Goal: Task Accomplishment & Management: Manage account settings

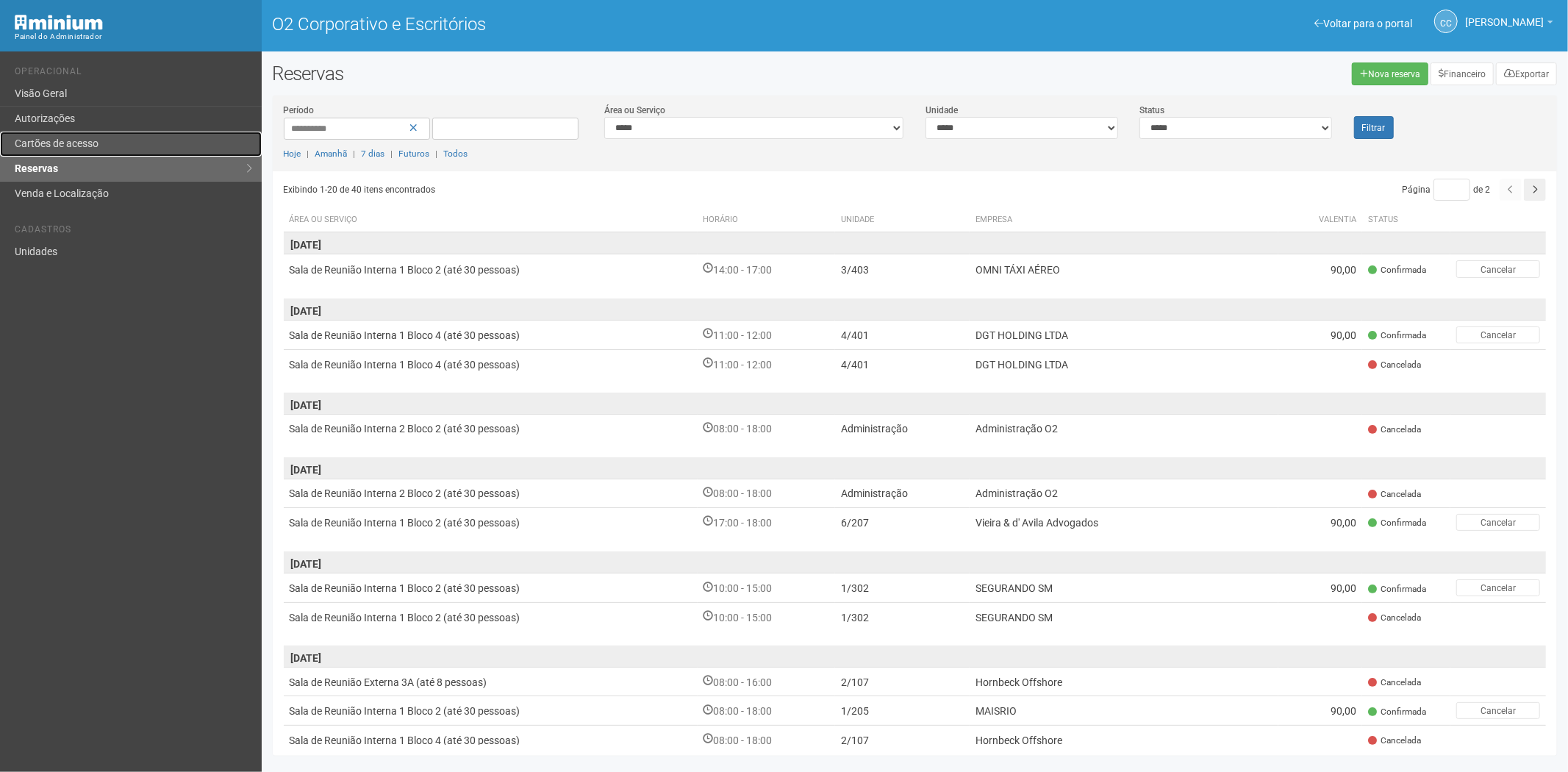
click at [108, 145] on link "Cartões de acesso" at bounding box center [131, 144] width 261 height 25
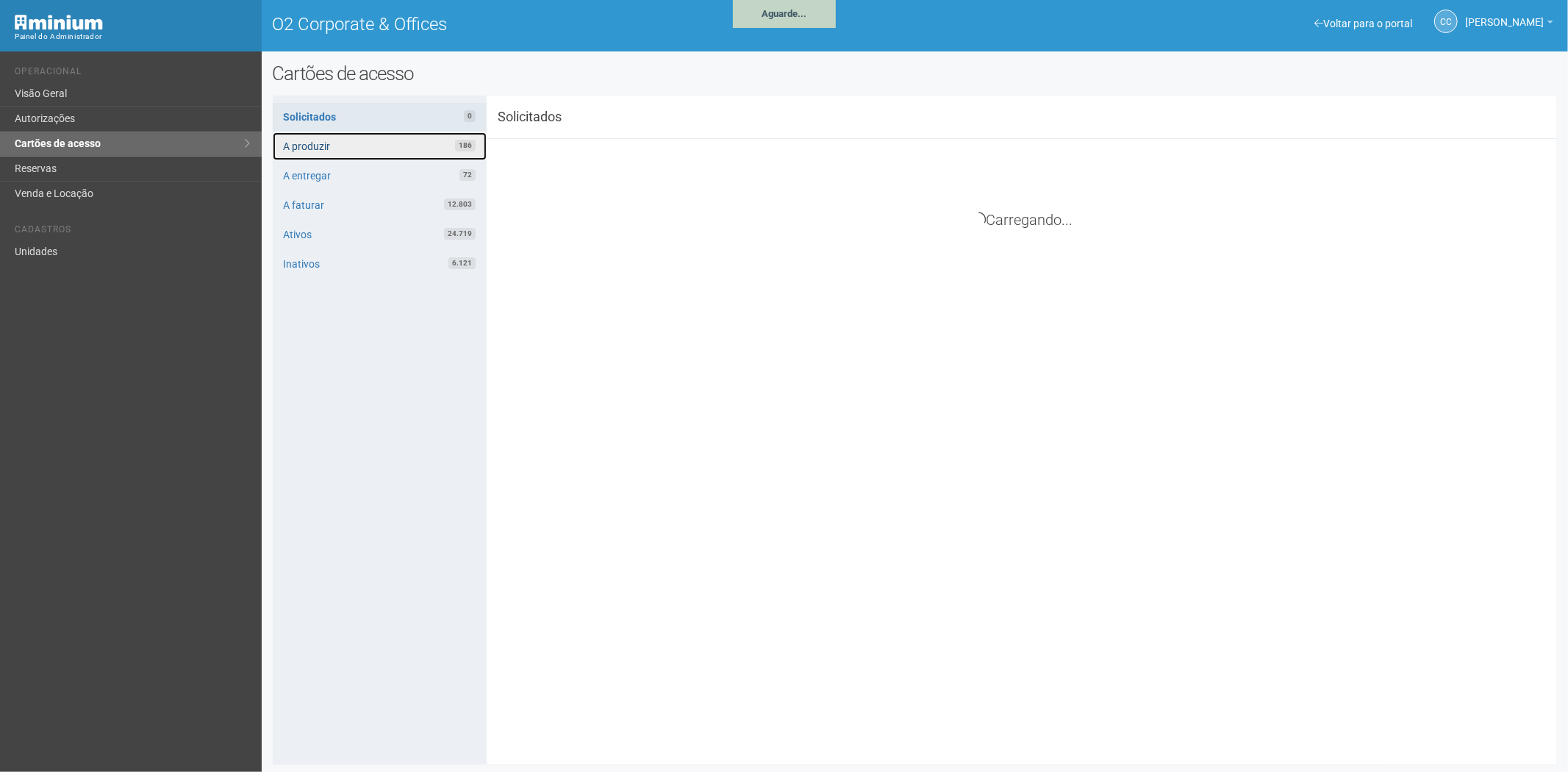
click at [423, 146] on link "A produzir 186" at bounding box center [380, 147] width 214 height 28
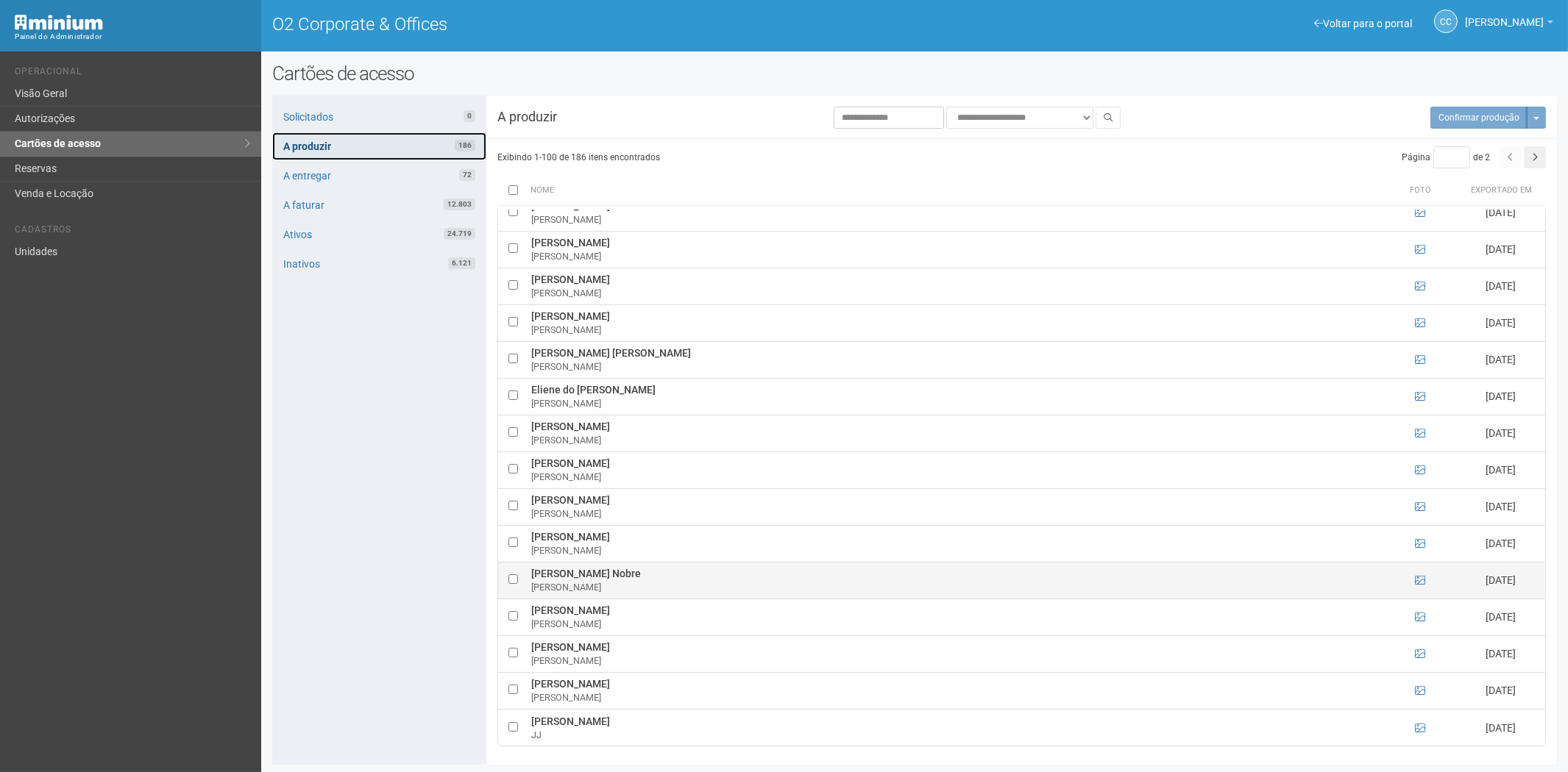
scroll to position [4121, 0]
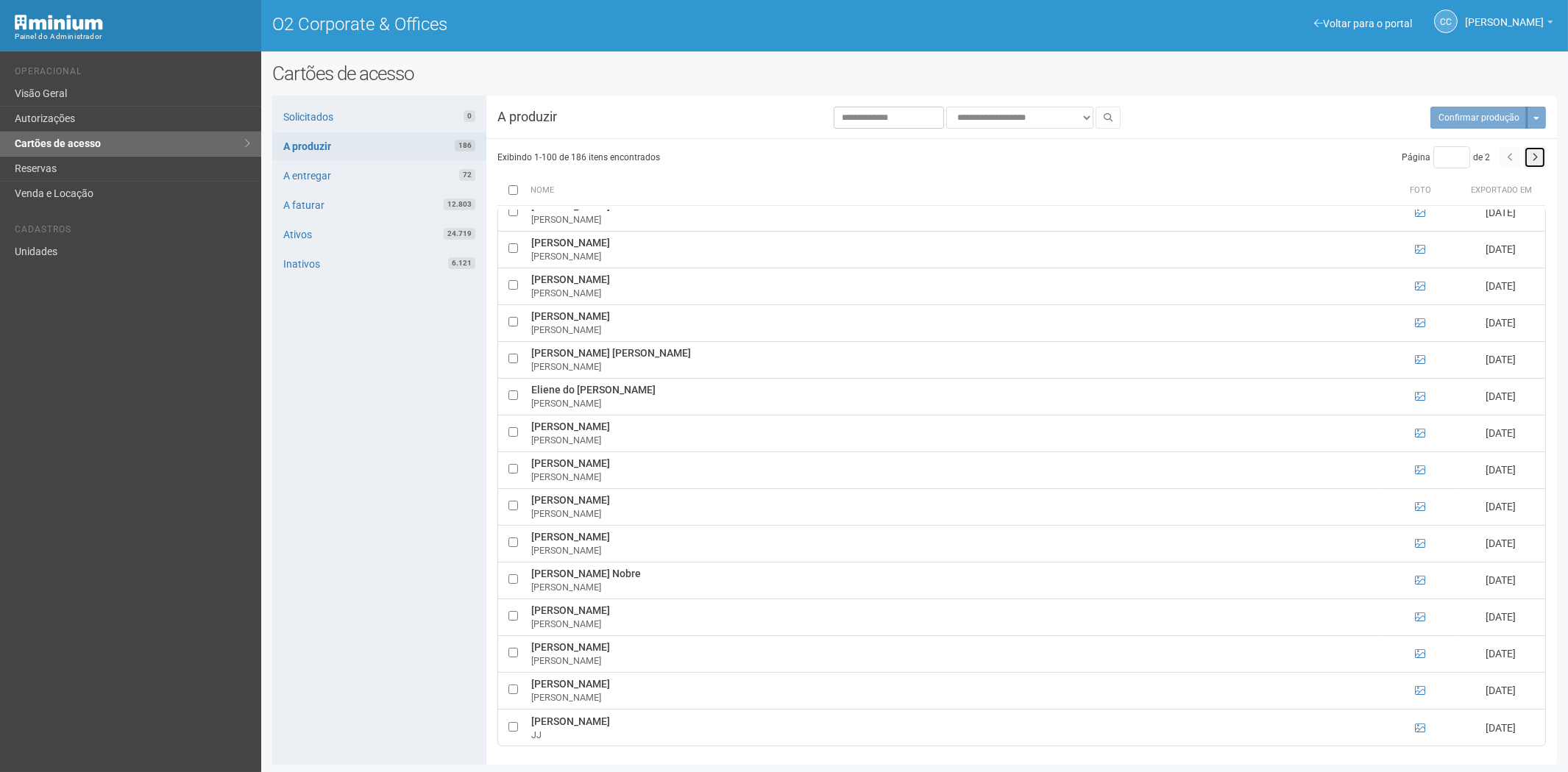
click at [1541, 152] on button "button" at bounding box center [1534, 157] width 22 height 22
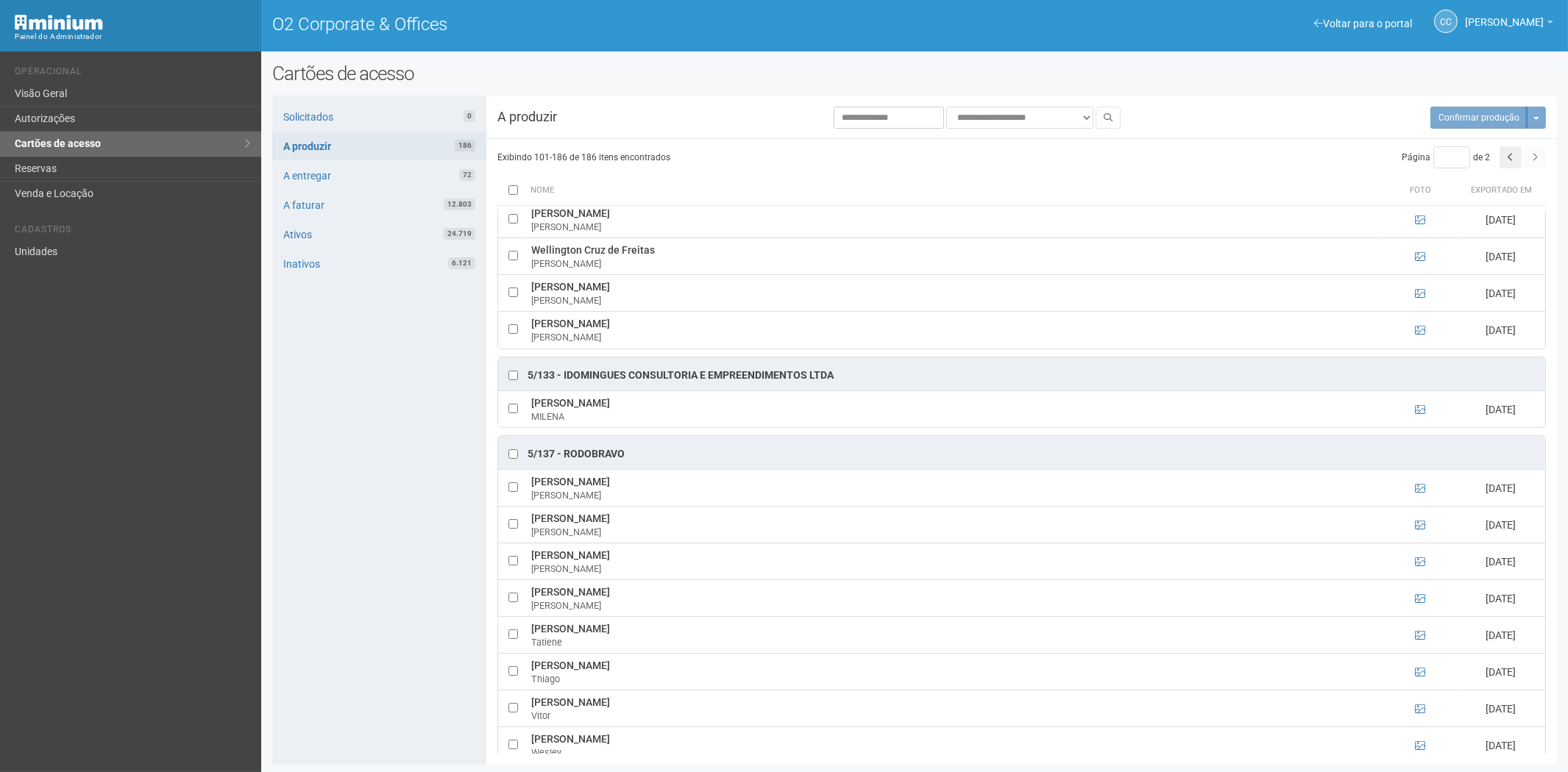
scroll to position [935, 0]
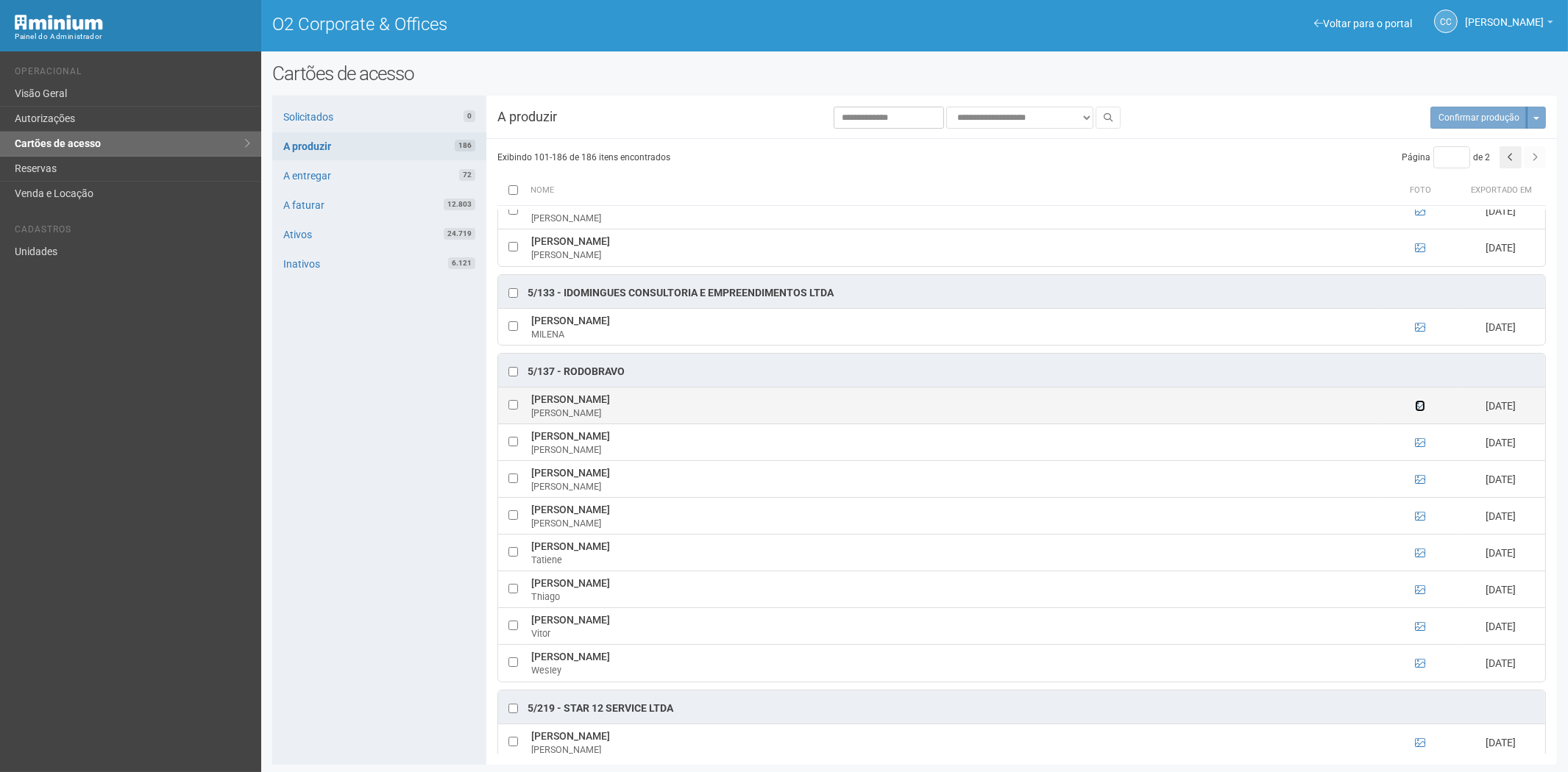
click at [1415, 409] on icon at bounding box center [1420, 406] width 11 height 11
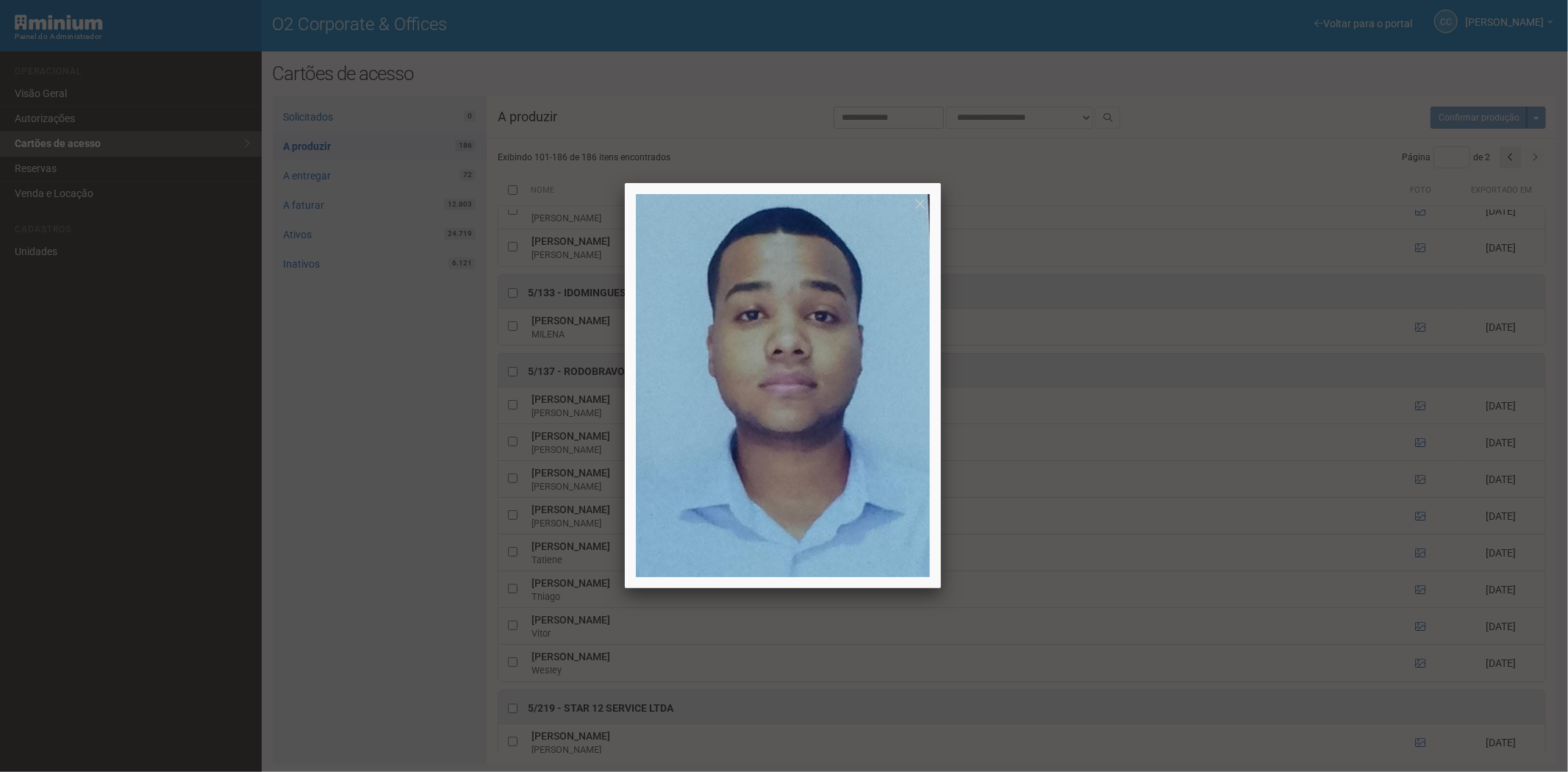
click at [1416, 409] on div at bounding box center [784, 386] width 1568 height 772
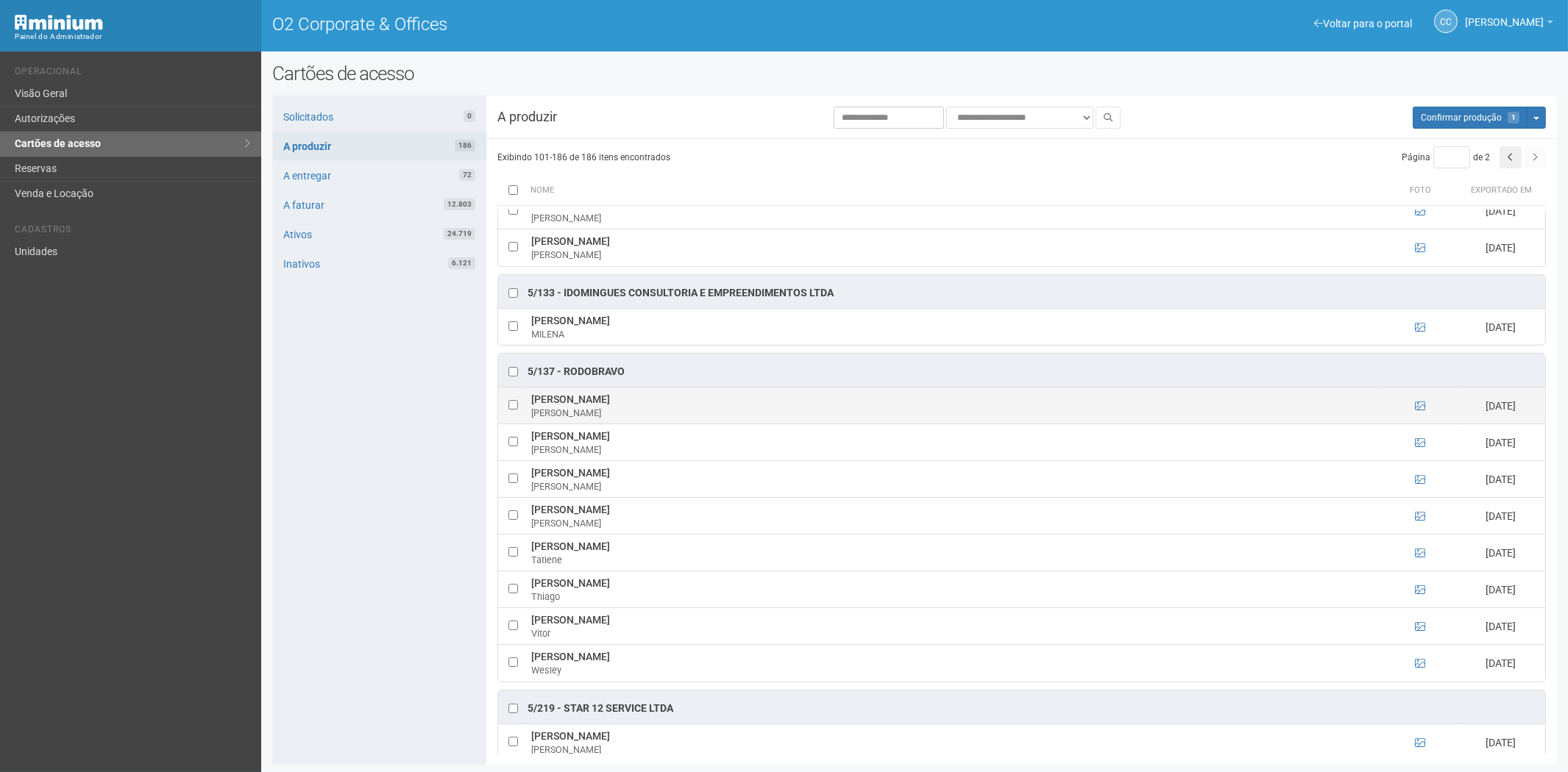
drag, startPoint x: 531, startPoint y: 403, endPoint x: 689, endPoint y: 402, distance: 158.0
click at [702, 405] on td "Gabriel Ramos Menezes dos Santos Gabriel" at bounding box center [955, 406] width 856 height 37
copy td "Gabriel Ramos Menezes dos Santos"
drag, startPoint x: 376, startPoint y: 447, endPoint x: 758, endPoint y: 407, distance: 384.1
click at [376, 447] on div "Solicitados 0 A produzir 186 A entregar 72 A faturar 12.803 Ativos 24.719 Inati…" at bounding box center [379, 430] width 214 height 670
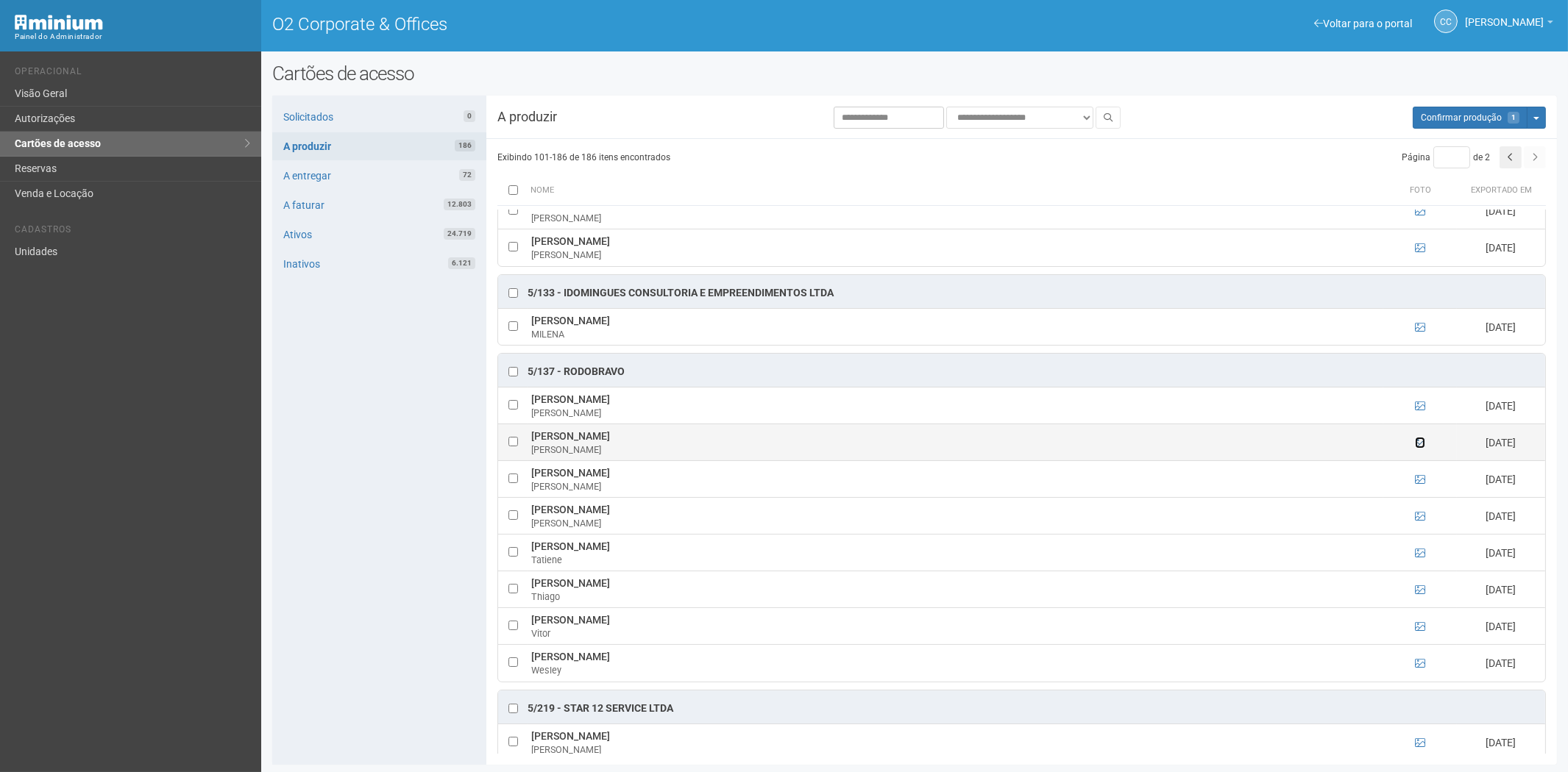
click at [1420, 443] on icon at bounding box center [1420, 443] width 11 height 11
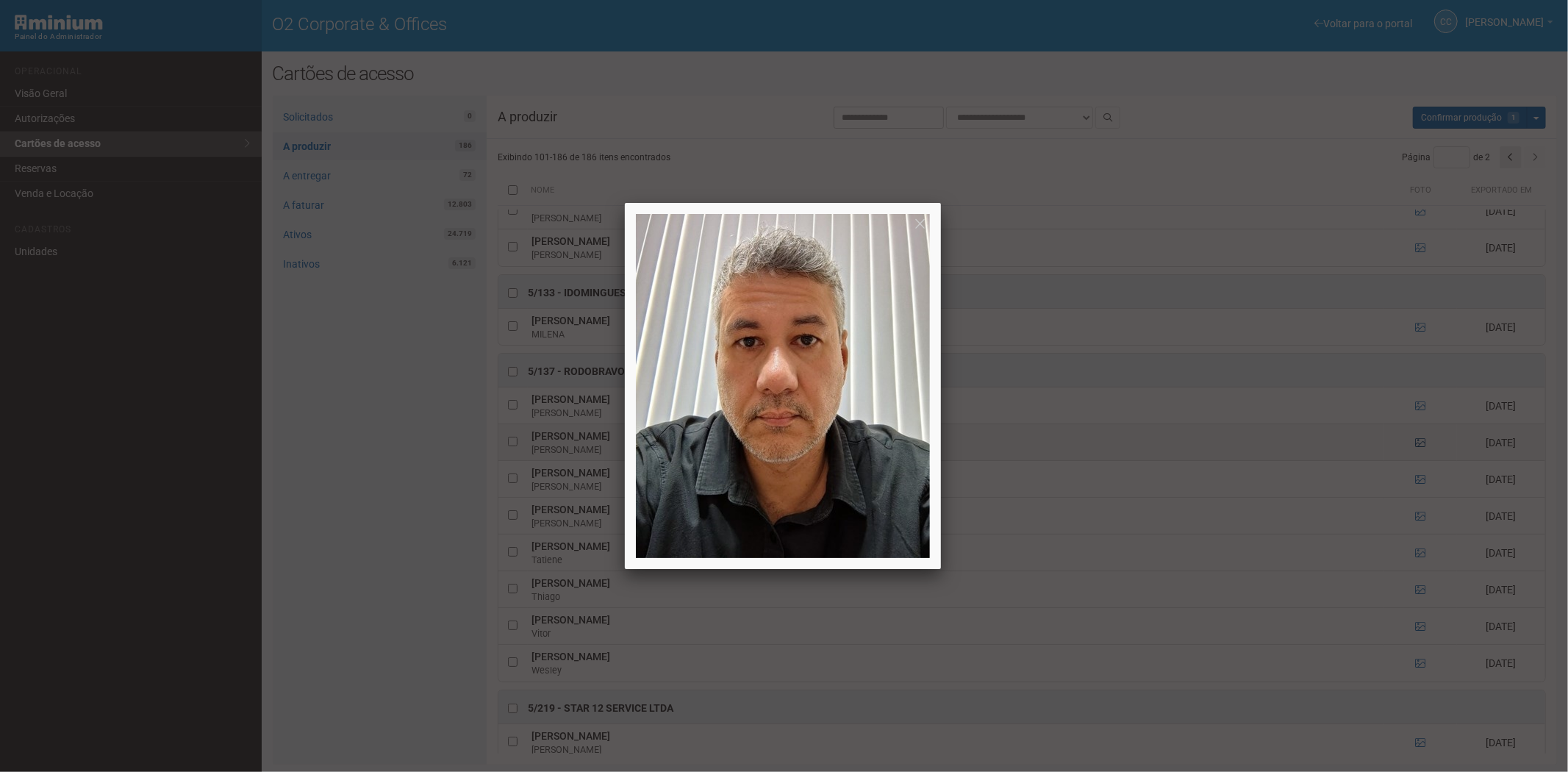
click at [1420, 443] on div at bounding box center [784, 386] width 1568 height 772
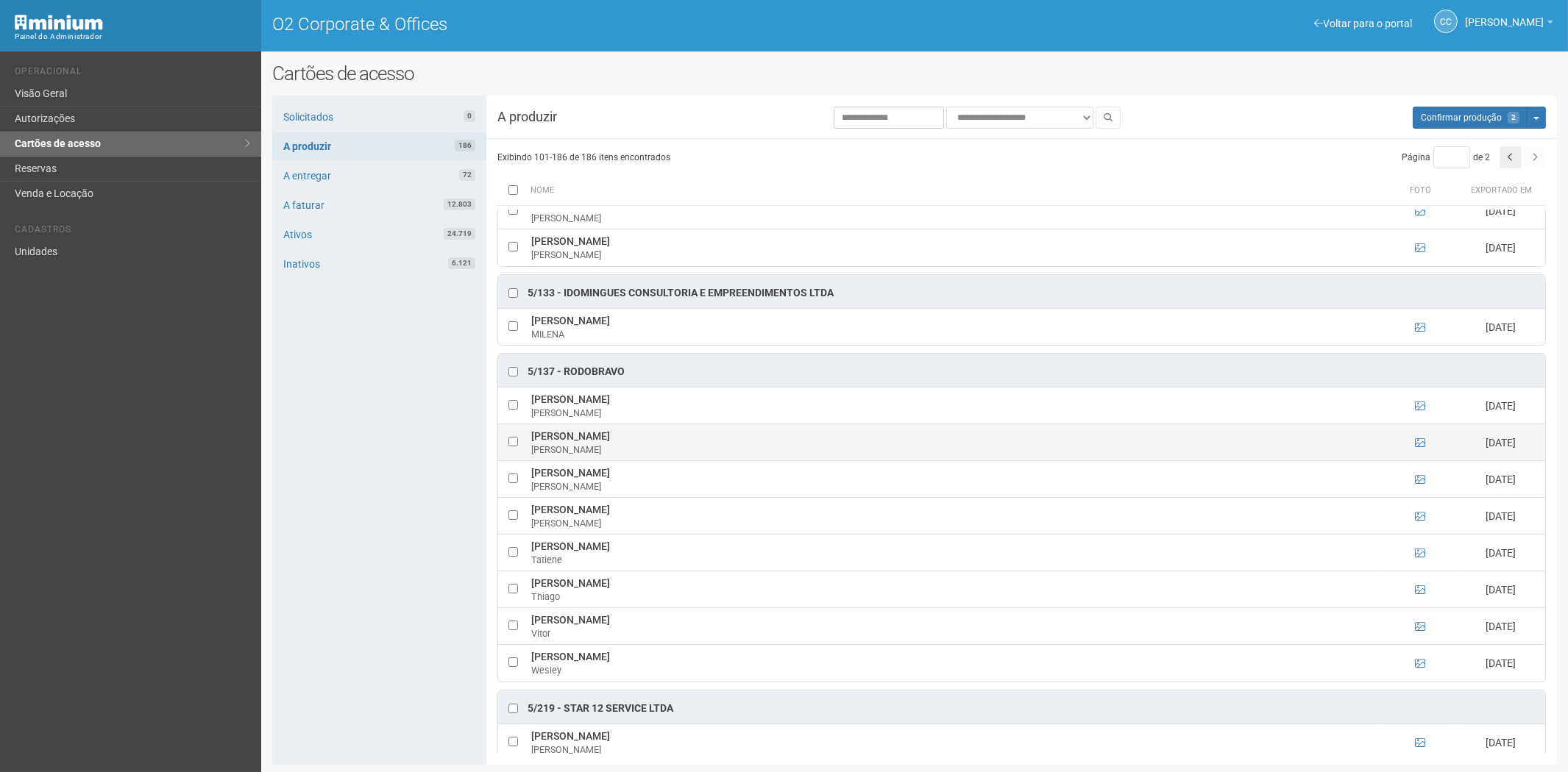
drag, startPoint x: 531, startPoint y: 442, endPoint x: 667, endPoint y: 433, distance: 136.3
click at [667, 433] on td "Gustavo Valente Bittencourt Gustavo" at bounding box center [955, 443] width 856 height 37
copy td "Gustavo Valente Bittencourt"
drag, startPoint x: 391, startPoint y: 487, endPoint x: 560, endPoint y: 428, distance: 179.0
click at [402, 482] on div "Solicitados 0 A produzir 186 A entregar 72 A faturar 12.803 Ativos 24.719 Inati…" at bounding box center [379, 430] width 214 height 670
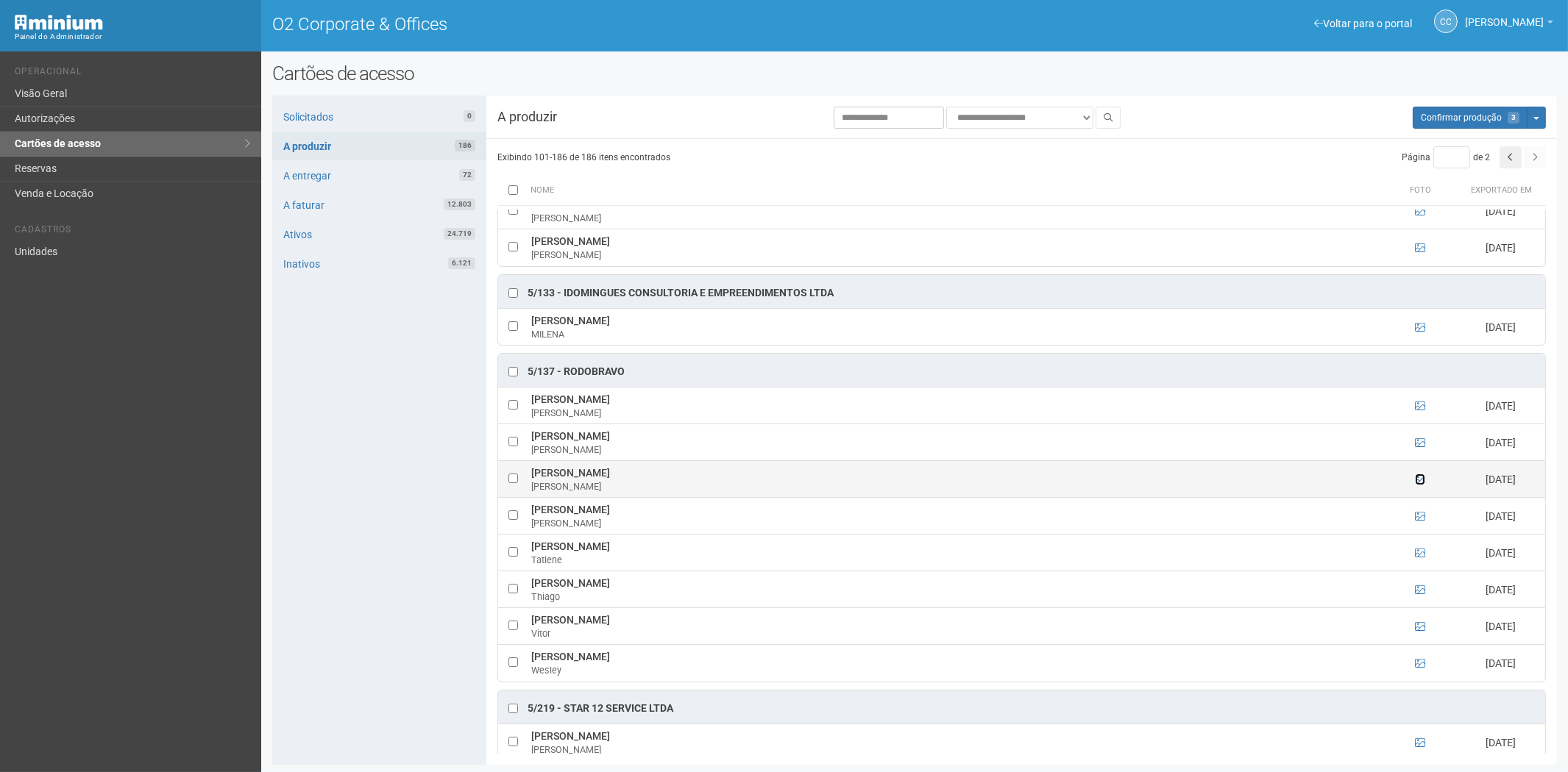
click at [1417, 483] on icon at bounding box center [1420, 480] width 11 height 11
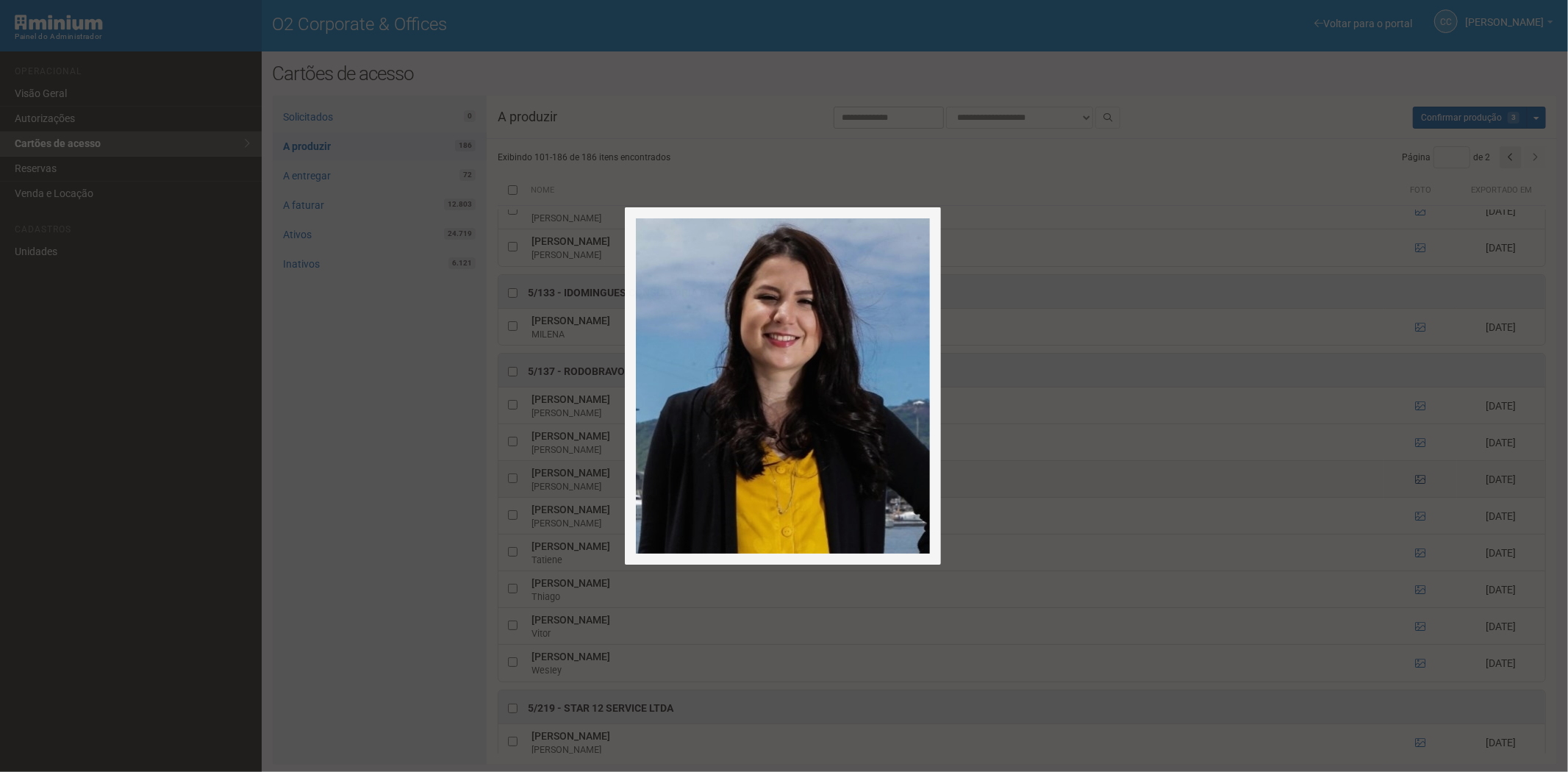
click at [1416, 483] on div at bounding box center [784, 386] width 1568 height 772
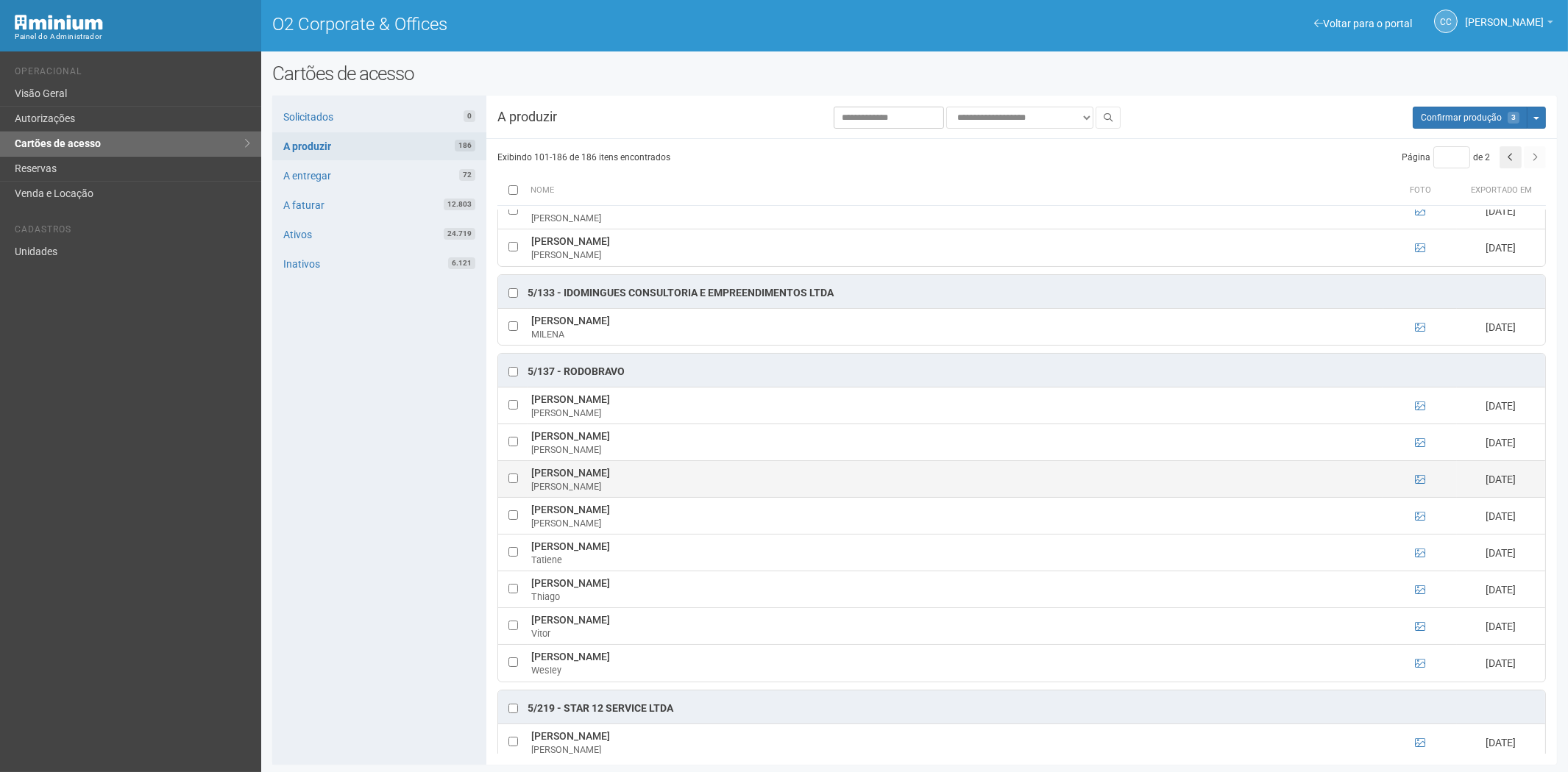
drag, startPoint x: 559, startPoint y: 473, endPoint x: 666, endPoint y: 473, distance: 107.0
click at [666, 473] on td "Ingrid Ellen Carvalho da Silva Ingrid" at bounding box center [955, 480] width 856 height 37
copy td "Ingrid Ellen Carvalho da Silva"
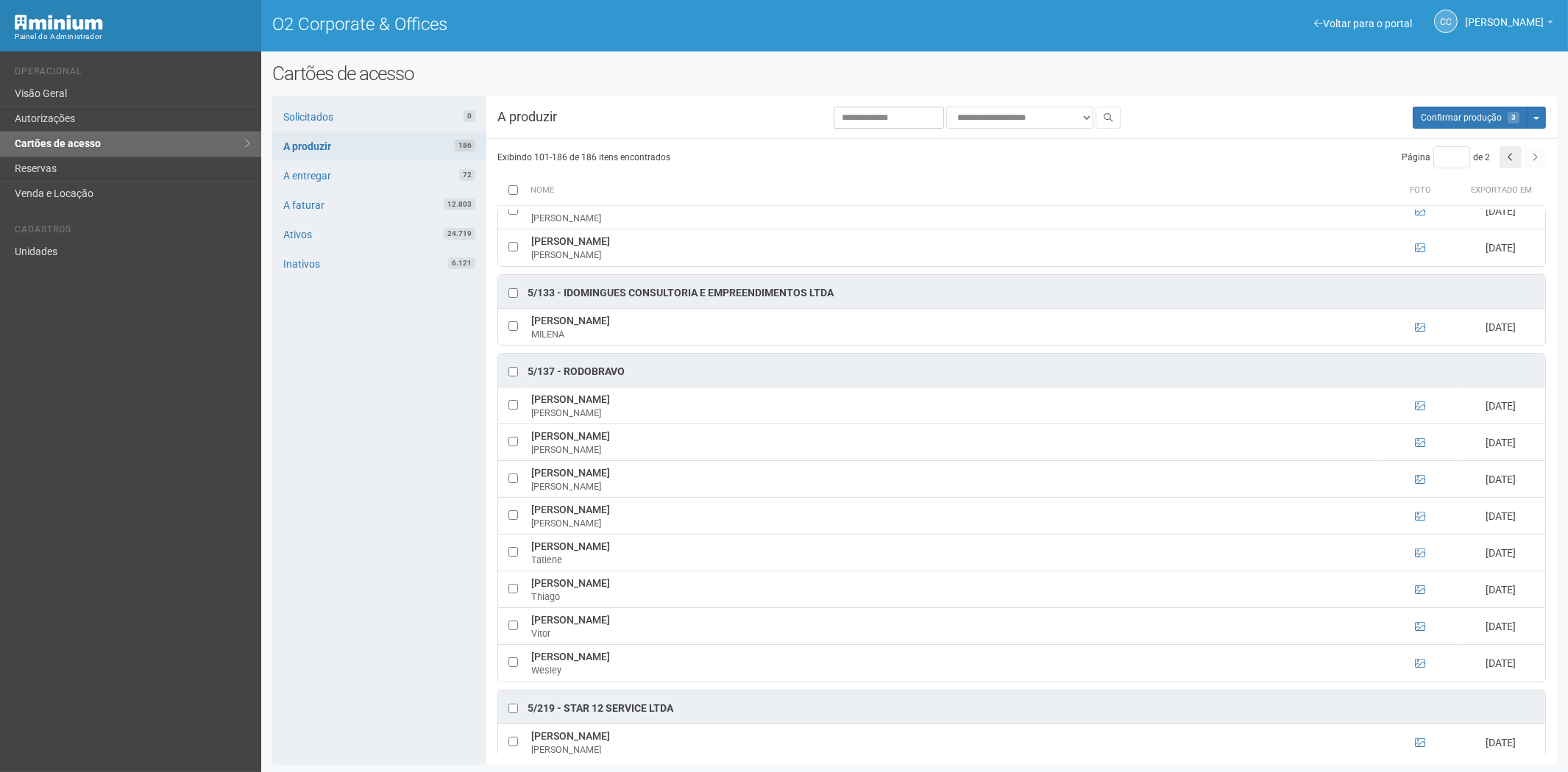
drag, startPoint x: 331, startPoint y: 522, endPoint x: 383, endPoint y: 511, distance: 53.2
click at [331, 522] on div "Solicitados 0 A produzir 186 A entregar 72 A faturar 12.803 Ativos 24.719 Inati…" at bounding box center [379, 430] width 214 height 670
click at [508, 517] on td at bounding box center [512, 517] width 29 height 37
click at [1420, 518] on icon at bounding box center [1420, 517] width 11 height 11
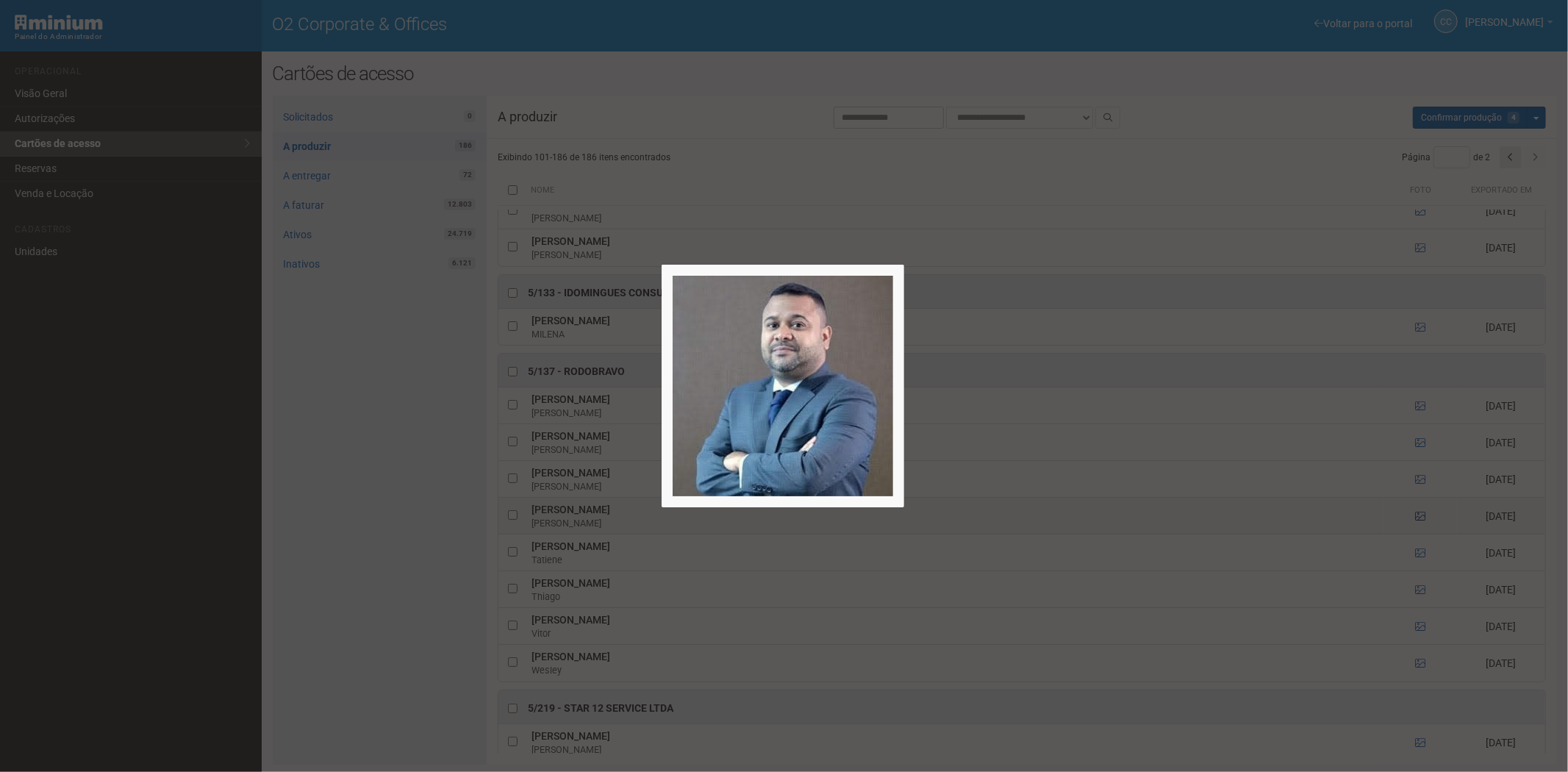
click at [1414, 516] on div at bounding box center [784, 386] width 1568 height 772
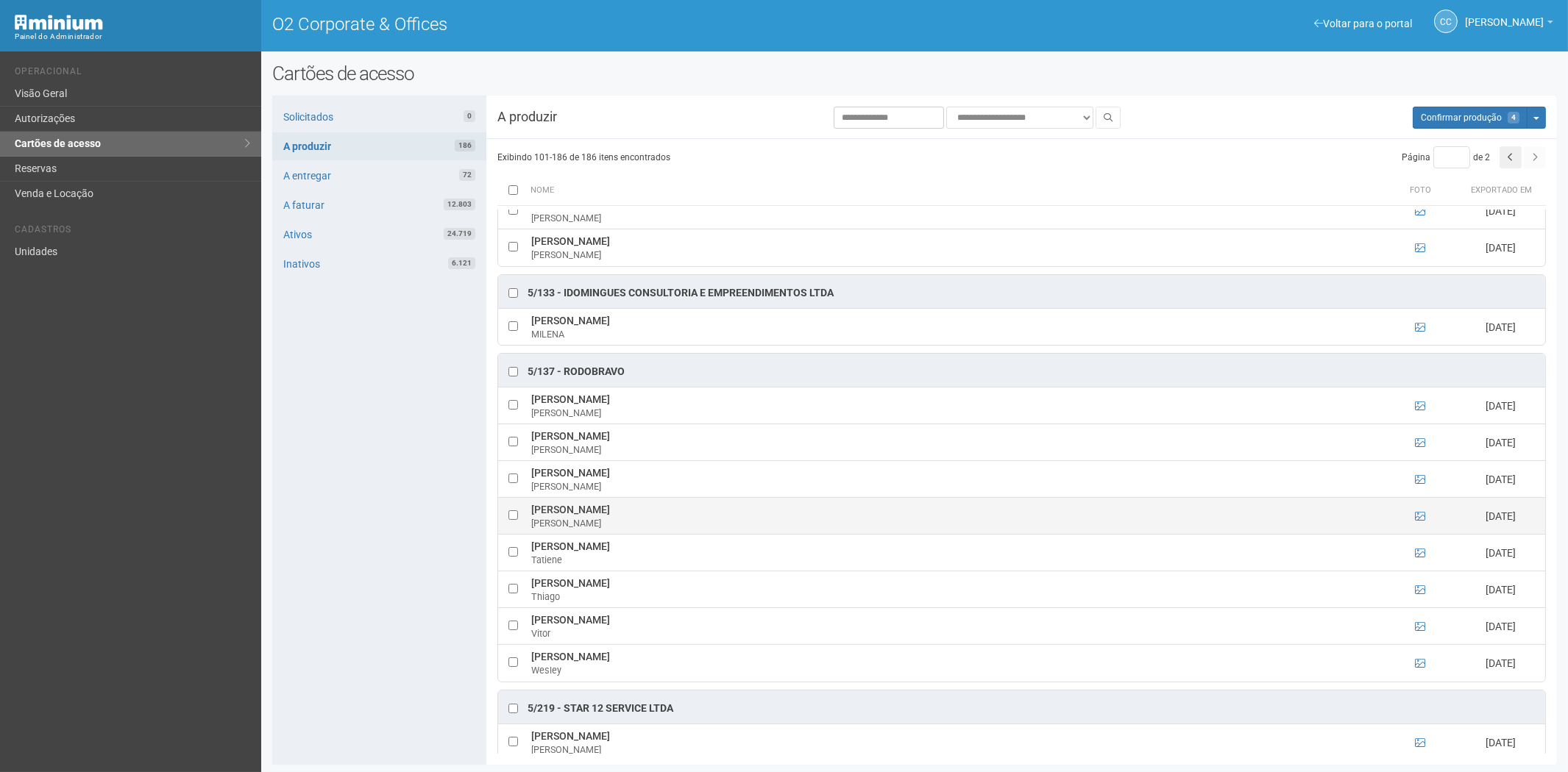
drag, startPoint x: 526, startPoint y: 511, endPoint x: 614, endPoint y: 508, distance: 88.1
click at [633, 510] on tr "Sidney Costa Junior Sidney 18/08/2025" at bounding box center [1021, 517] width 1047 height 37
copy tr "Sidney Costa Junior"
drag, startPoint x: 339, startPoint y: 487, endPoint x: 588, endPoint y: 528, distance: 252.4
click at [339, 487] on div "Solicitados 0 A produzir 186 A entregar 72 A faturar 12.803 Ativos 24.719 Inati…" at bounding box center [379, 430] width 214 height 670
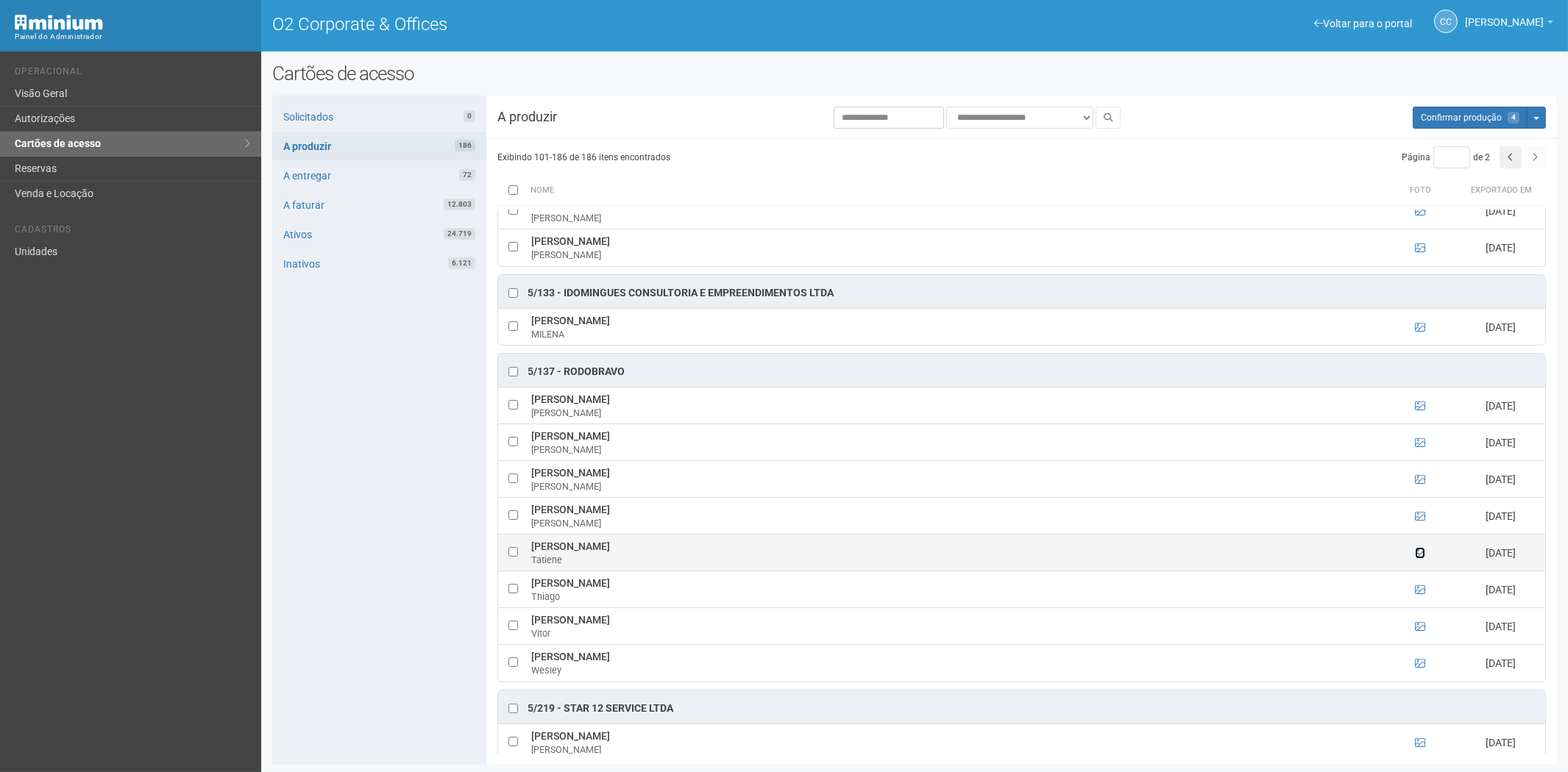
click at [1418, 556] on icon at bounding box center [1420, 553] width 11 height 11
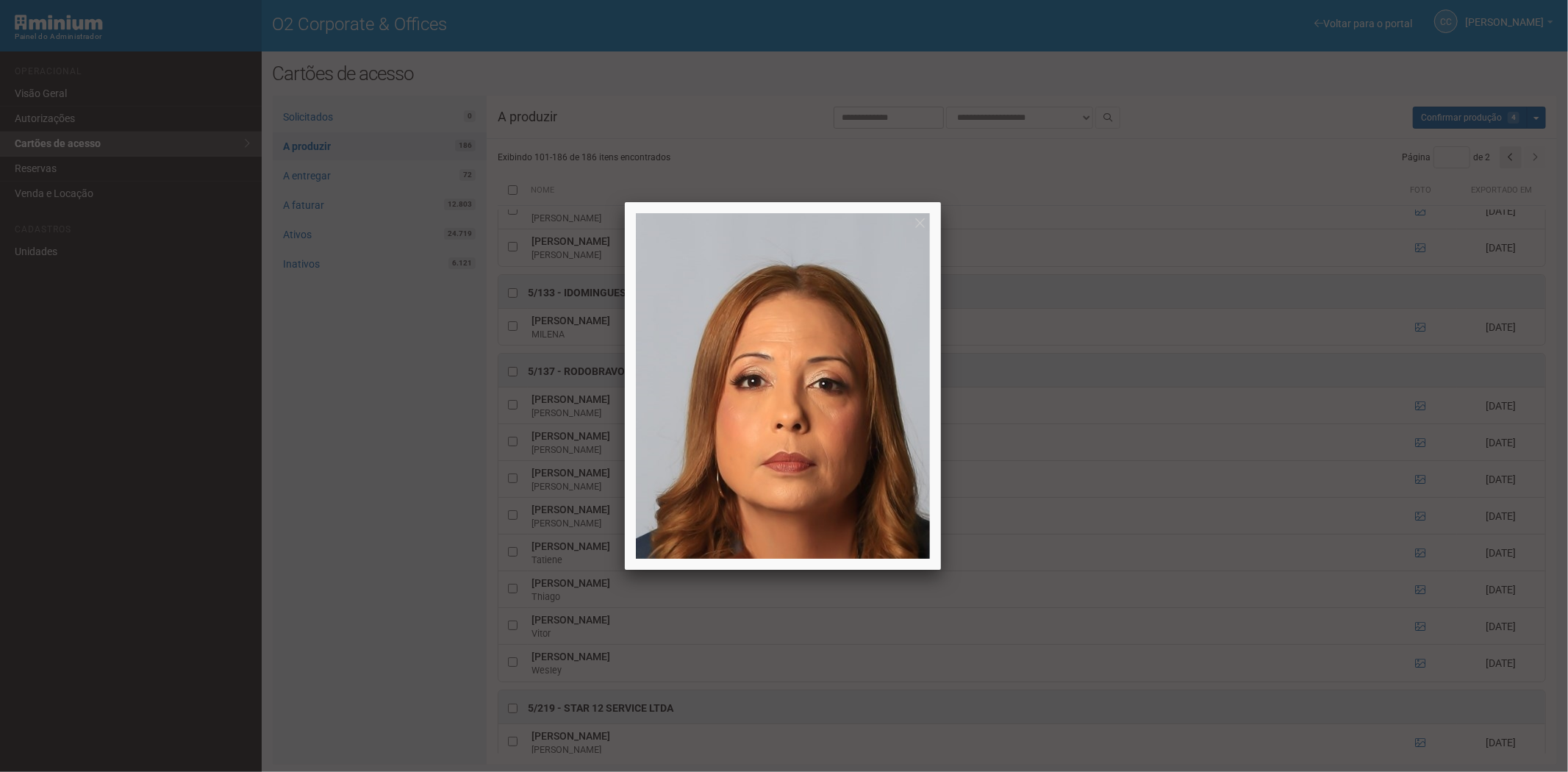
click at [1417, 552] on div at bounding box center [784, 386] width 1568 height 772
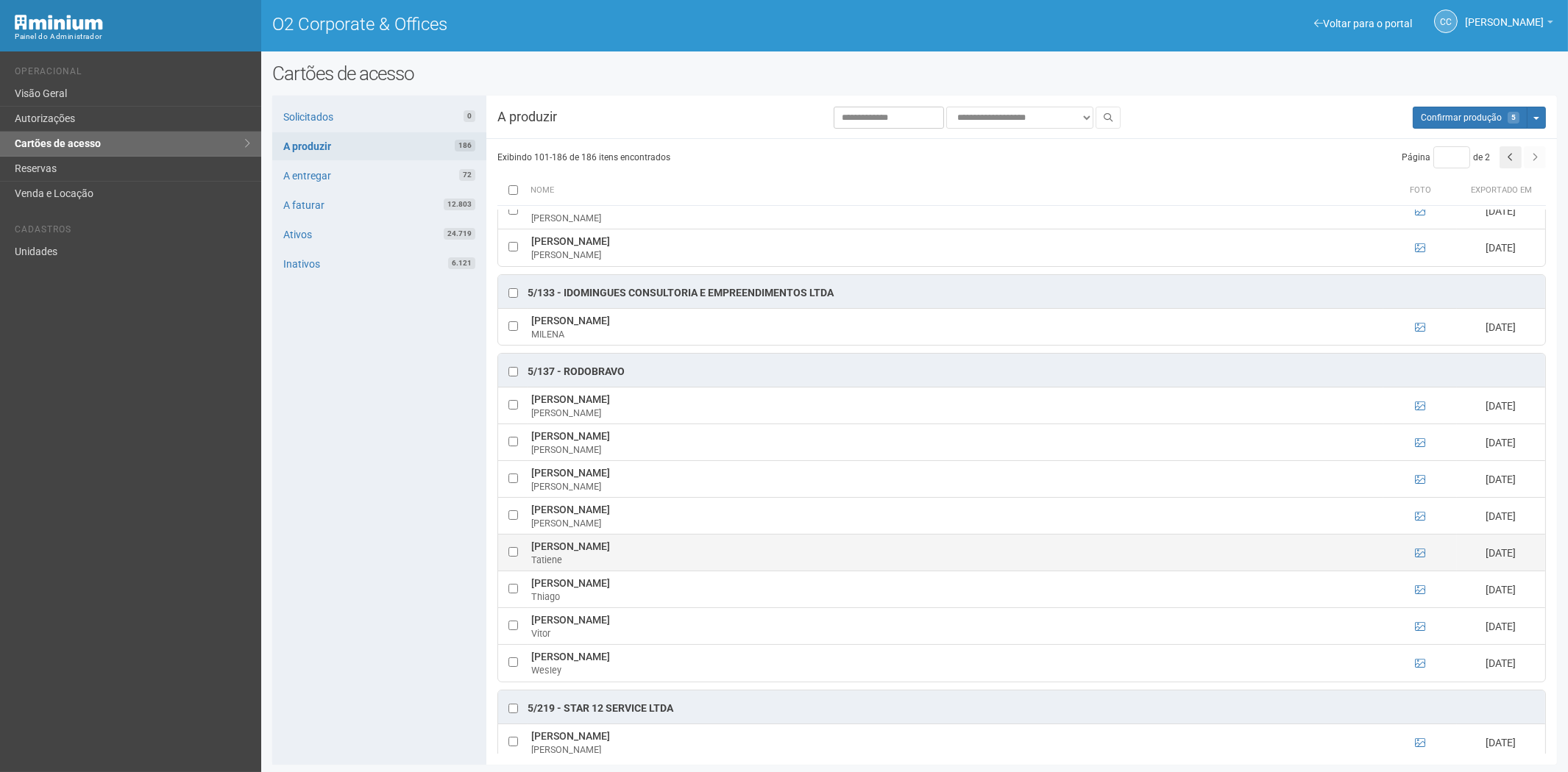
drag, startPoint x: 533, startPoint y: 549, endPoint x: 631, endPoint y: 545, distance: 98.1
click at [649, 549] on td "Tatiene Ramos Costa Tatiene" at bounding box center [955, 553] width 856 height 37
copy td "Tatiene Ramos Costa"
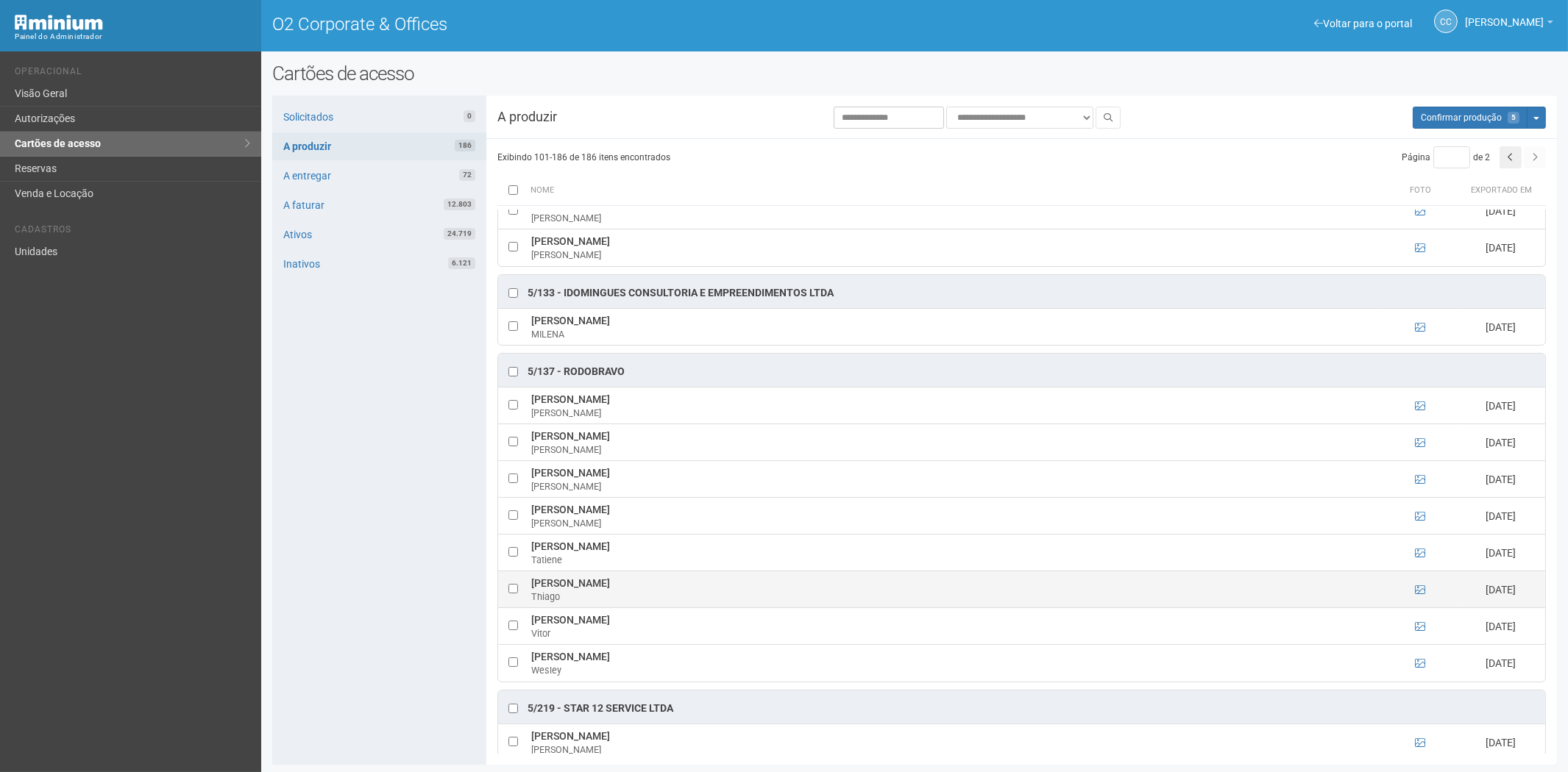
drag, startPoint x: 358, startPoint y: 547, endPoint x: 608, endPoint y: 584, distance: 252.7
click at [358, 547] on div "Solicitados 0 A produzir 186 A entregar 72 A faturar 12.803 Ativos 24.719 Inati…" at bounding box center [379, 430] width 214 height 670
click at [1415, 592] on icon at bounding box center [1420, 590] width 11 height 11
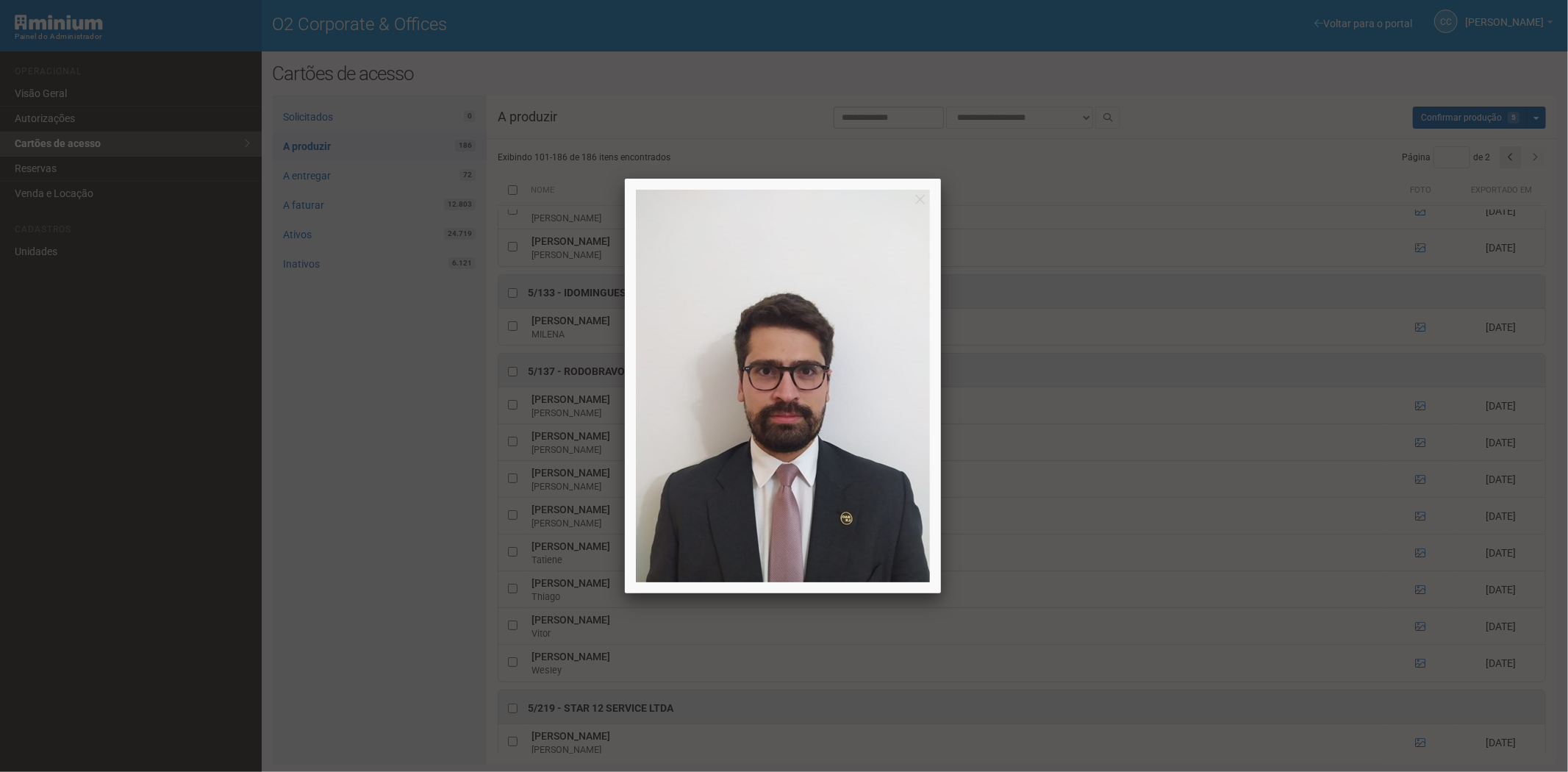
click at [1413, 592] on div at bounding box center [784, 386] width 1568 height 772
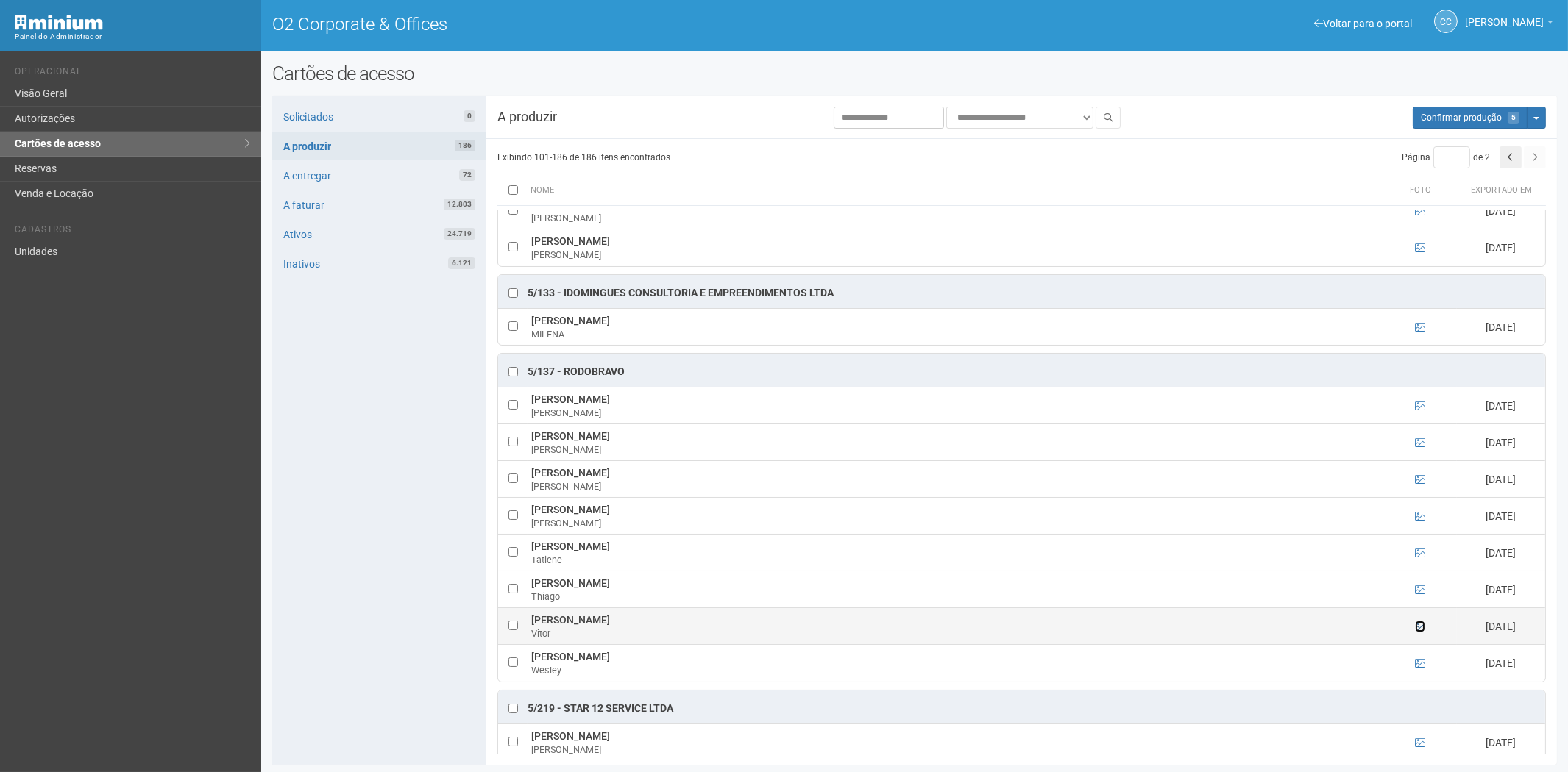
click at [1419, 628] on icon at bounding box center [1420, 627] width 11 height 11
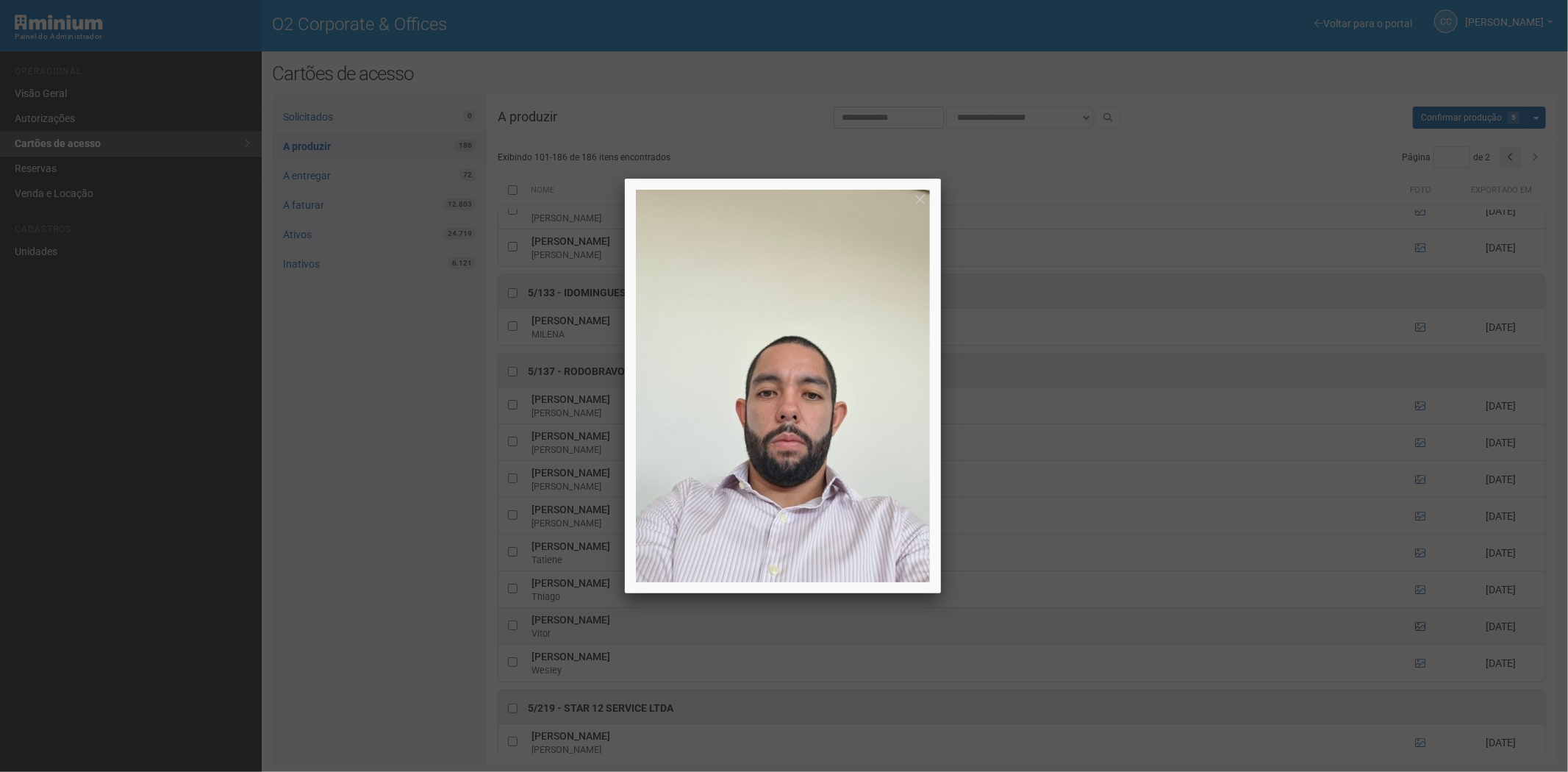
click at [1418, 628] on div at bounding box center [784, 386] width 1568 height 772
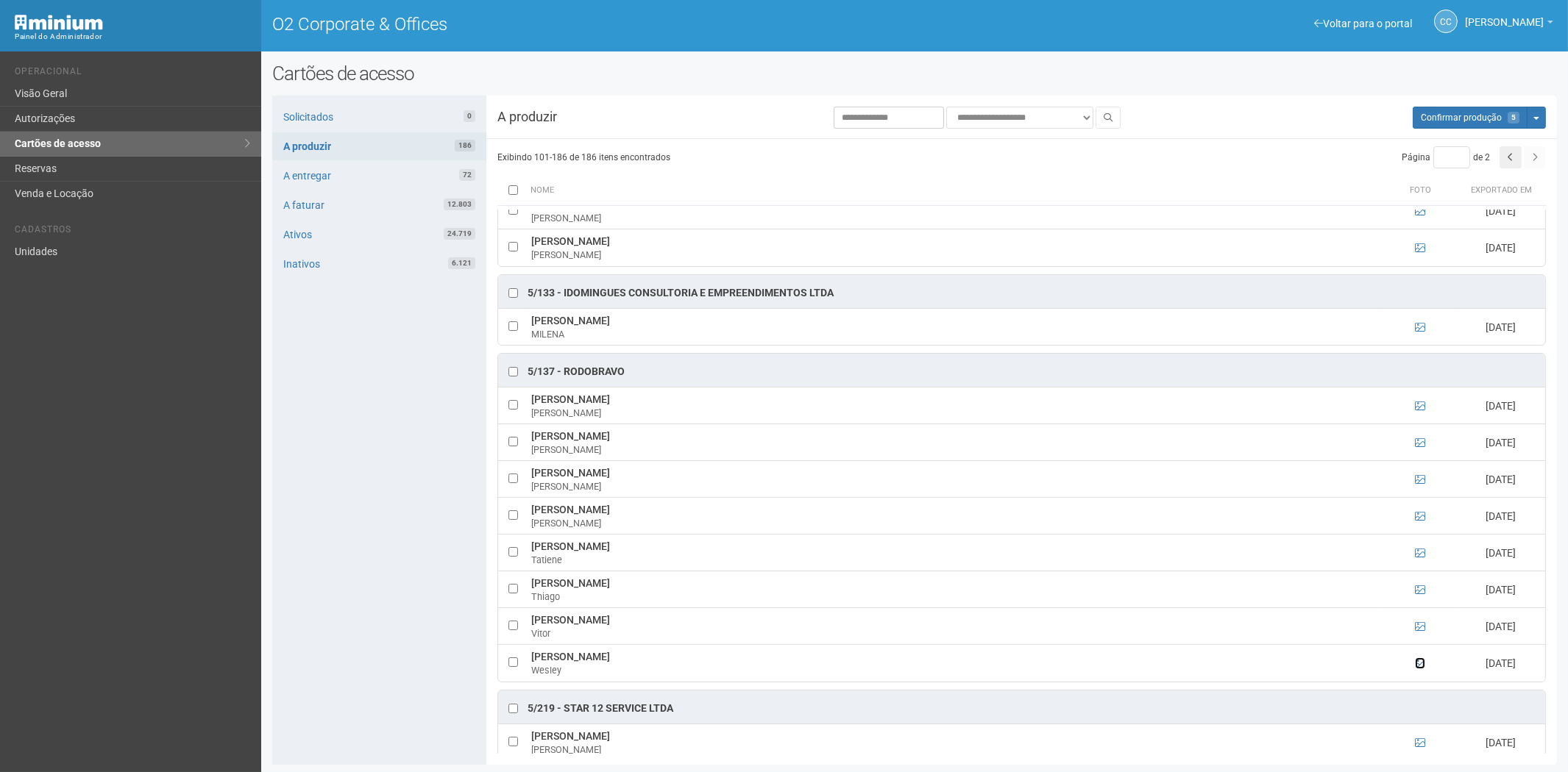
click at [1419, 668] on icon at bounding box center [1420, 663] width 11 height 11
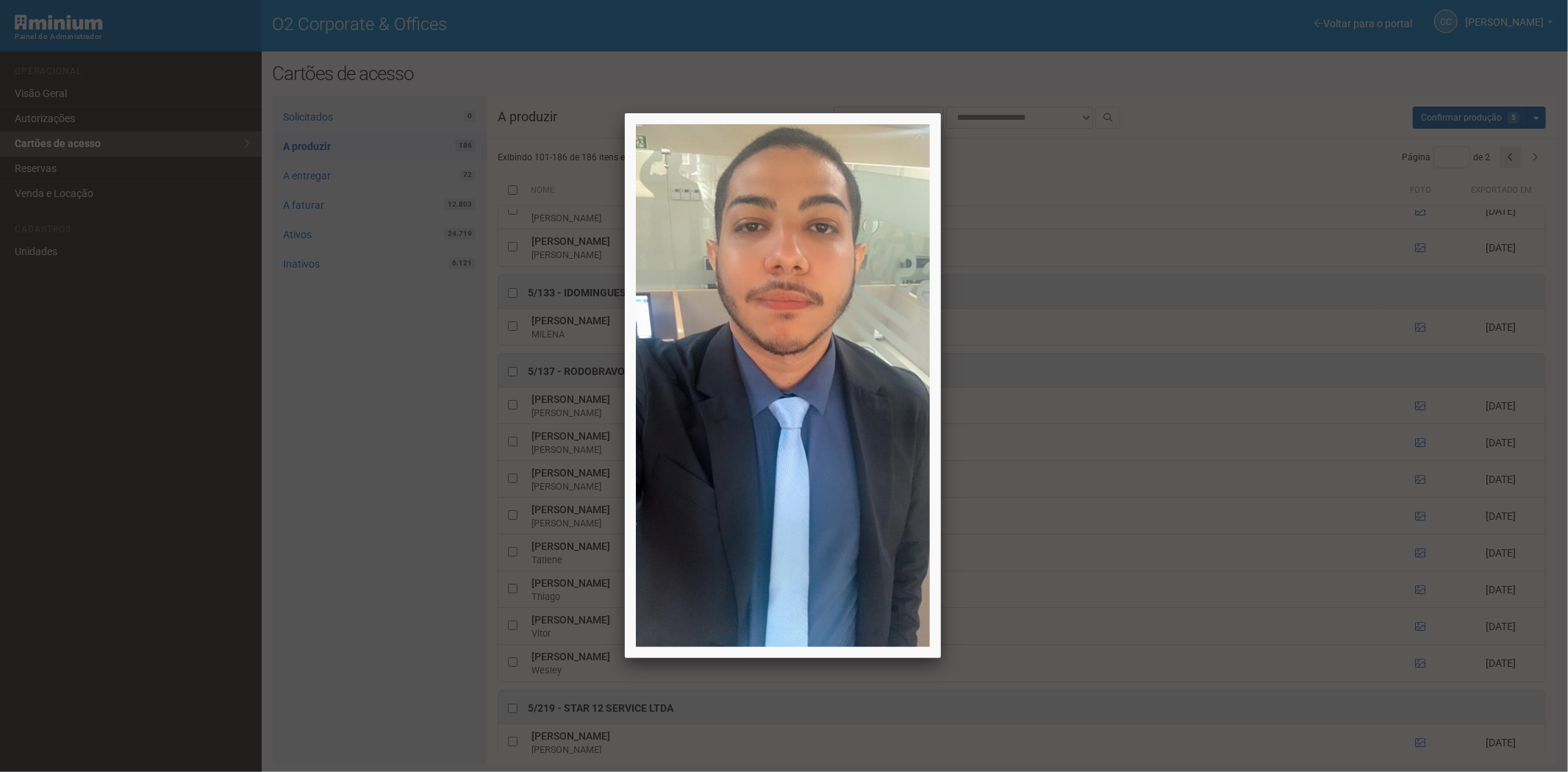
click at [1420, 667] on div at bounding box center [784, 386] width 1568 height 772
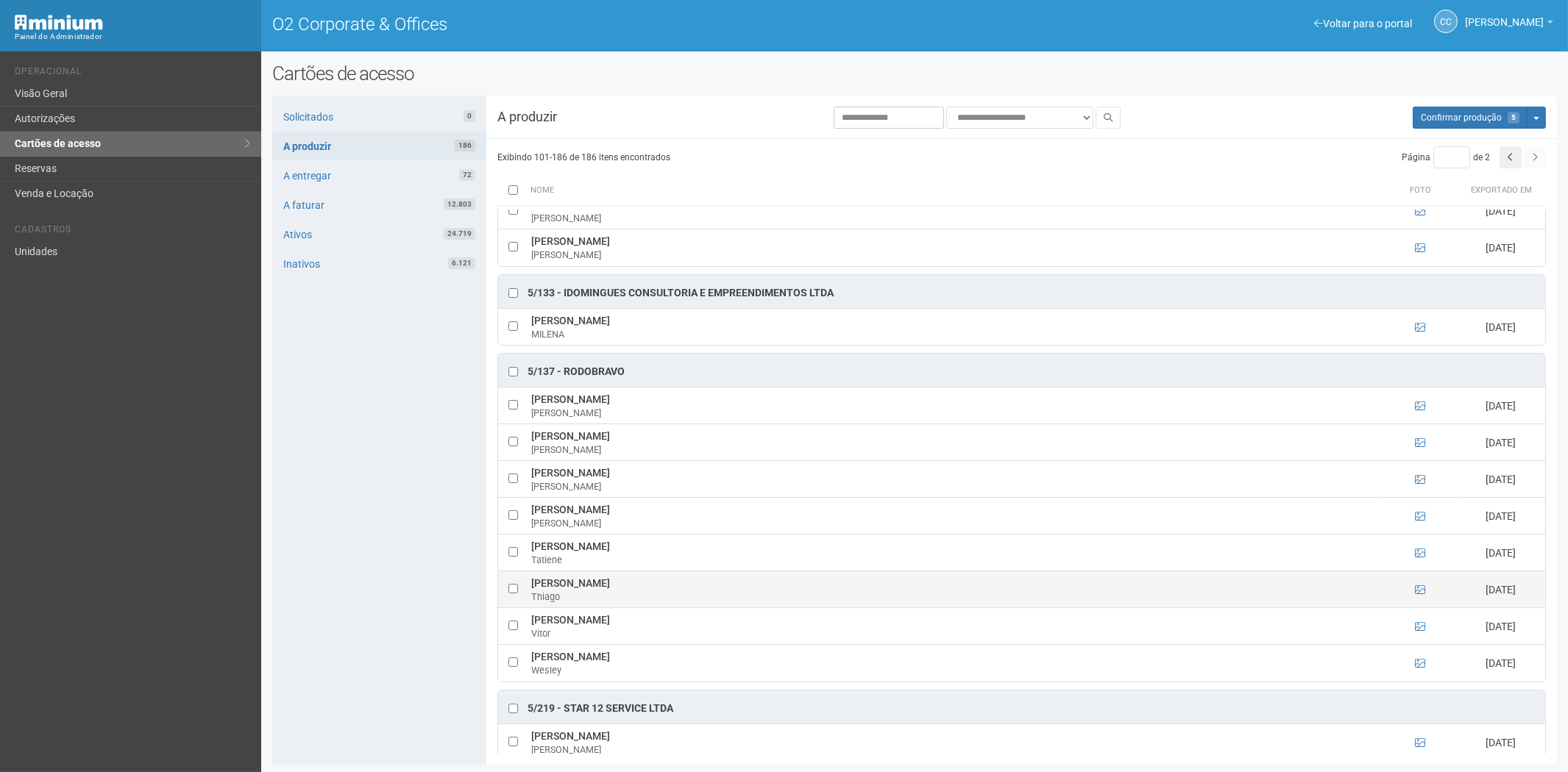
click at [510, 590] on td at bounding box center [512, 590] width 29 height 37
drag, startPoint x: 530, startPoint y: 583, endPoint x: 671, endPoint y: 586, distance: 141.0
click at [686, 586] on td "Thiago Maia Ferreira Cavalcanti Thiago" at bounding box center [955, 590] width 856 height 37
copy td "Thiago Maia Ferreira Cavalcanti"
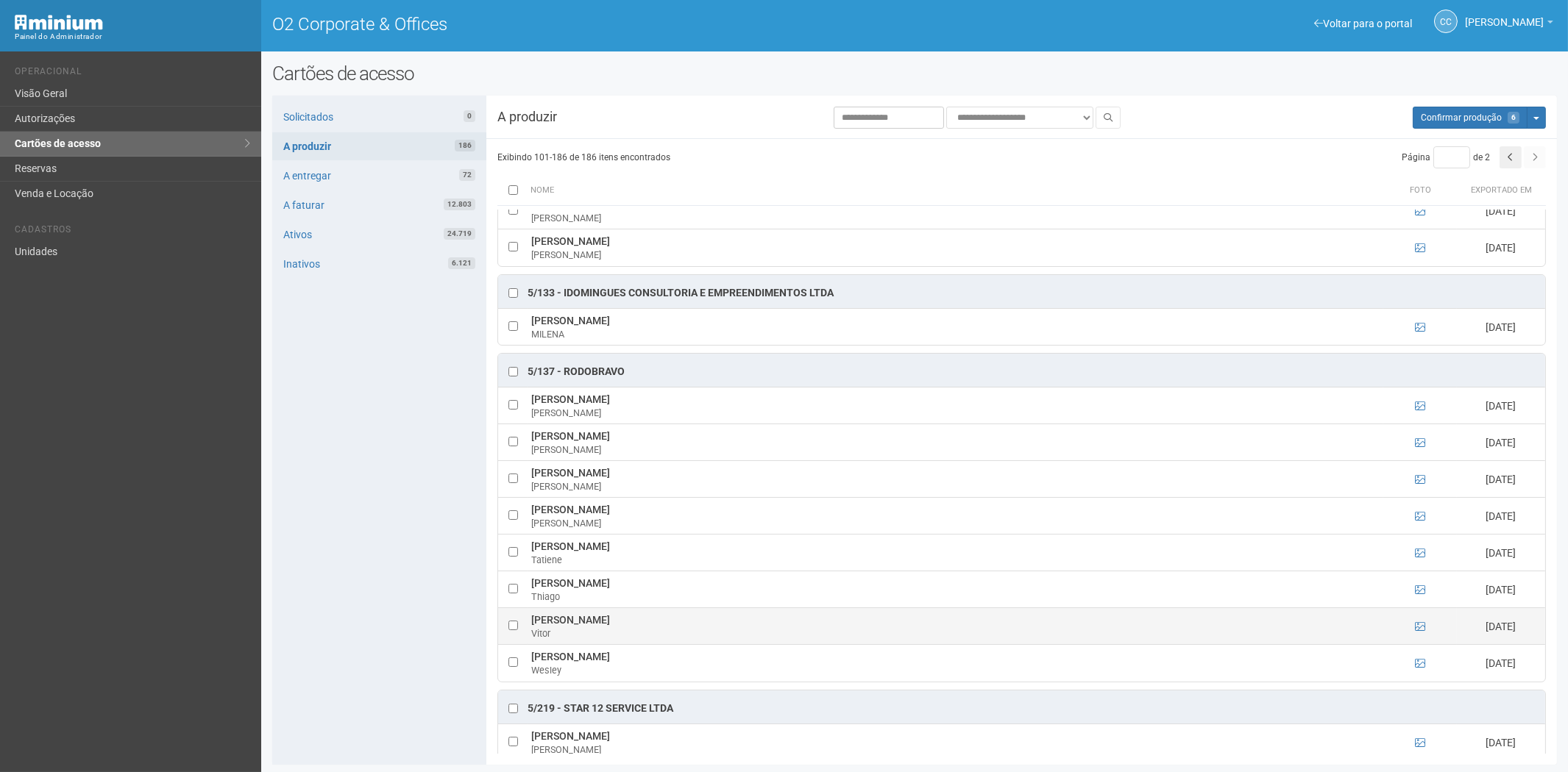
drag, startPoint x: 406, startPoint y: 622, endPoint x: 548, endPoint y: 627, distance: 142.1
click at [407, 622] on div "Solicitados 0 A produzir 186 A entregar 72 A faturar 12.803 Ativos 24.719 Inati…" at bounding box center [379, 430] width 214 height 670
drag, startPoint x: 548, startPoint y: 618, endPoint x: 644, endPoint y: 616, distance: 96.0
click at [643, 617] on td "Vitor Saburo Lira Shioga Vitor" at bounding box center [955, 627] width 856 height 37
copy td "Vitor Saburo Lira Shioga"
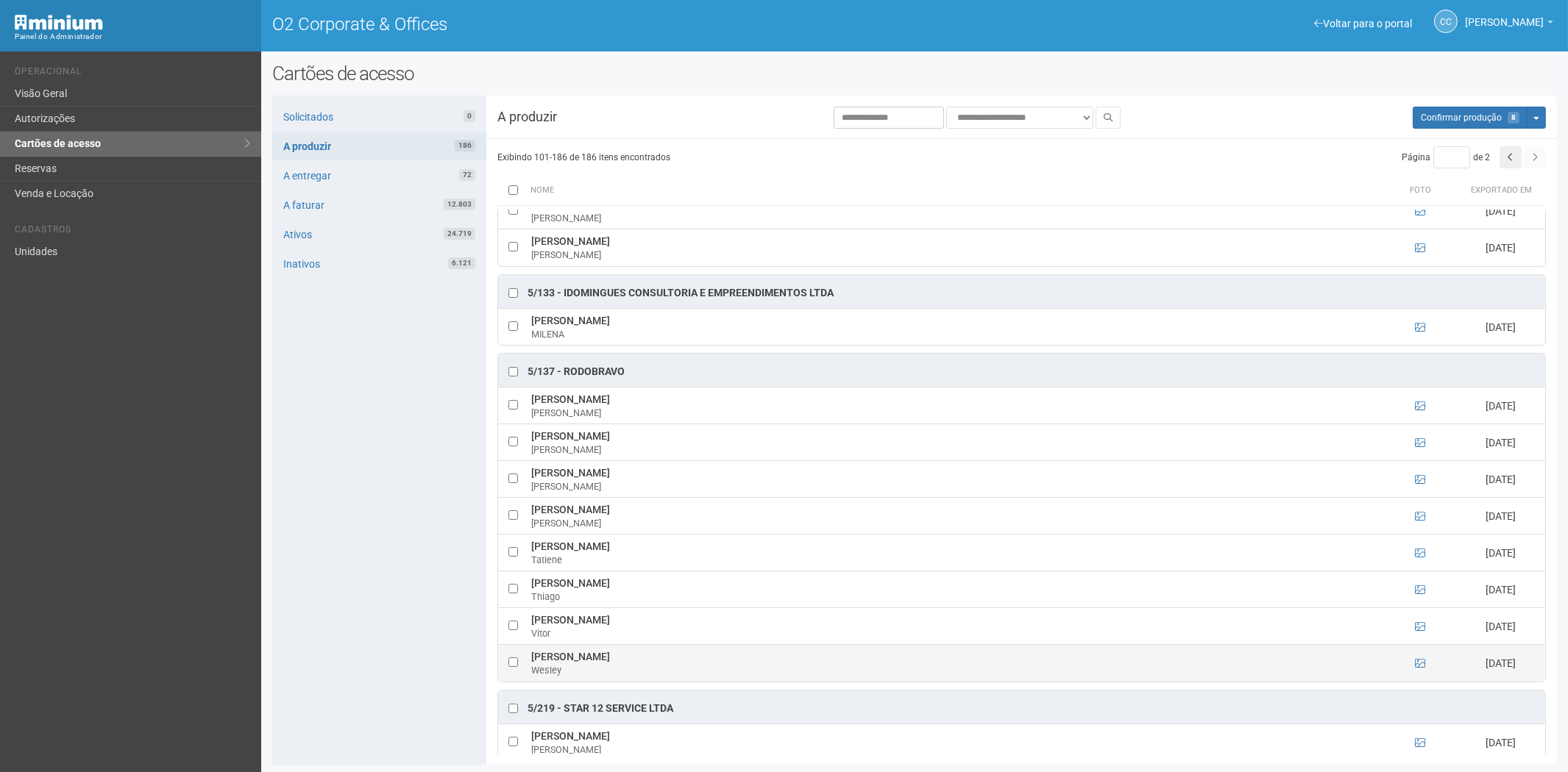
drag, startPoint x: 533, startPoint y: 658, endPoint x: 614, endPoint y: 656, distance: 81.0
click at [614, 656] on td "Wesley Silva Cruz Wesley" at bounding box center [955, 663] width 856 height 37
copy td "Wesley Silva Cruz"
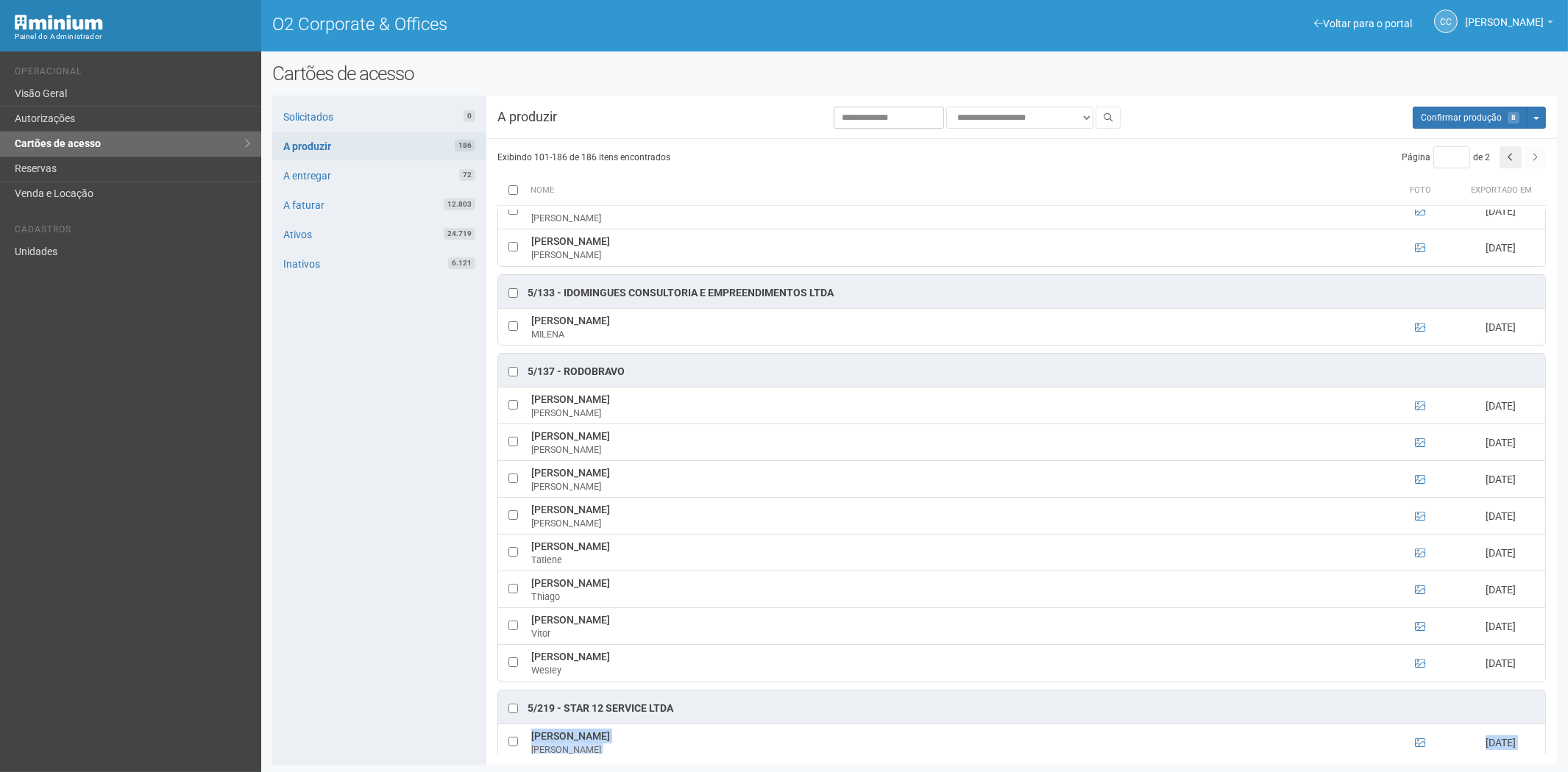
drag, startPoint x: 526, startPoint y: 765, endPoint x: 517, endPoint y: 771, distance: 10.8
click at [517, 771] on div "**********" at bounding box center [914, 418] width 1307 height 710
click at [350, 647] on div "Solicitados 0 A produzir 186 A entregar 72 A faturar 12.803 Ativos 24.719 Inati…" at bounding box center [379, 430] width 214 height 670
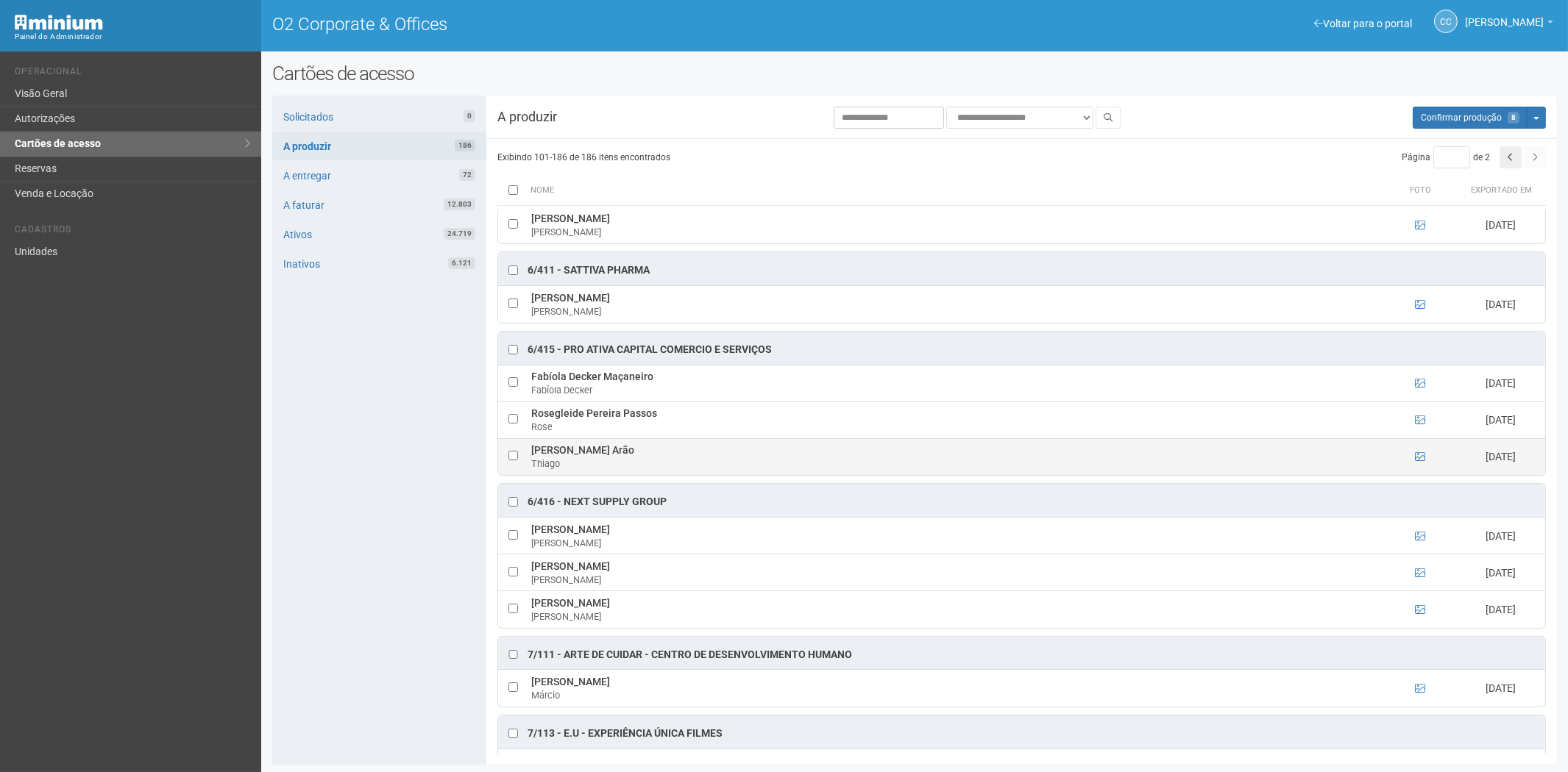
scroll to position [2732, 0]
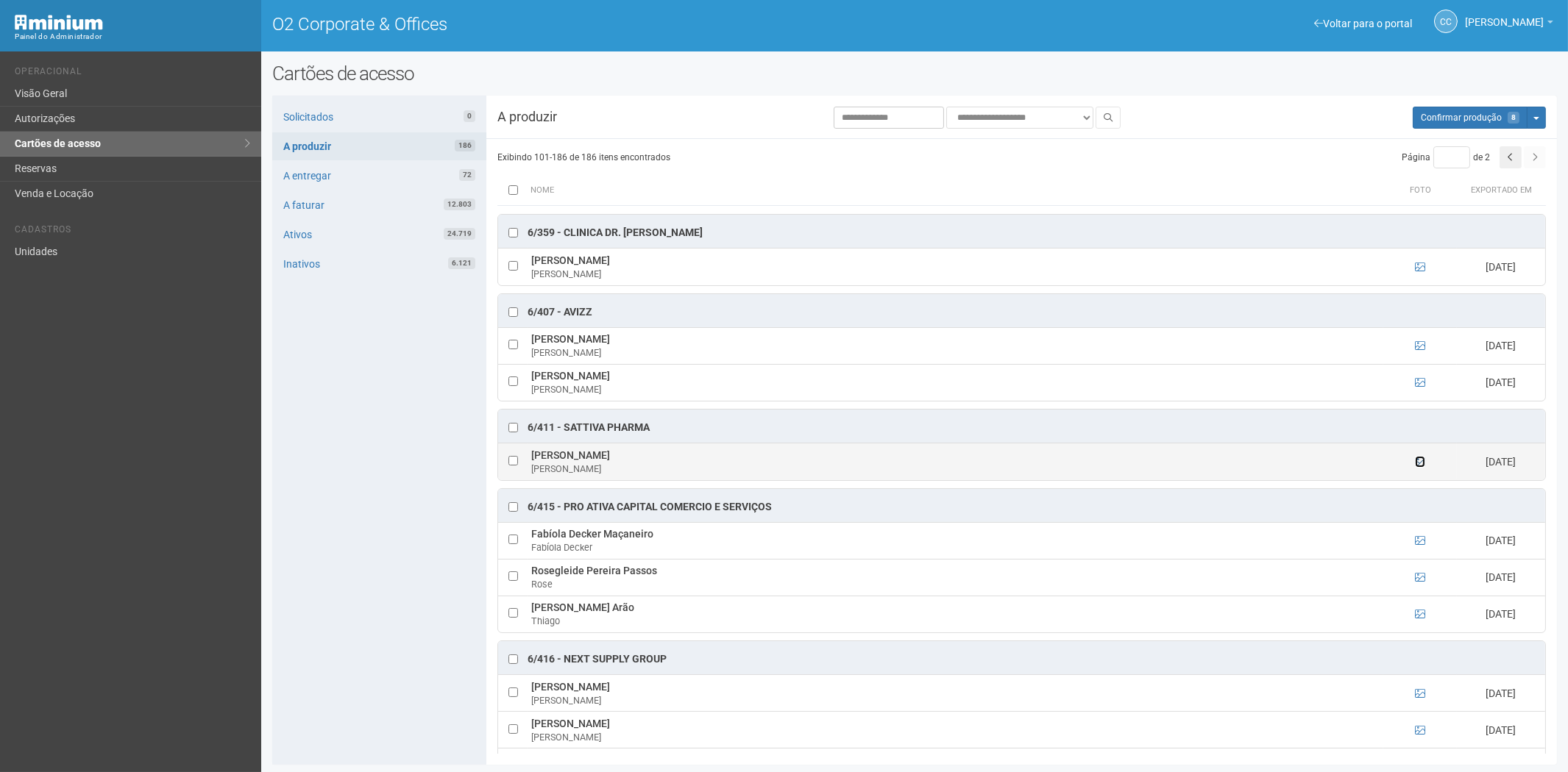
click at [1418, 467] on icon at bounding box center [1420, 462] width 11 height 11
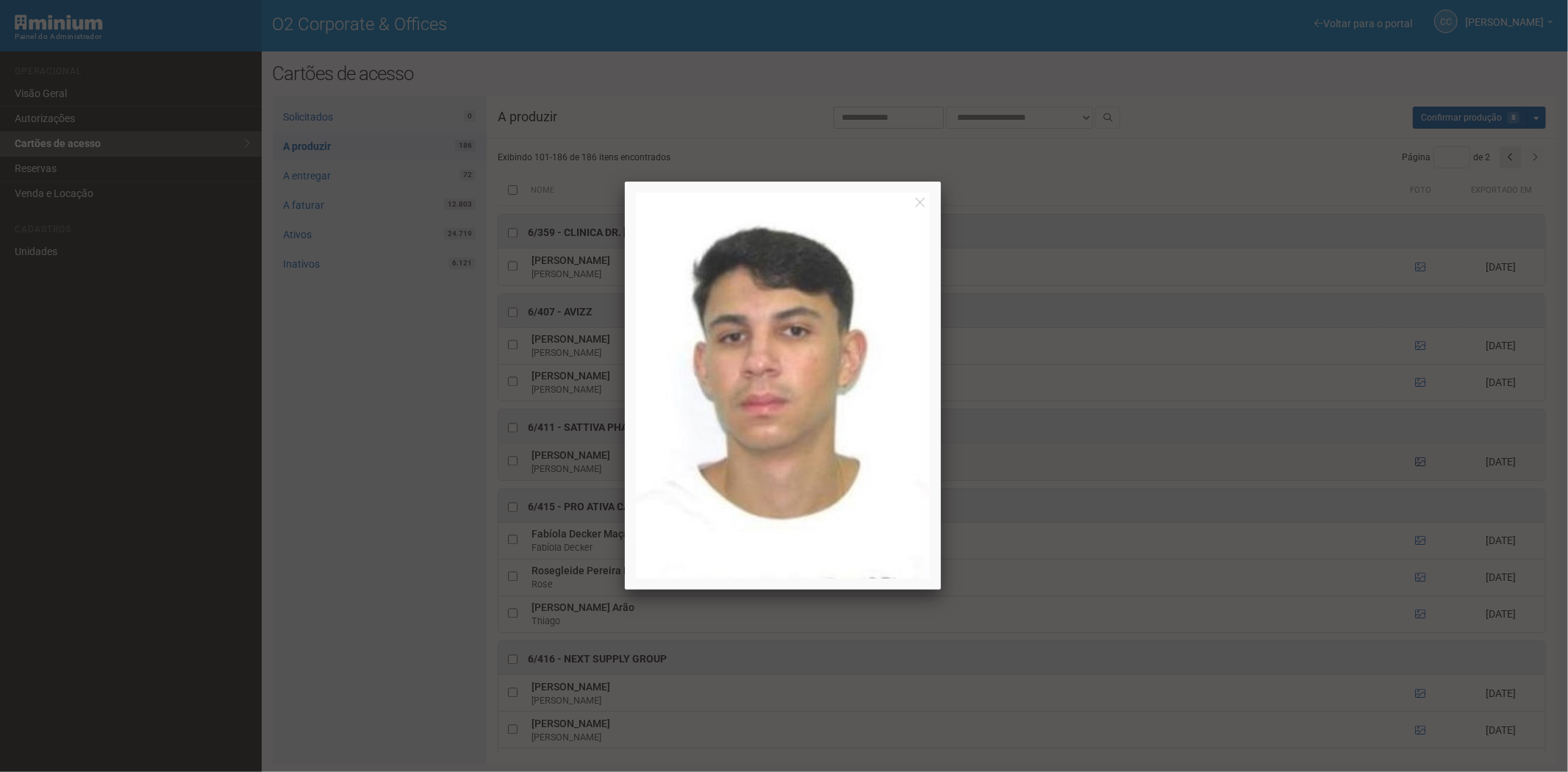
click at [1417, 473] on div at bounding box center [784, 386] width 1568 height 772
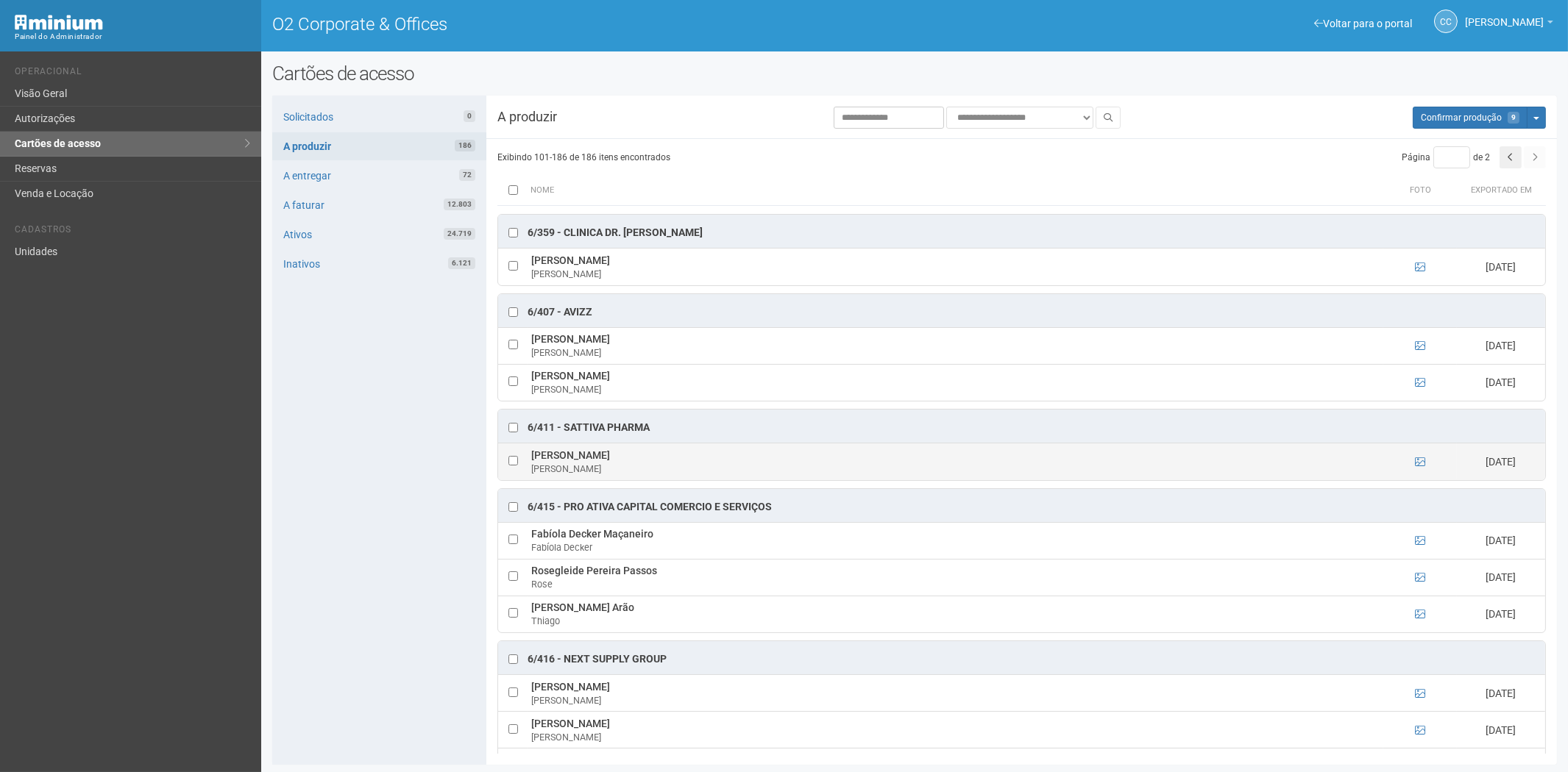
drag, startPoint x: 531, startPoint y: 464, endPoint x: 636, endPoint y: 469, distance: 105.1
click at [659, 473] on td "Renato Rodrigues Narducci Renato Rodrigues Narducci" at bounding box center [955, 462] width 856 height 37
copy td "Renato Rodrigues Narducci"
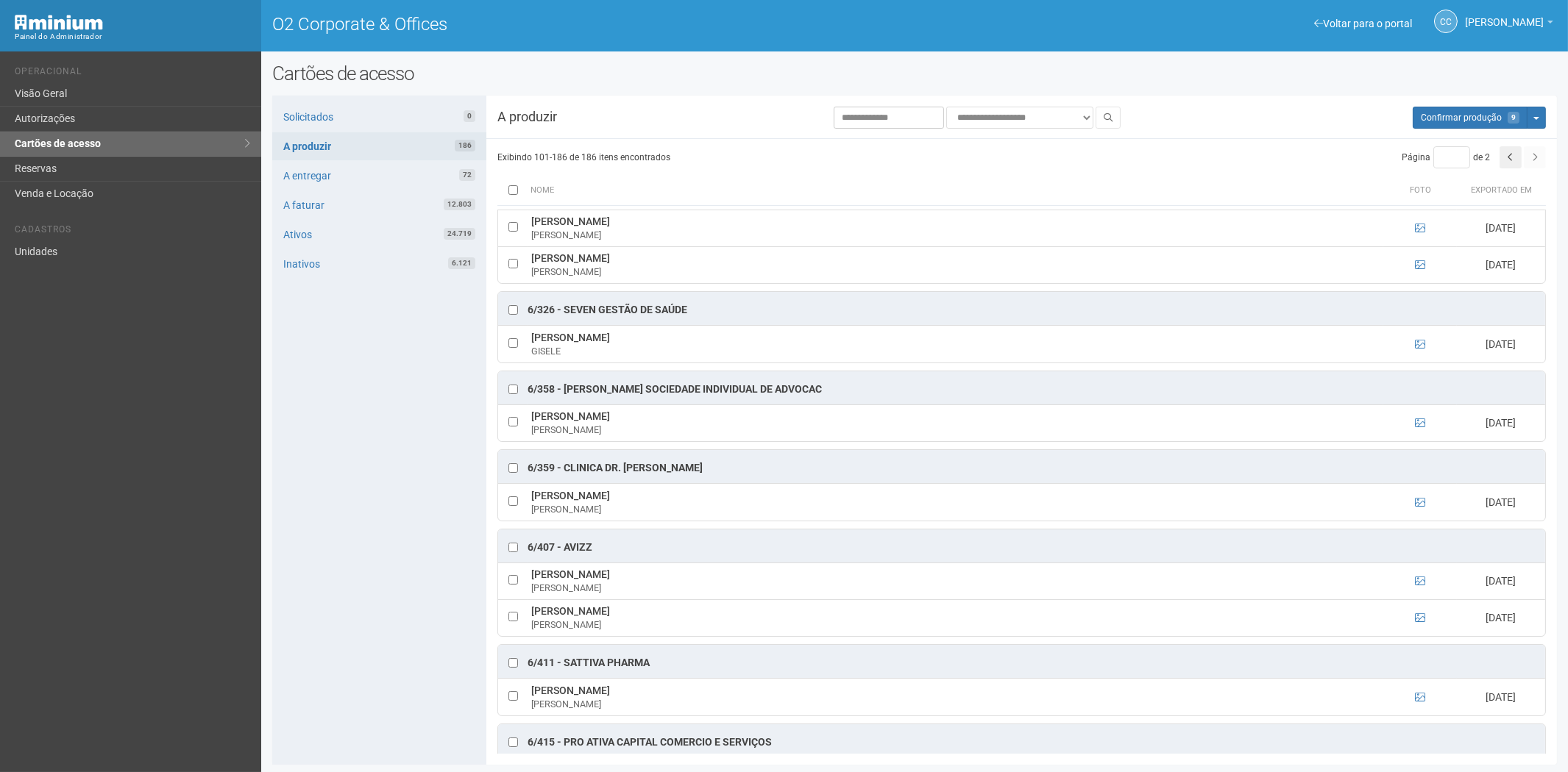
scroll to position [2487, 0]
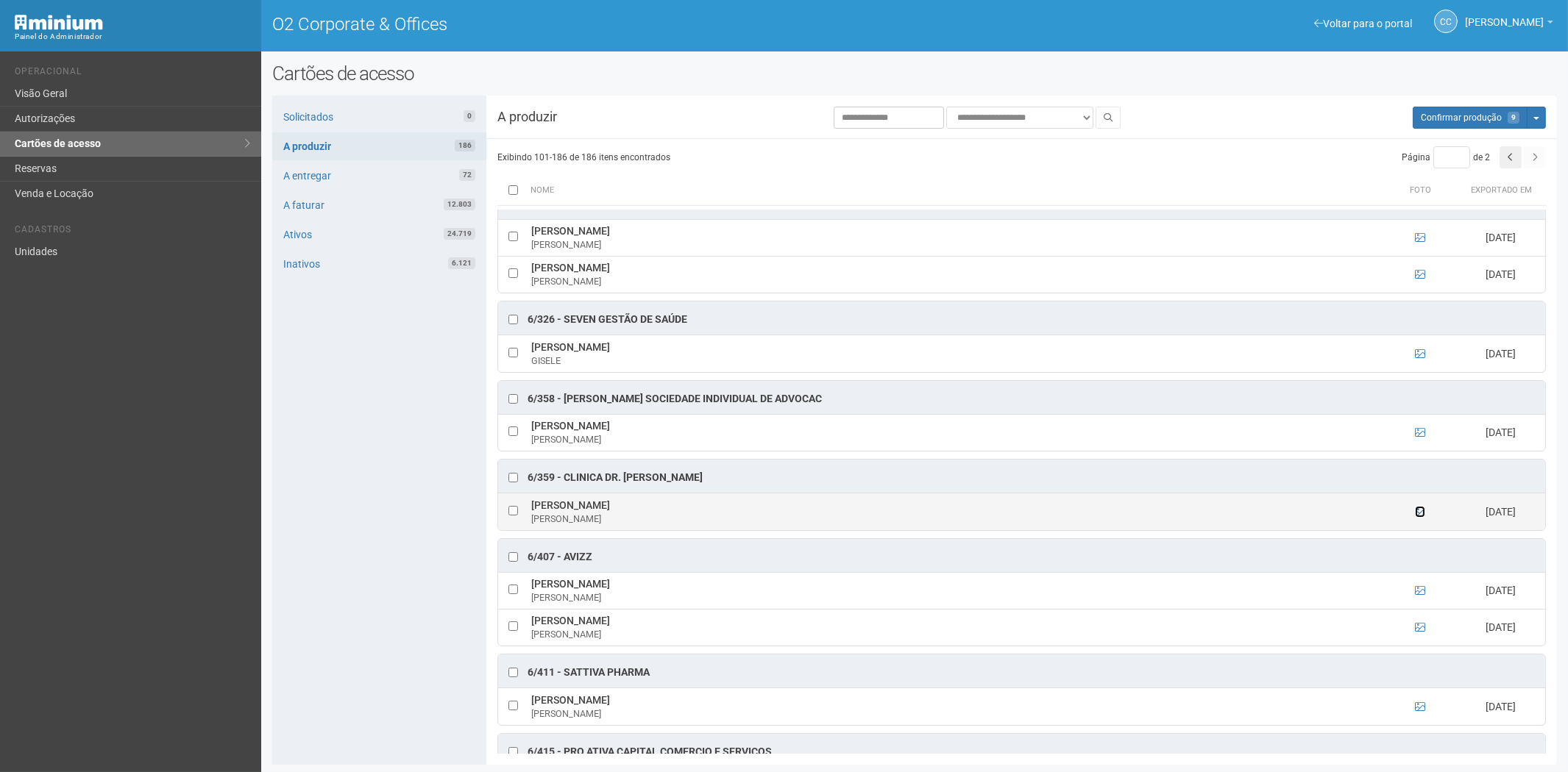
click at [1415, 517] on icon at bounding box center [1420, 512] width 11 height 11
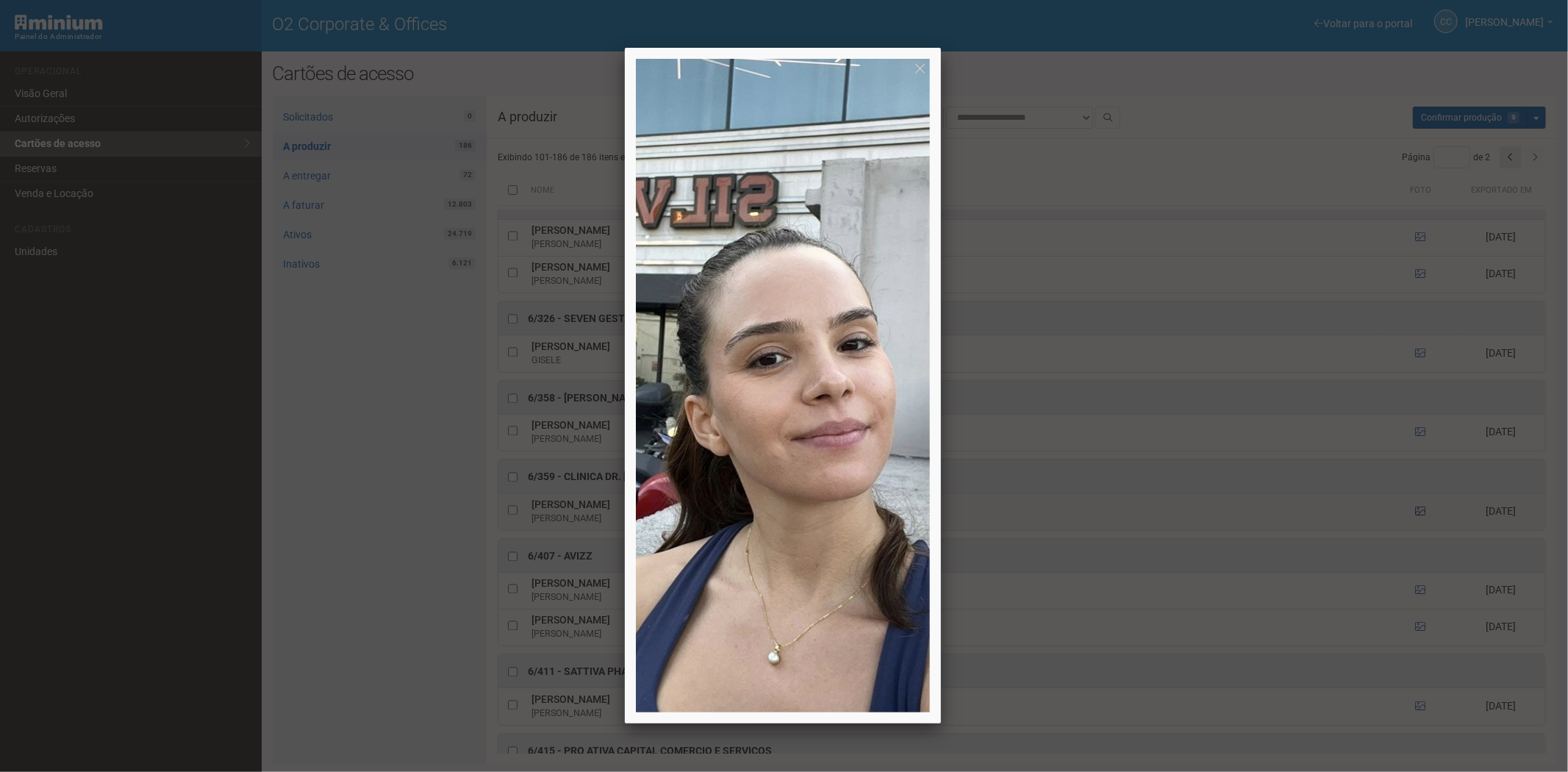
click at [1414, 525] on div at bounding box center [784, 386] width 1568 height 772
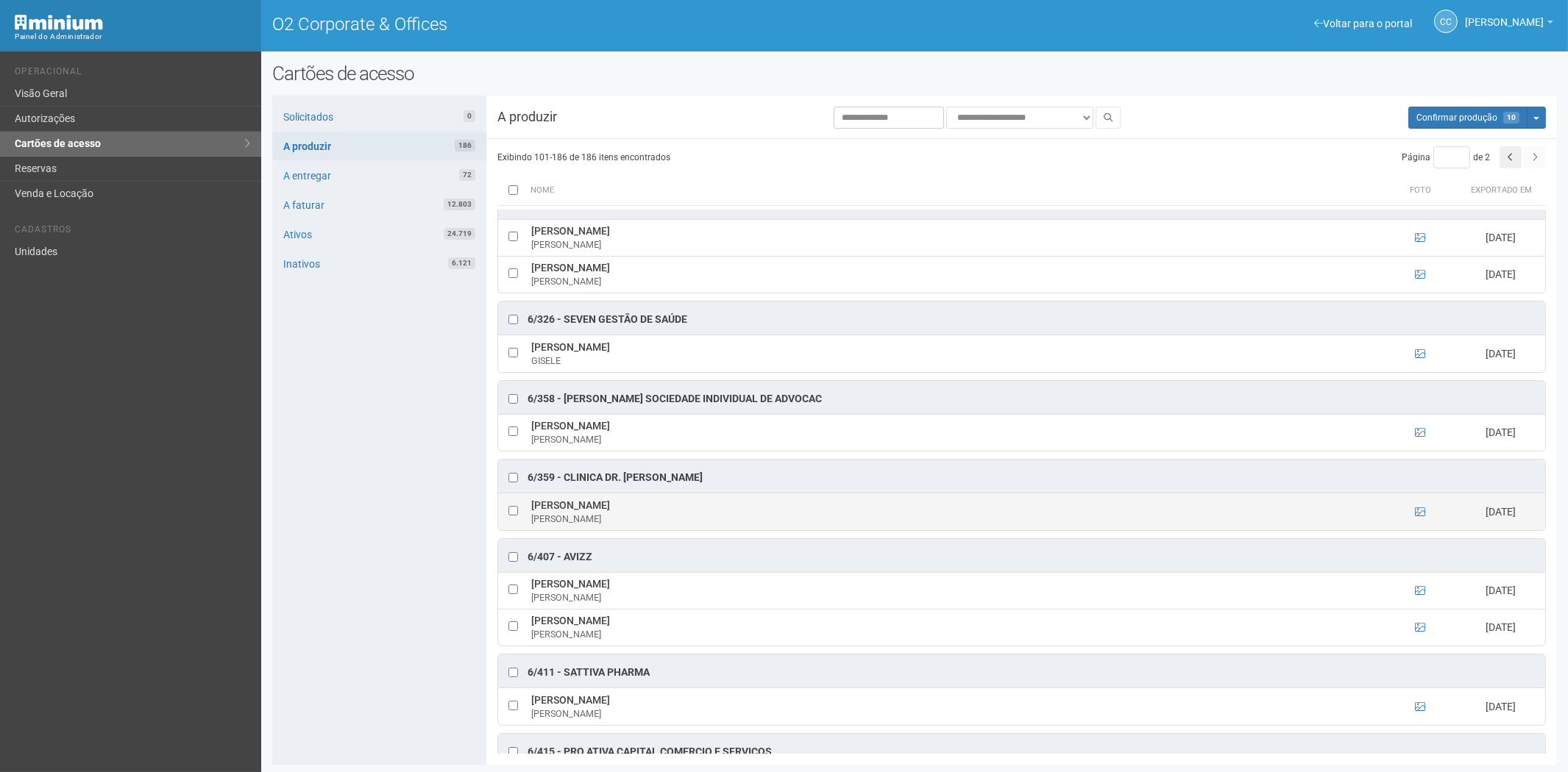
drag, startPoint x: 525, startPoint y: 518, endPoint x: 640, endPoint y: 518, distance: 115.0
click at [640, 518] on tr "Bianca Oliveira da silva Bianca 14/08/2025" at bounding box center [1021, 512] width 1047 height 37
copy tr "Bianca Oliveira da silva"
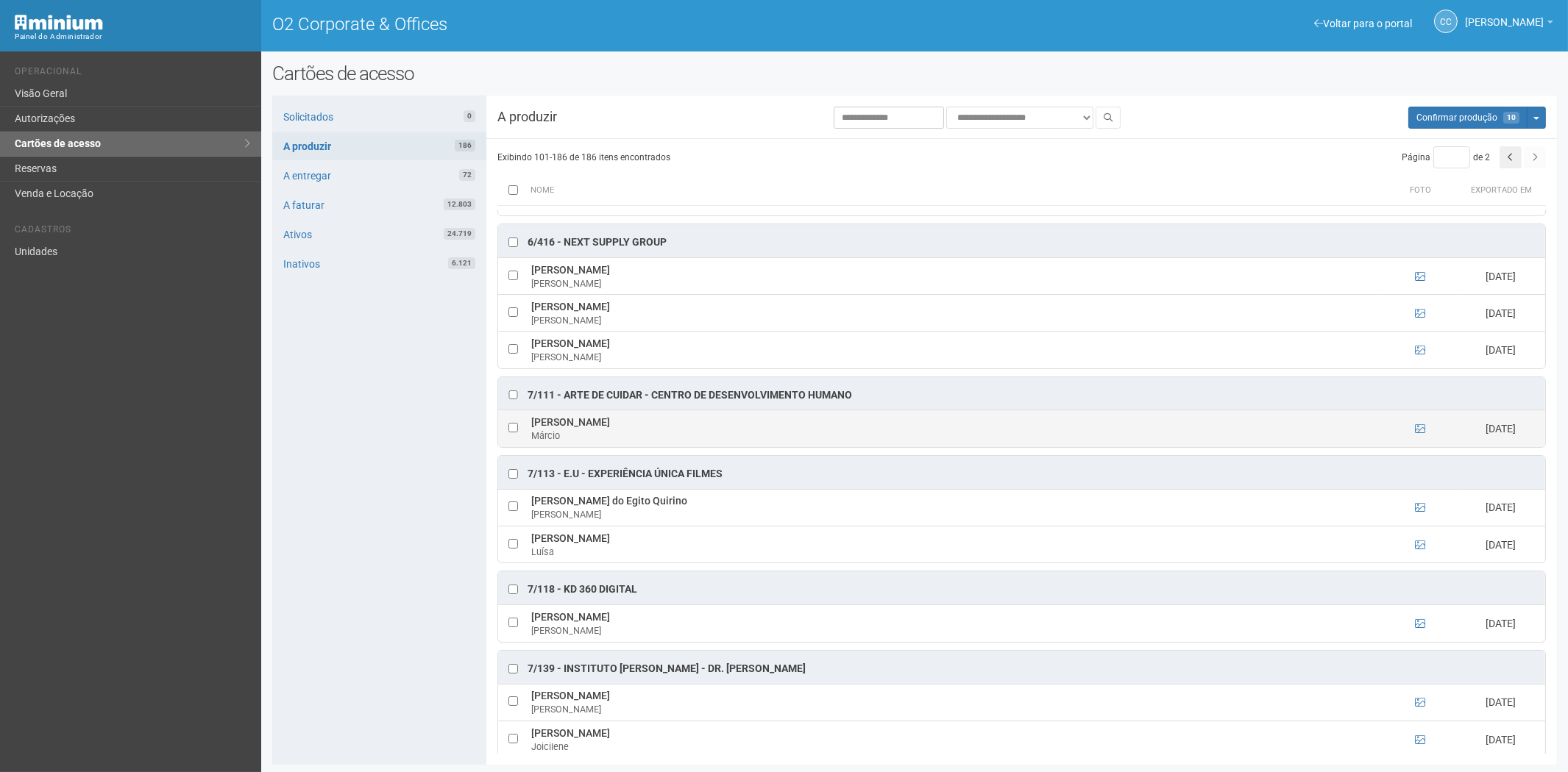
scroll to position [3141, 0]
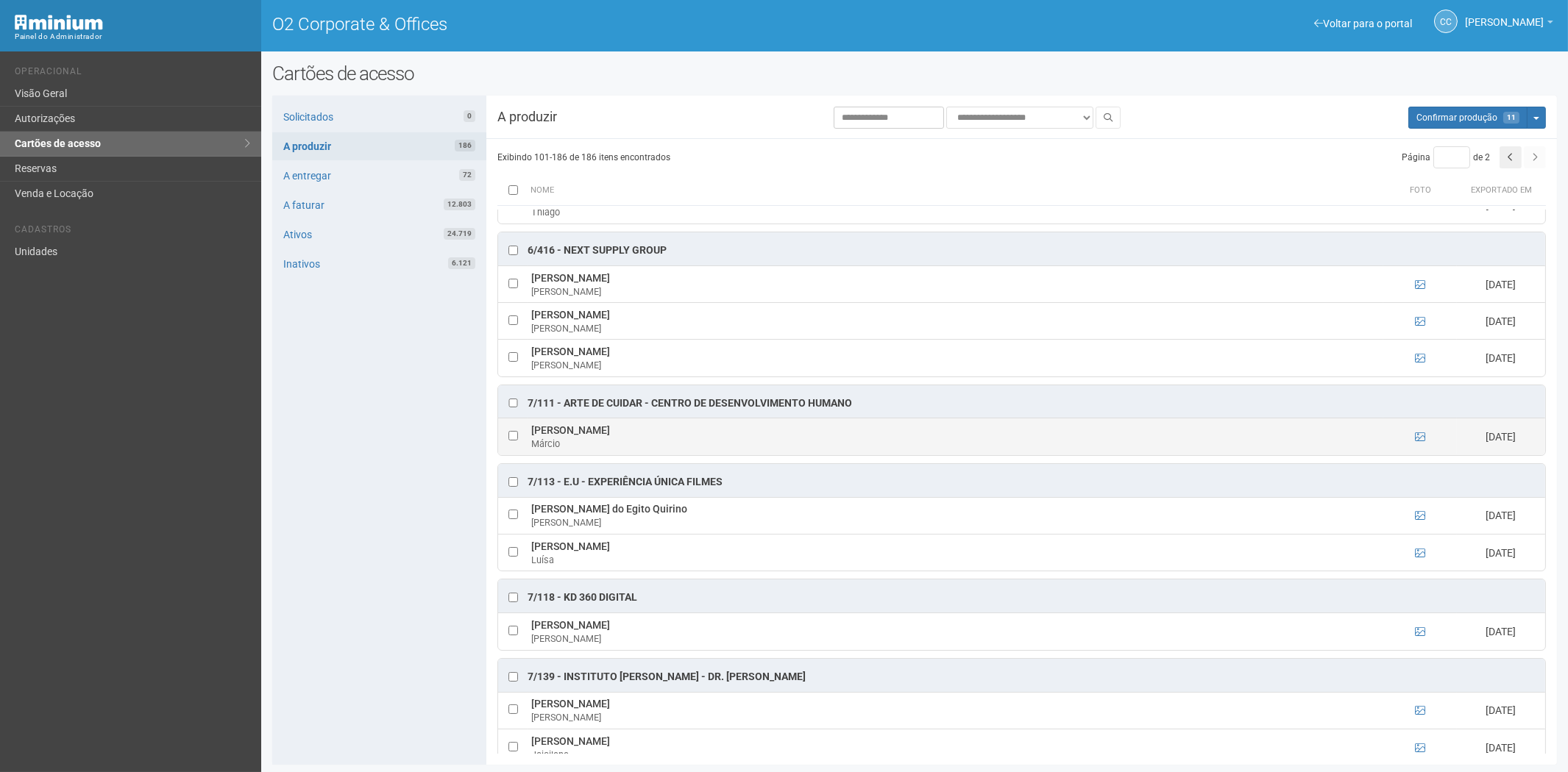
drag, startPoint x: 533, startPoint y: 443, endPoint x: 649, endPoint y: 445, distance: 116.0
click at [649, 445] on td "Márcio Emilio Dos santos Márcio" at bounding box center [955, 437] width 856 height 37
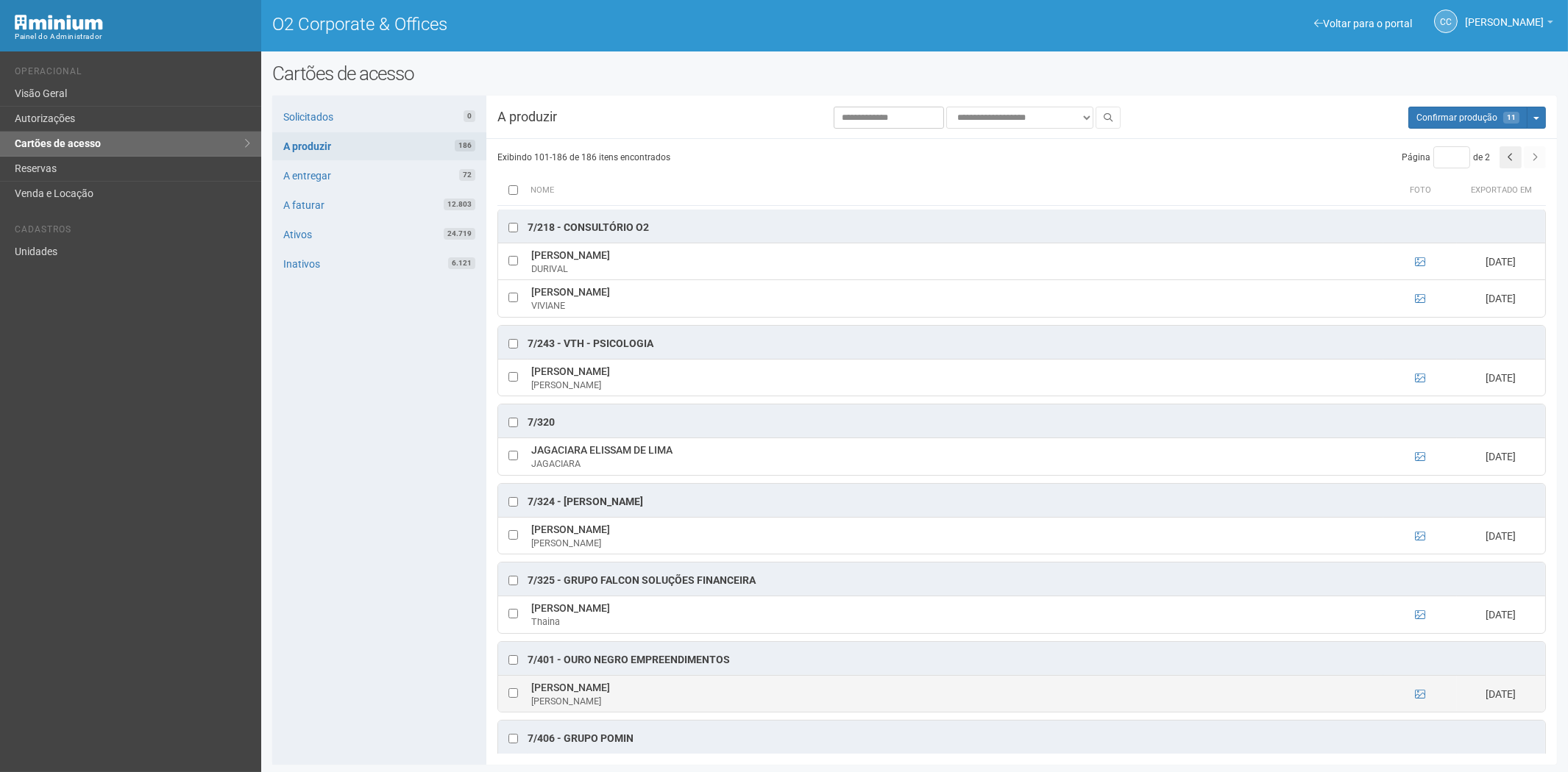
scroll to position [3795, 0]
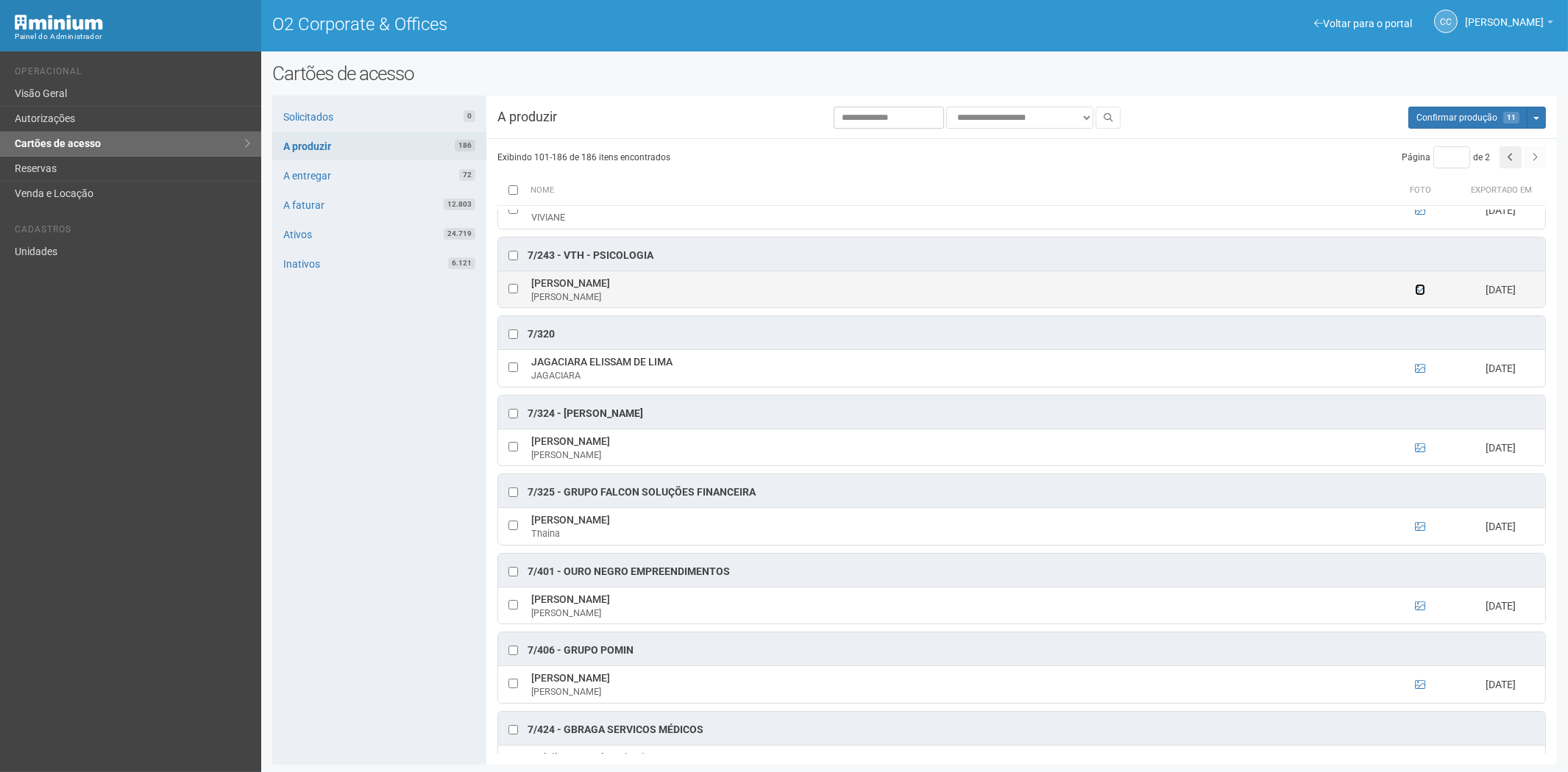
click at [1416, 295] on icon at bounding box center [1420, 290] width 11 height 11
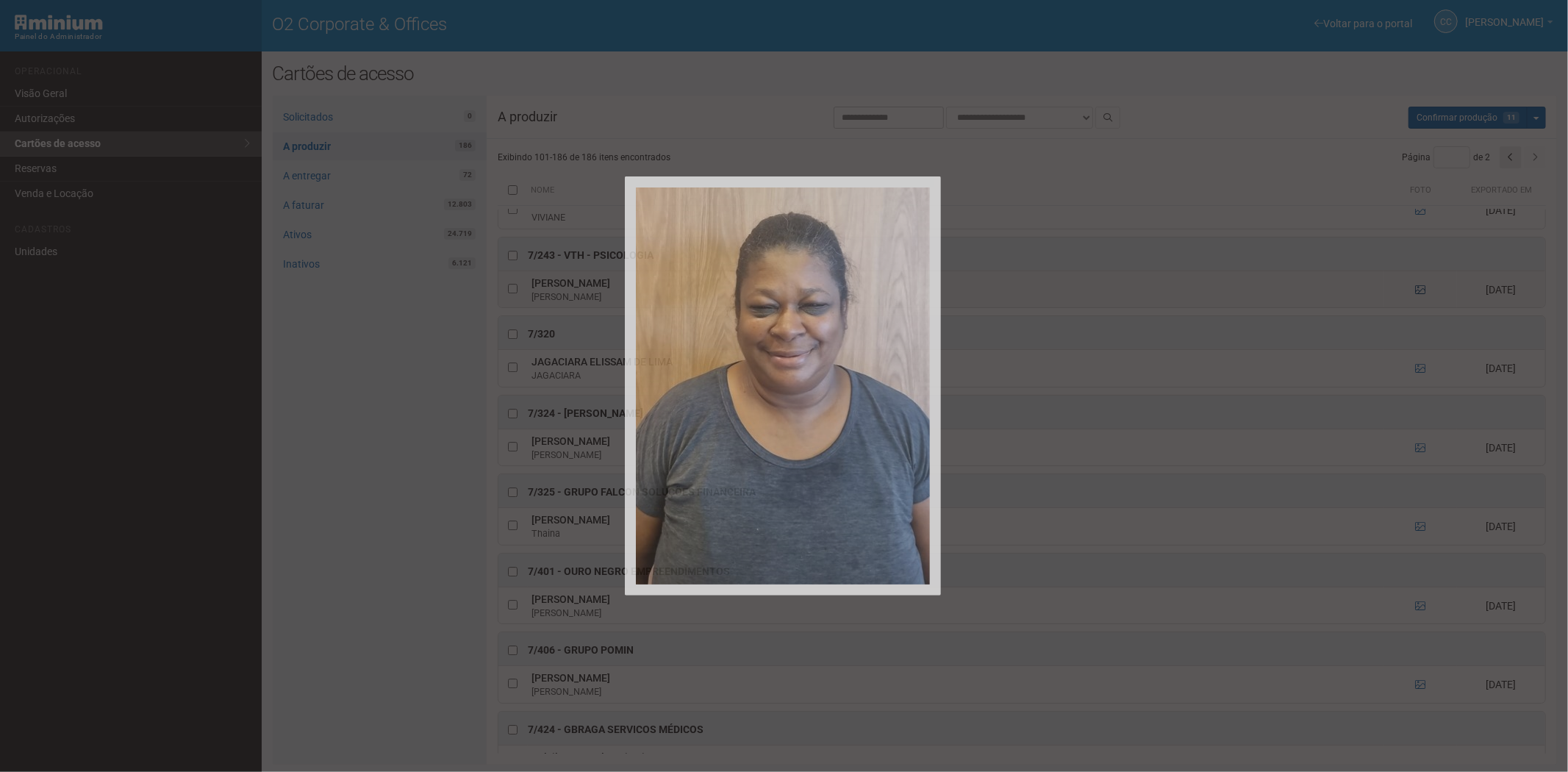
click at [1415, 307] on div at bounding box center [784, 386] width 1568 height 772
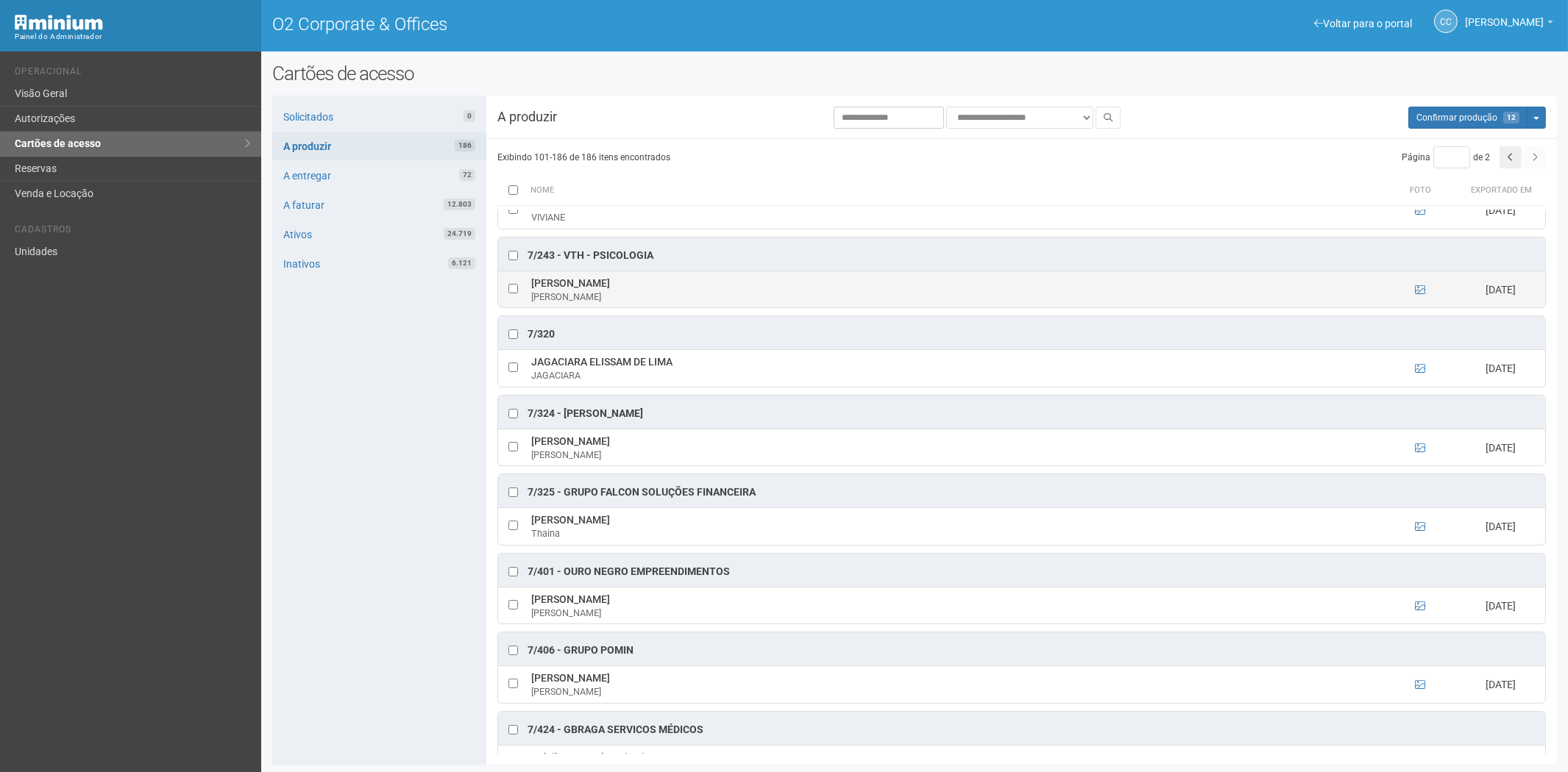
drag, startPoint x: 568, startPoint y: 300, endPoint x: 648, endPoint y: 297, distance: 80.1
click at [663, 301] on tr "Sandra Regina Lima Oliveira Sandra 11/08/2025" at bounding box center [1021, 289] width 1047 height 37
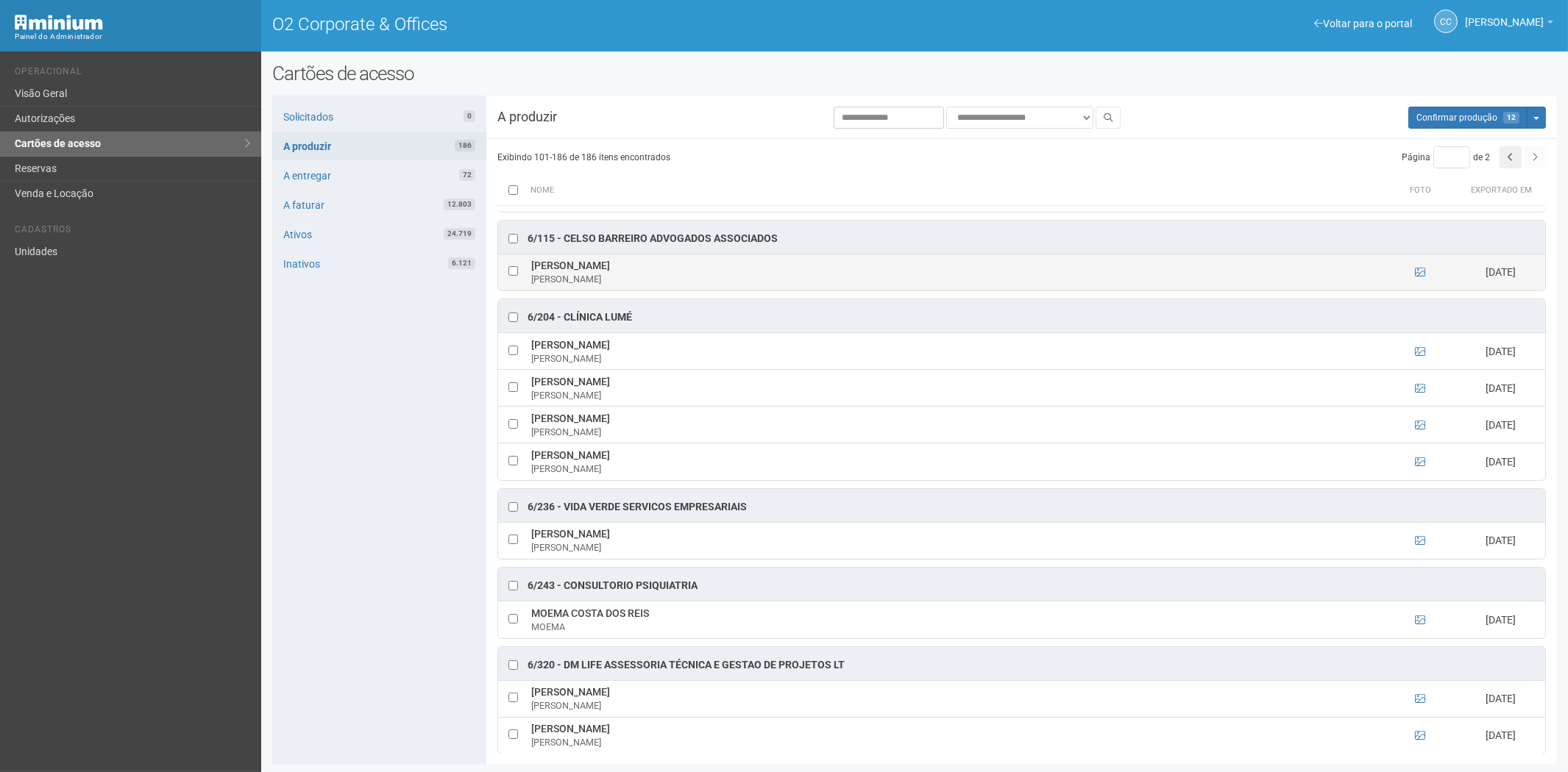
scroll to position [1996, 0]
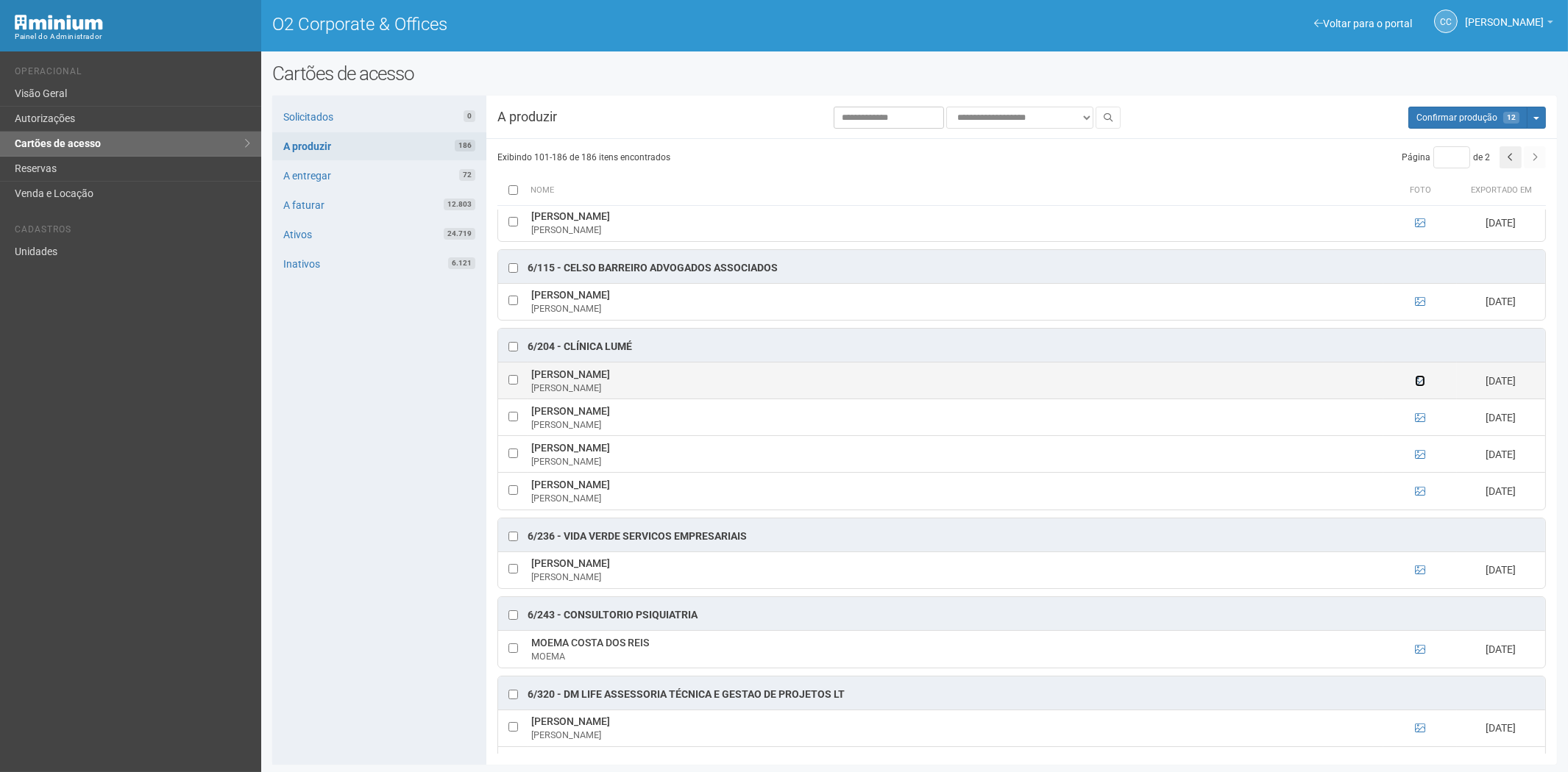
click at [1417, 386] on icon at bounding box center [1420, 382] width 11 height 11
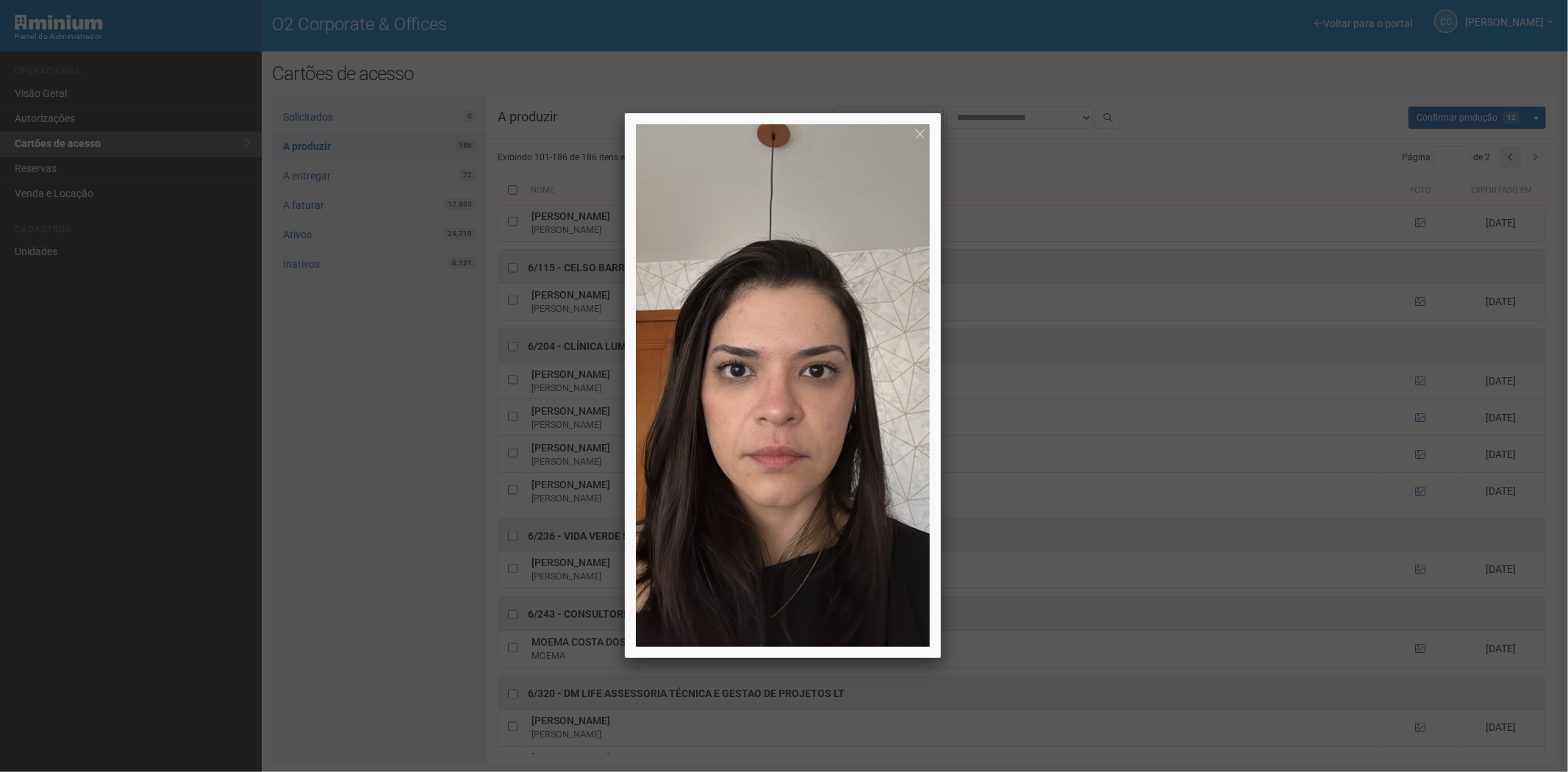
click at [1372, 390] on div at bounding box center [784, 386] width 1568 height 772
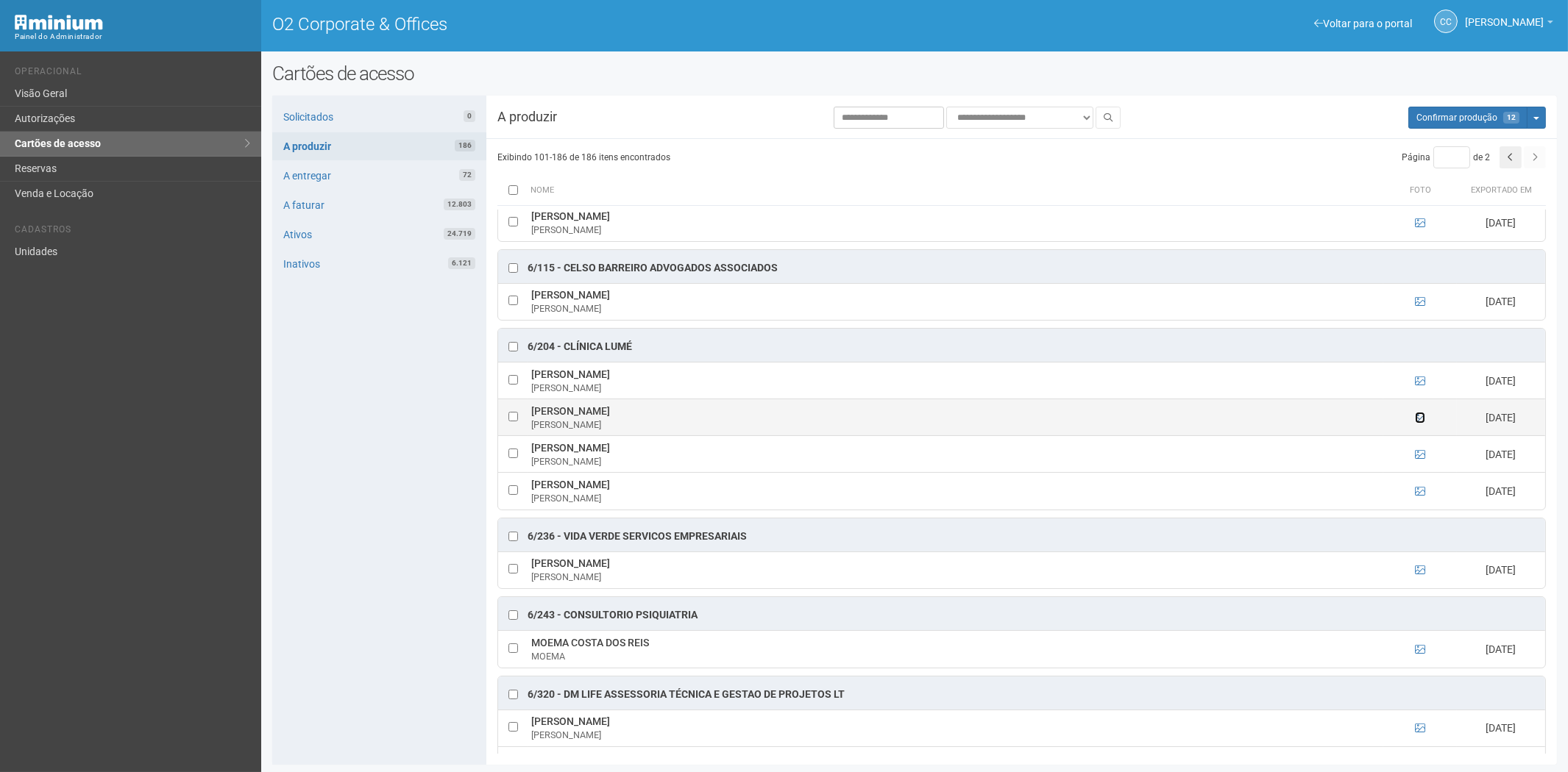
click at [1419, 422] on icon at bounding box center [1420, 418] width 11 height 11
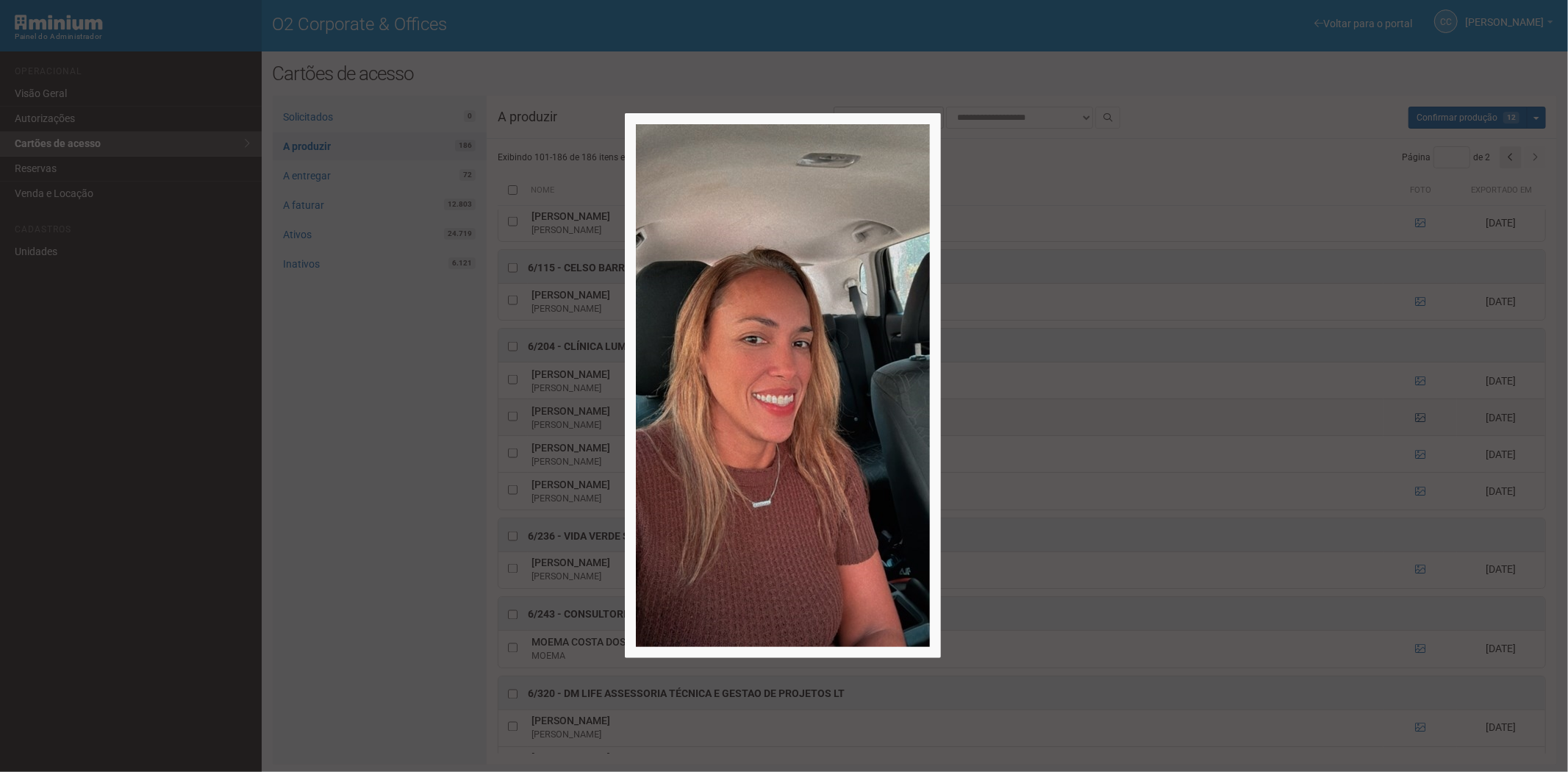
click at [1418, 422] on div at bounding box center [784, 386] width 1568 height 772
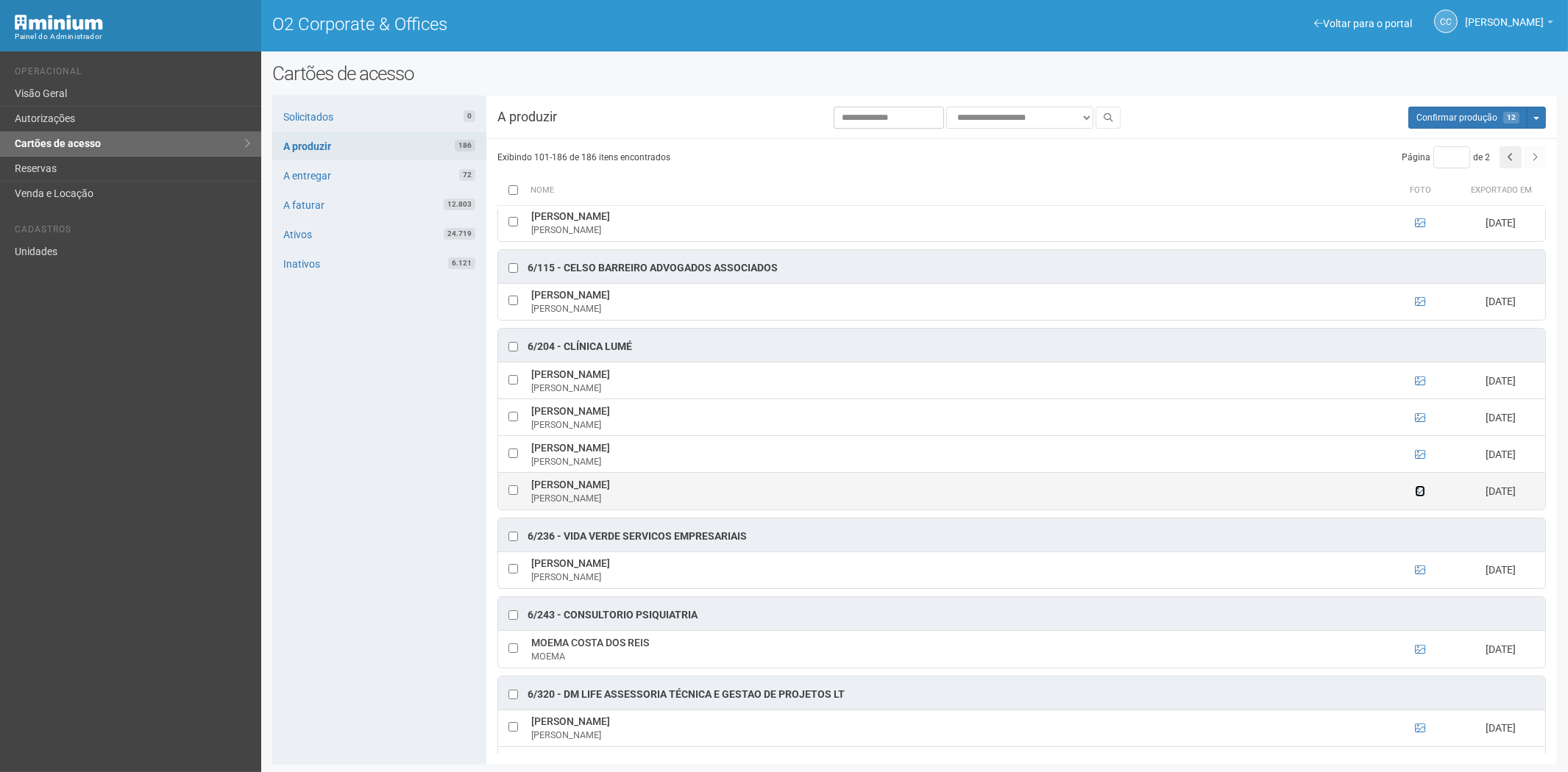
click at [1417, 496] on icon at bounding box center [1420, 492] width 11 height 11
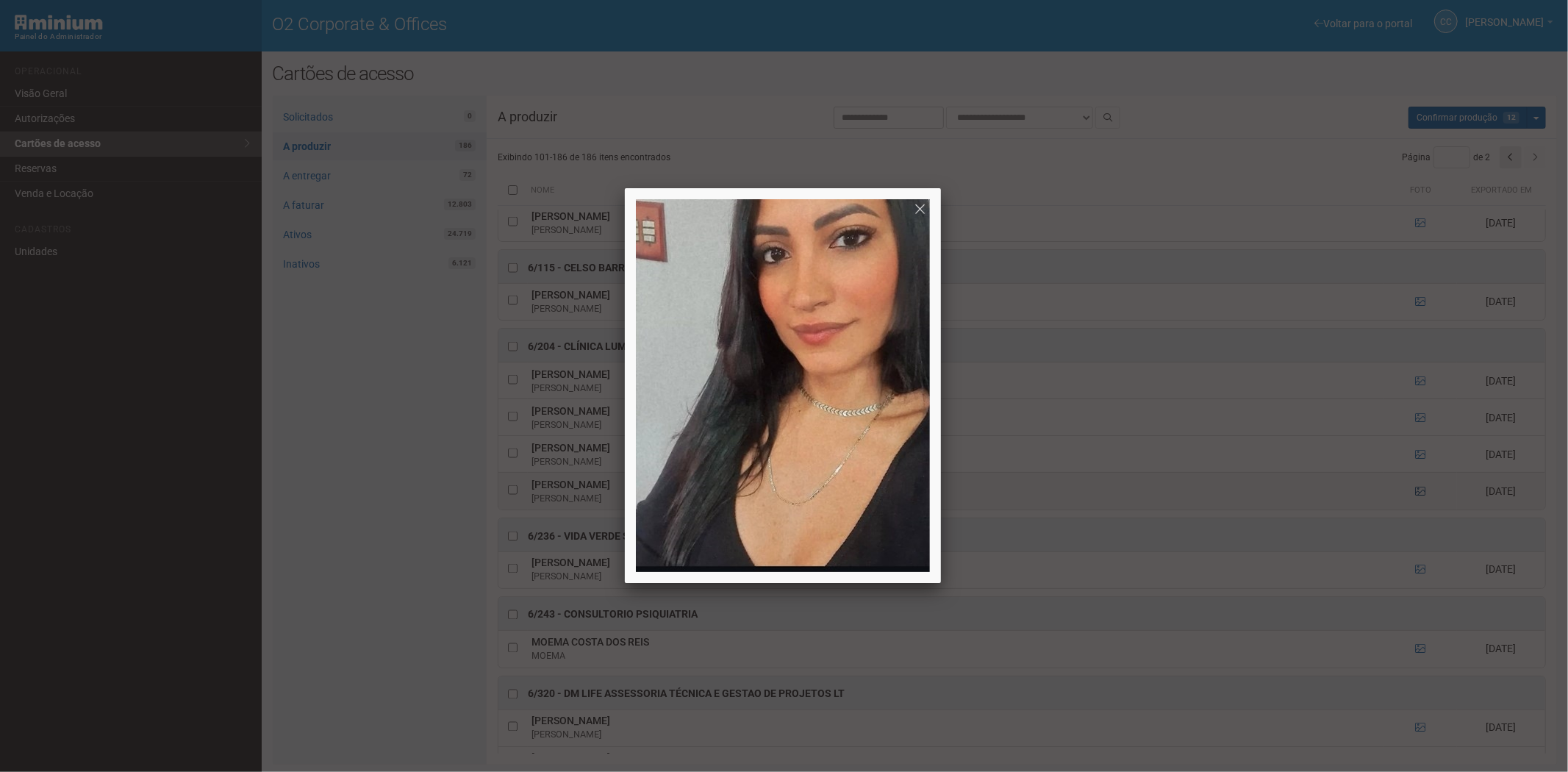
click at [1416, 500] on div at bounding box center [784, 386] width 1568 height 772
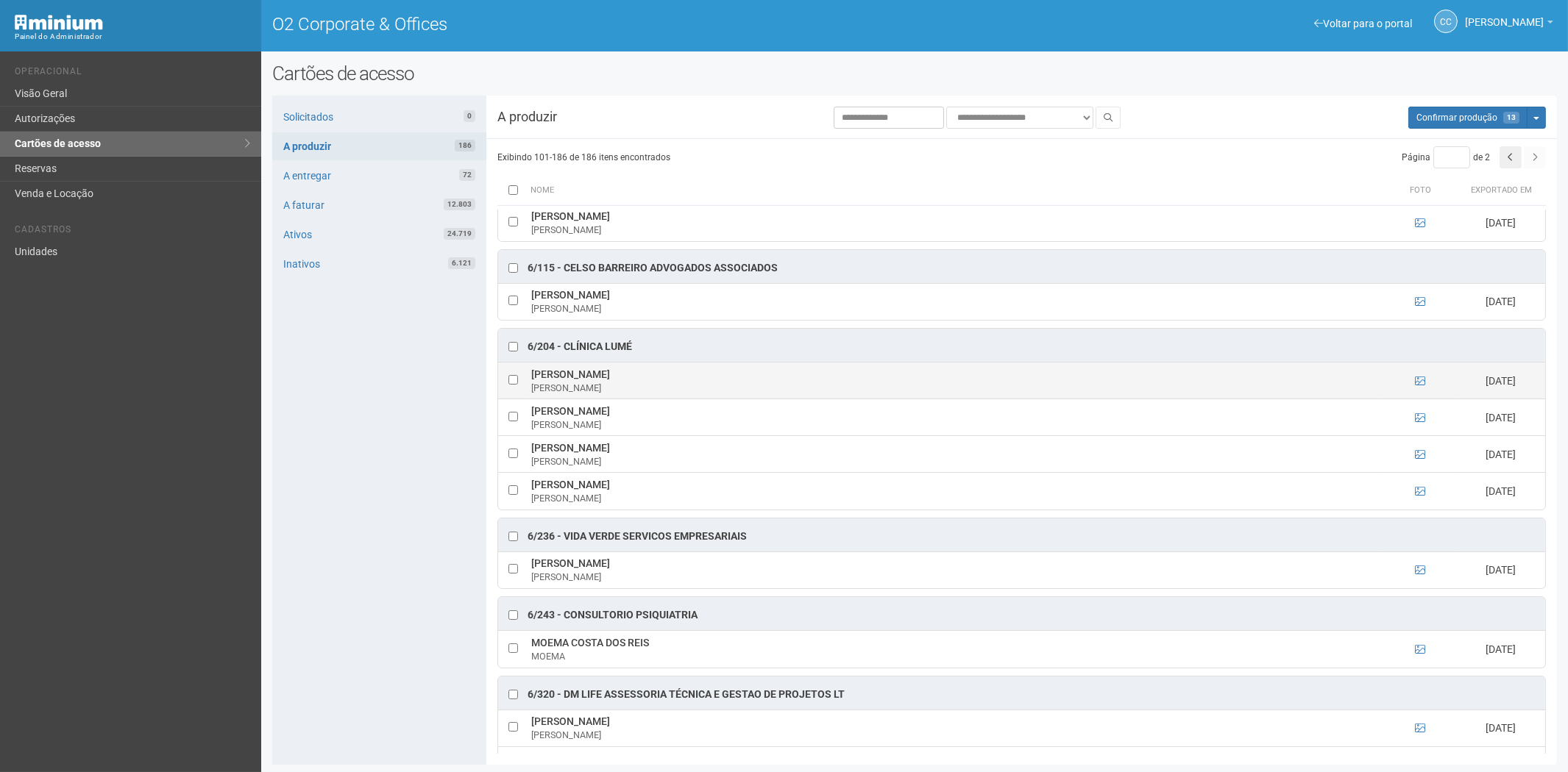
drag, startPoint x: 539, startPoint y: 382, endPoint x: 667, endPoint y: 376, distance: 128.1
click at [702, 389] on td "Juliana de Souza Von Borell Rangel Juliana" at bounding box center [955, 382] width 856 height 37
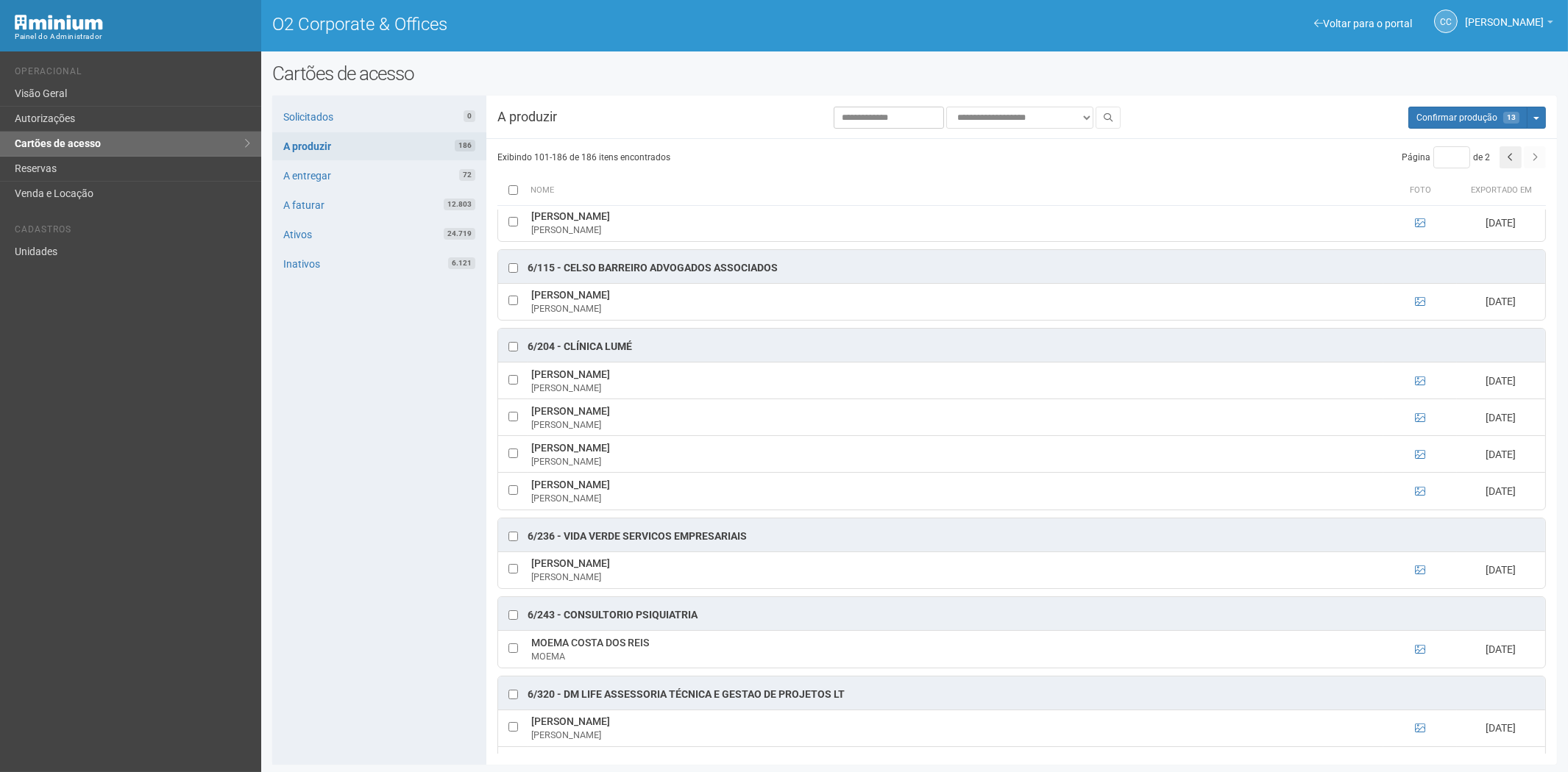
drag, startPoint x: 346, startPoint y: 499, endPoint x: 372, endPoint y: 494, distance: 26.5
click at [346, 499] on div "Solicitados 0 A produzir 186 A entregar 72 A faturar 12.803 Ativos 24.719 Inati…" at bounding box center [379, 430] width 214 height 670
click at [511, 457] on td at bounding box center [512, 455] width 29 height 37
drag, startPoint x: 531, startPoint y: 418, endPoint x: 671, endPoint y: 420, distance: 140.0
click at [671, 420] on td "Marcela de Oliveira Almeida Marcela" at bounding box center [955, 418] width 856 height 37
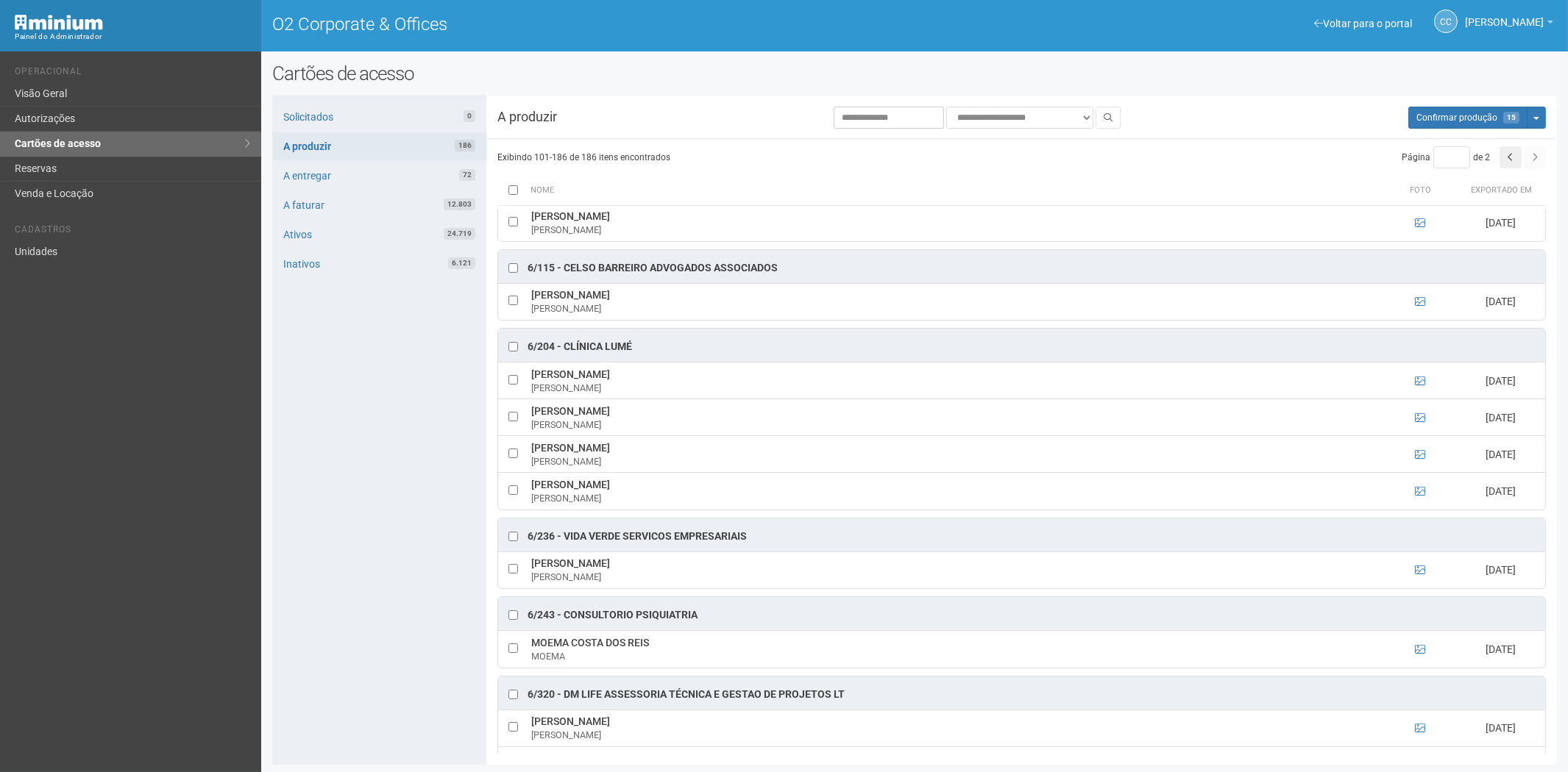
drag, startPoint x: 381, startPoint y: 609, endPoint x: 547, endPoint y: 561, distance: 172.8
click at [381, 609] on div "Solicitados 0 A produzir 186 A entregar 72 A faturar 12.803 Ativos 24.719 Inati…" at bounding box center [379, 430] width 214 height 670
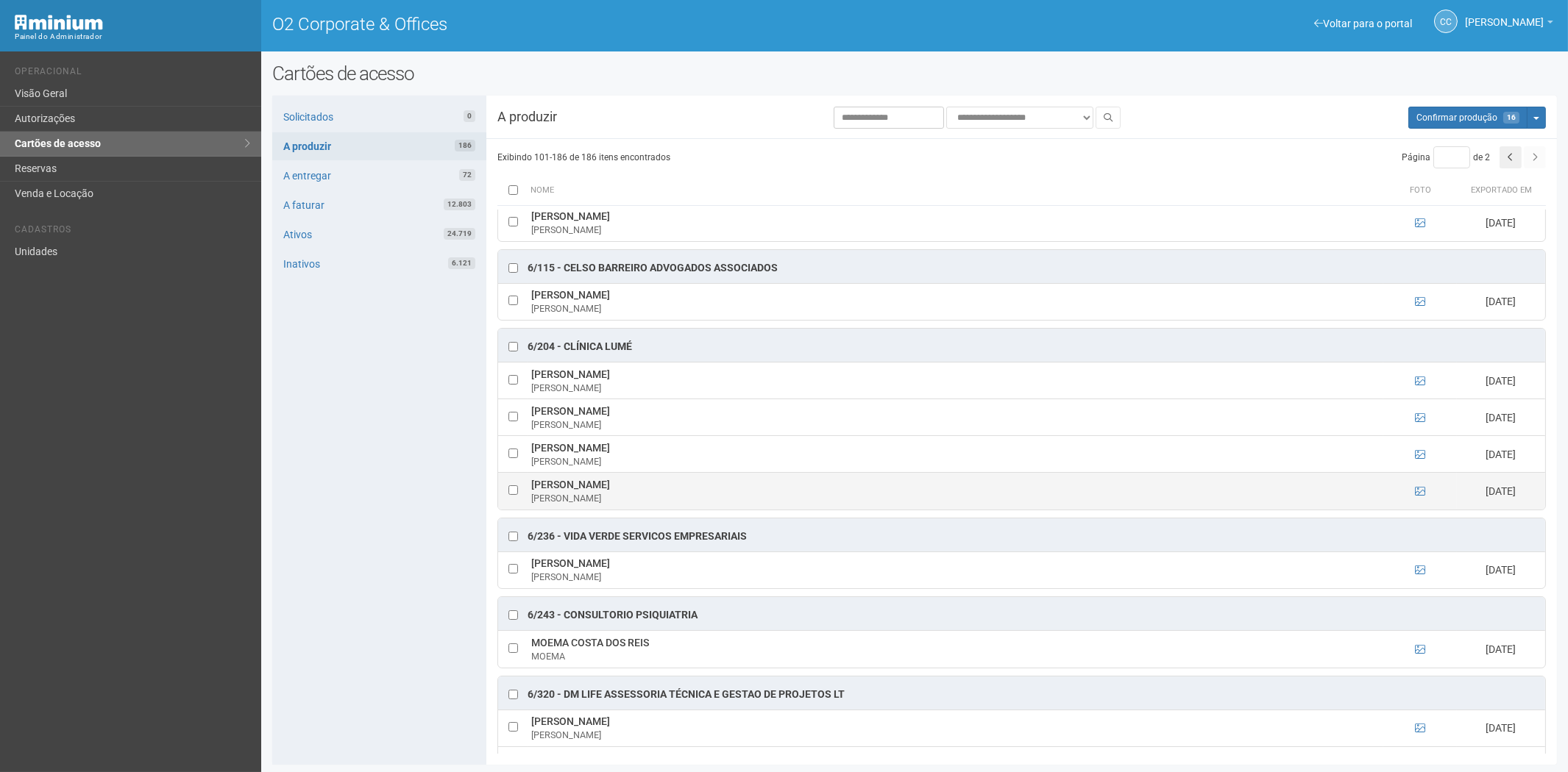
drag, startPoint x: 567, startPoint y: 487, endPoint x: 672, endPoint y: 490, distance: 105.0
click at [672, 490] on td "VANESSA SIMÕES COUTINHO VANESSA" at bounding box center [955, 492] width 856 height 37
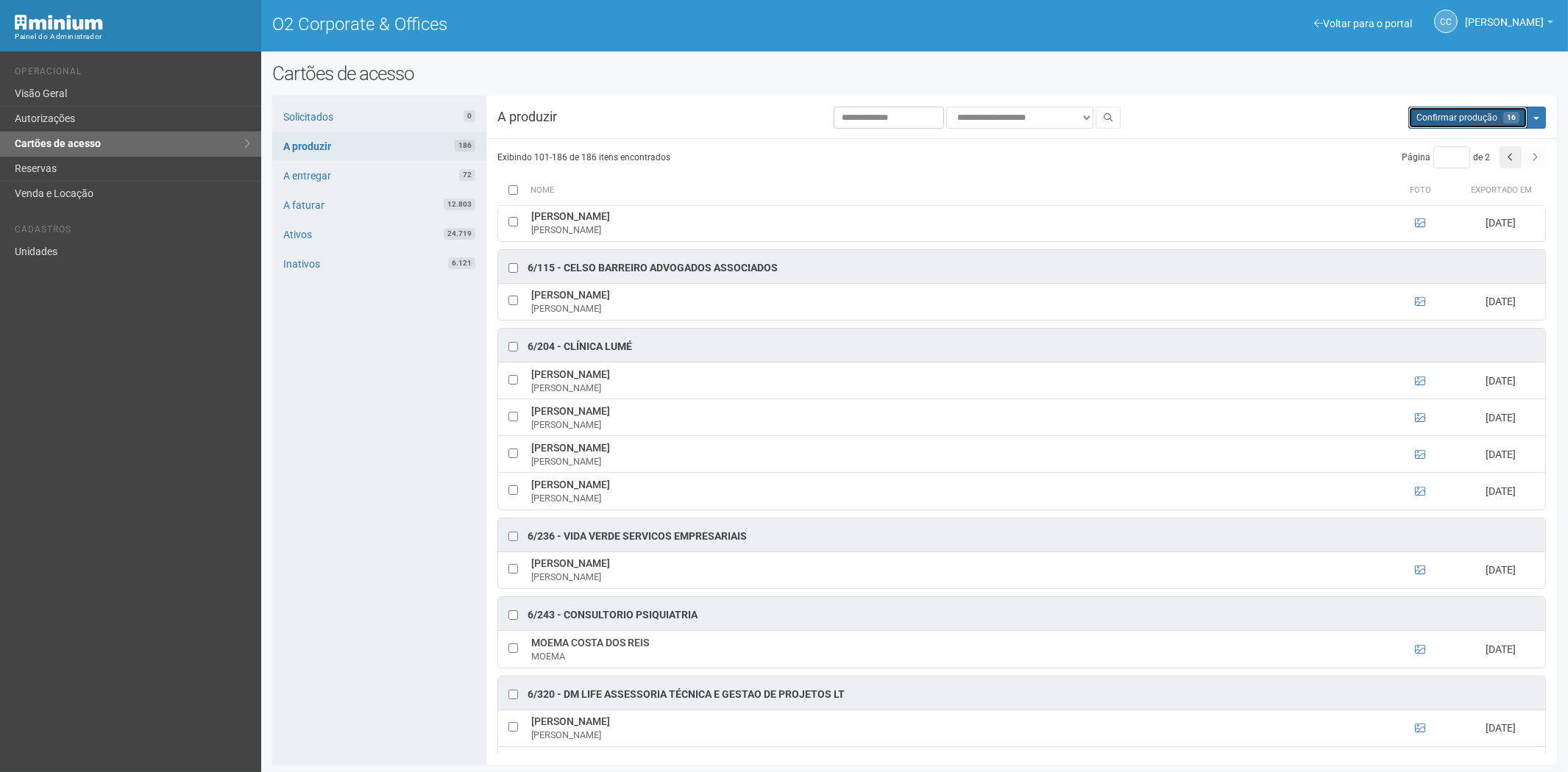
click at [1436, 117] on span "Confirmar produção" at bounding box center [1457, 117] width 81 height 11
type input "*"
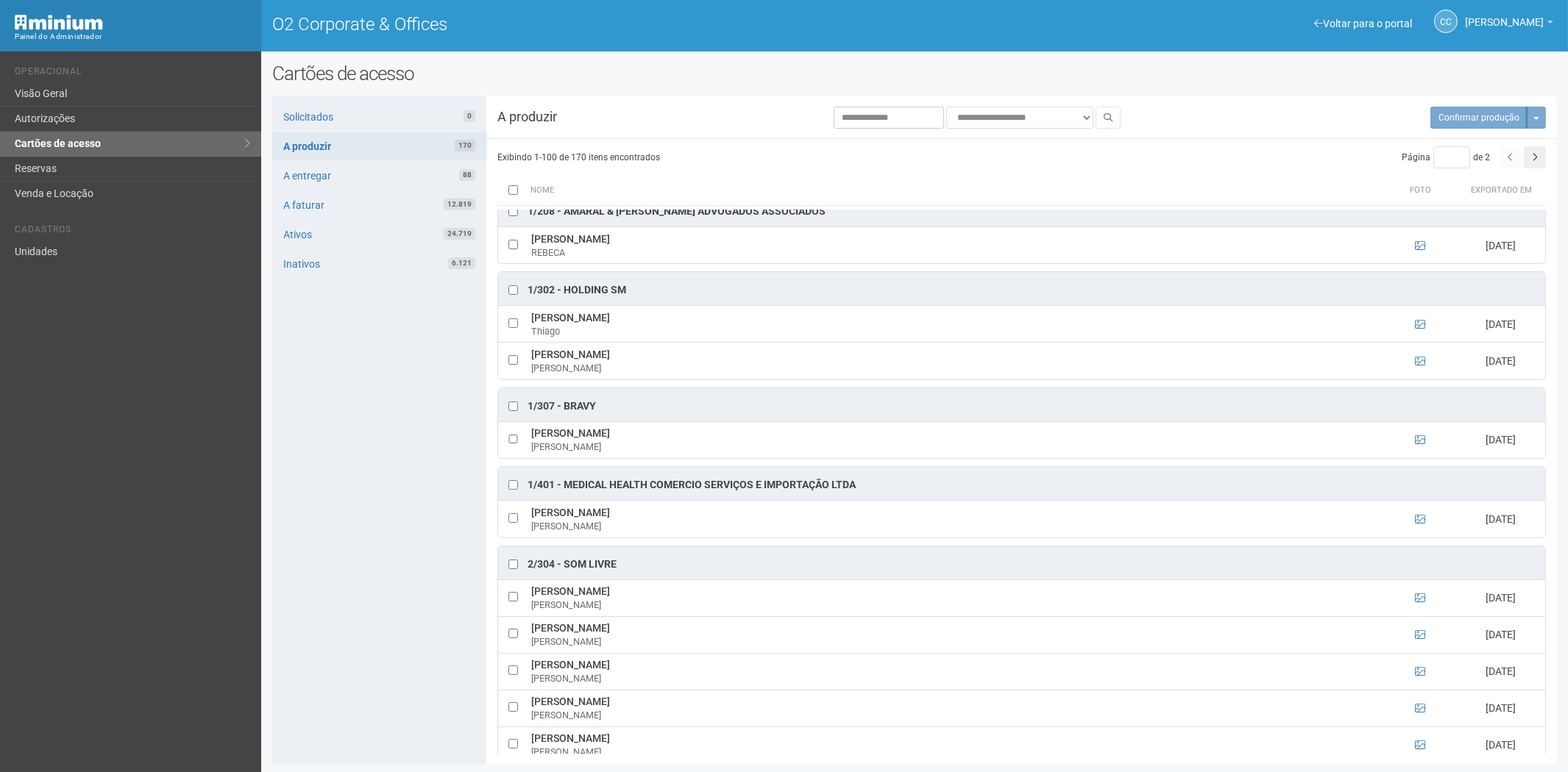
scroll to position [408, 0]
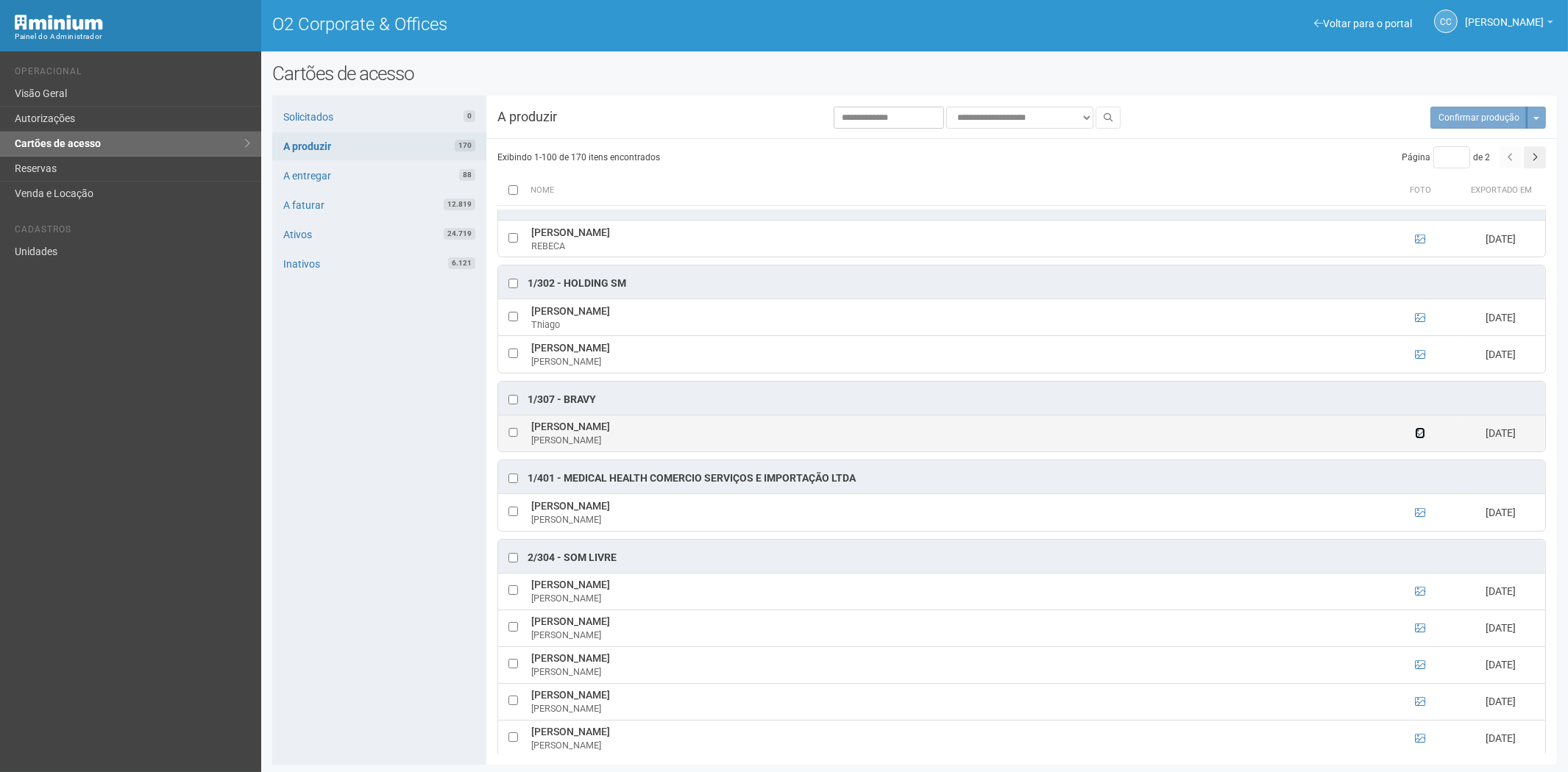
click at [1418, 438] on icon at bounding box center [1420, 434] width 11 height 11
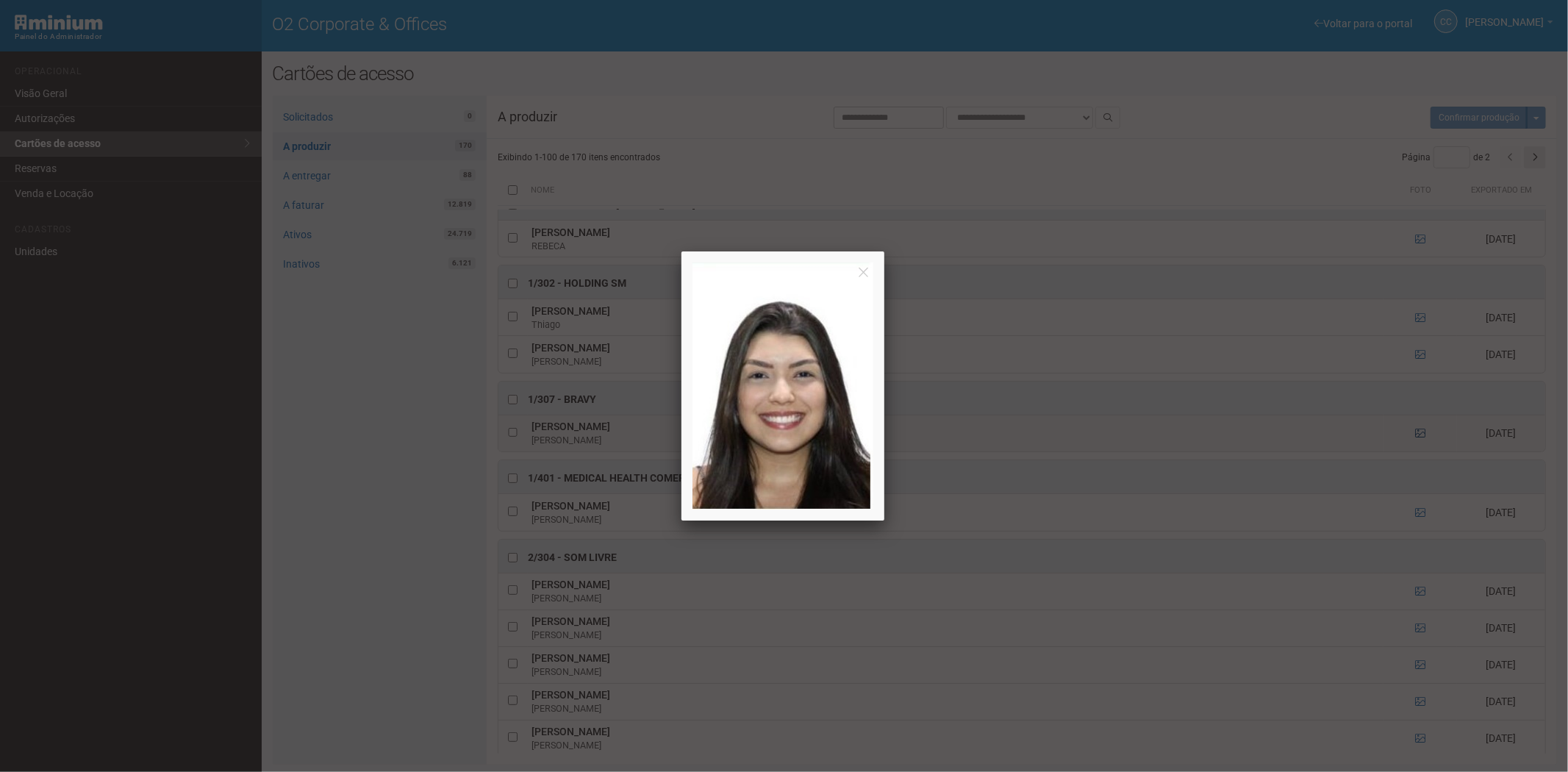
click at [1417, 440] on div at bounding box center [784, 386] width 1568 height 772
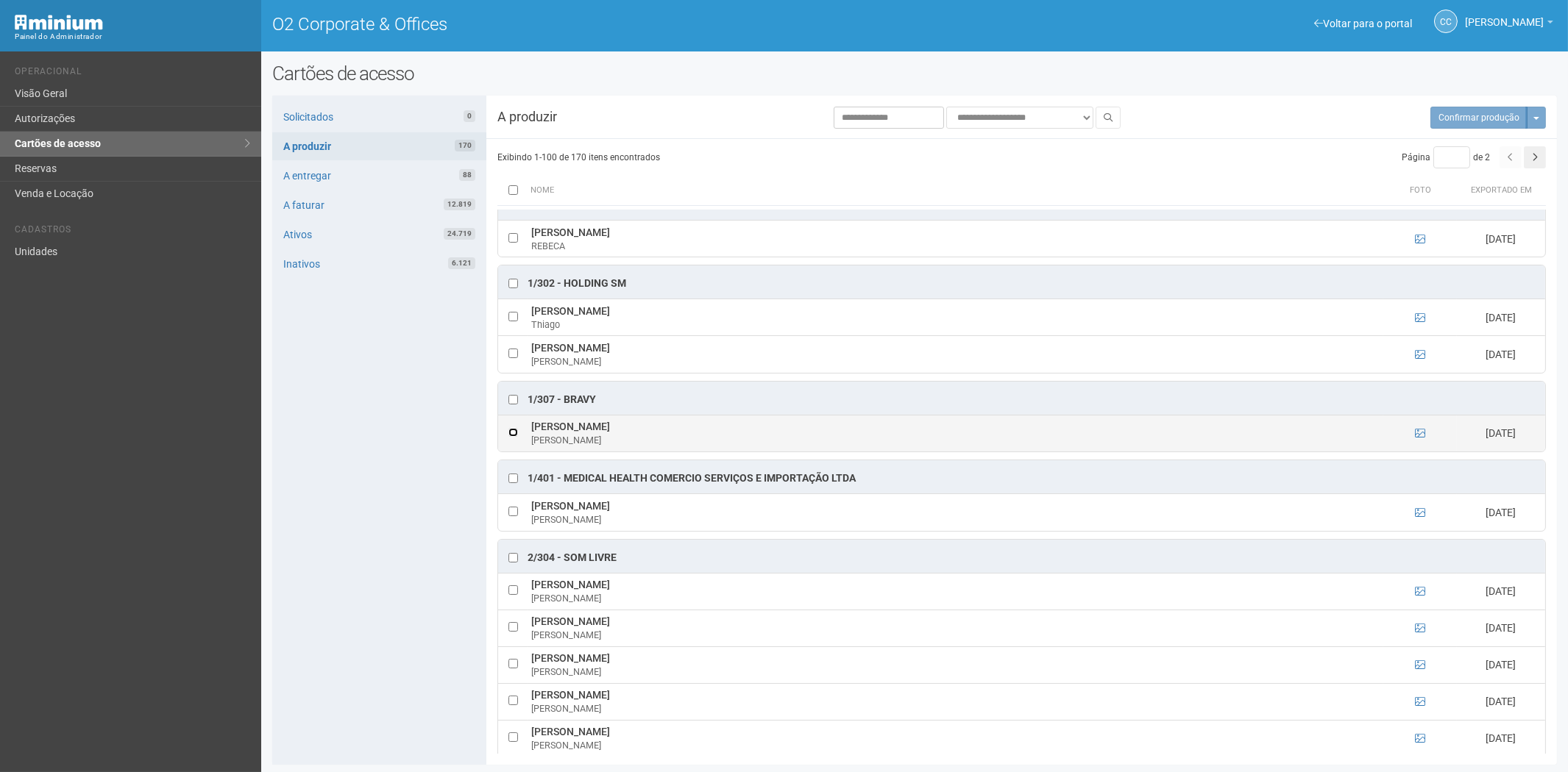
click at [518, 434] on td at bounding box center [512, 434] width 29 height 37
drag, startPoint x: 530, startPoint y: 432, endPoint x: 693, endPoint y: 435, distance: 163.0
click at [714, 435] on td "Amanda Araujo Nazario do Nascimento Amanda" at bounding box center [955, 434] width 856 height 37
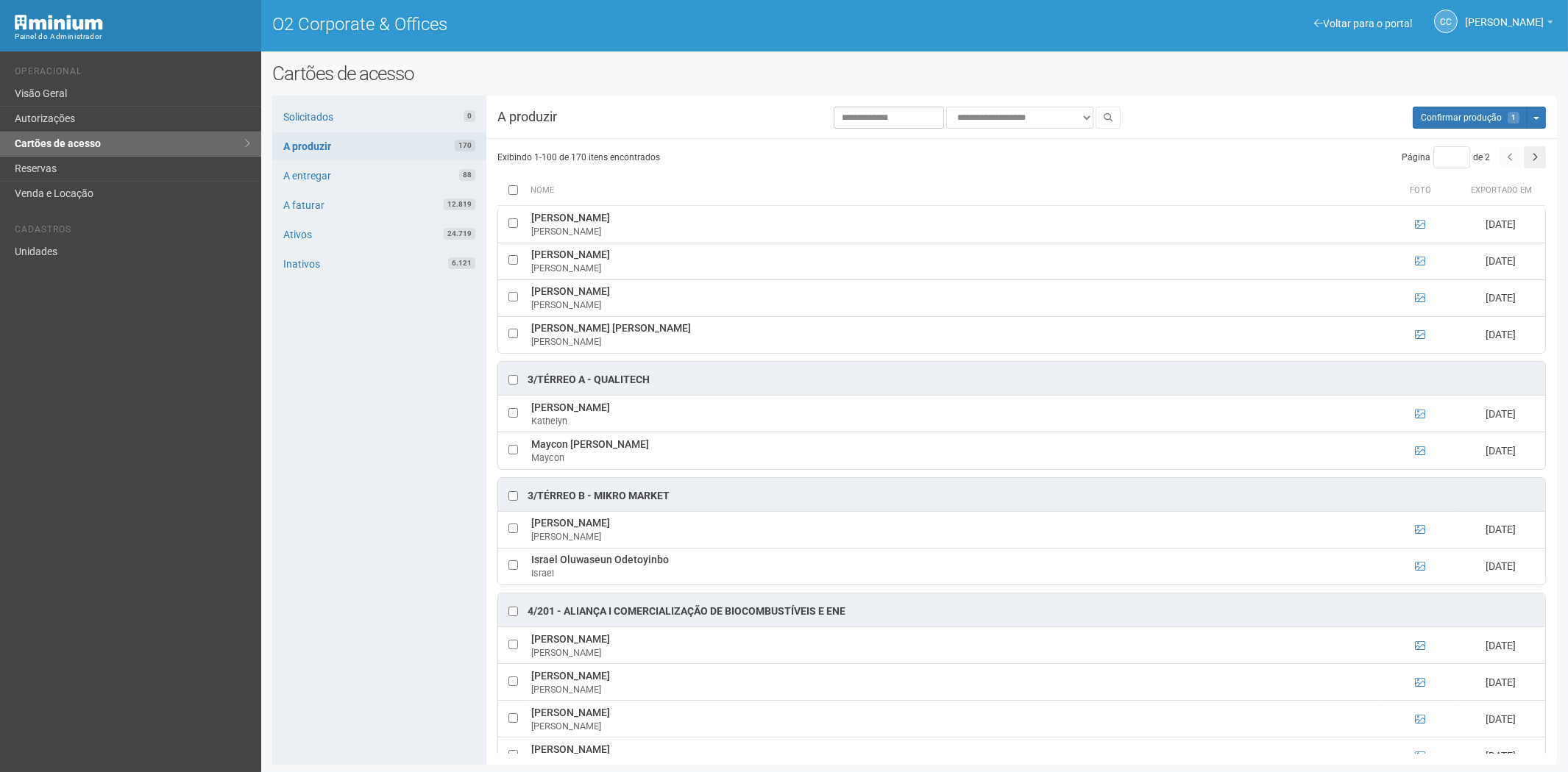
scroll to position [2697, 0]
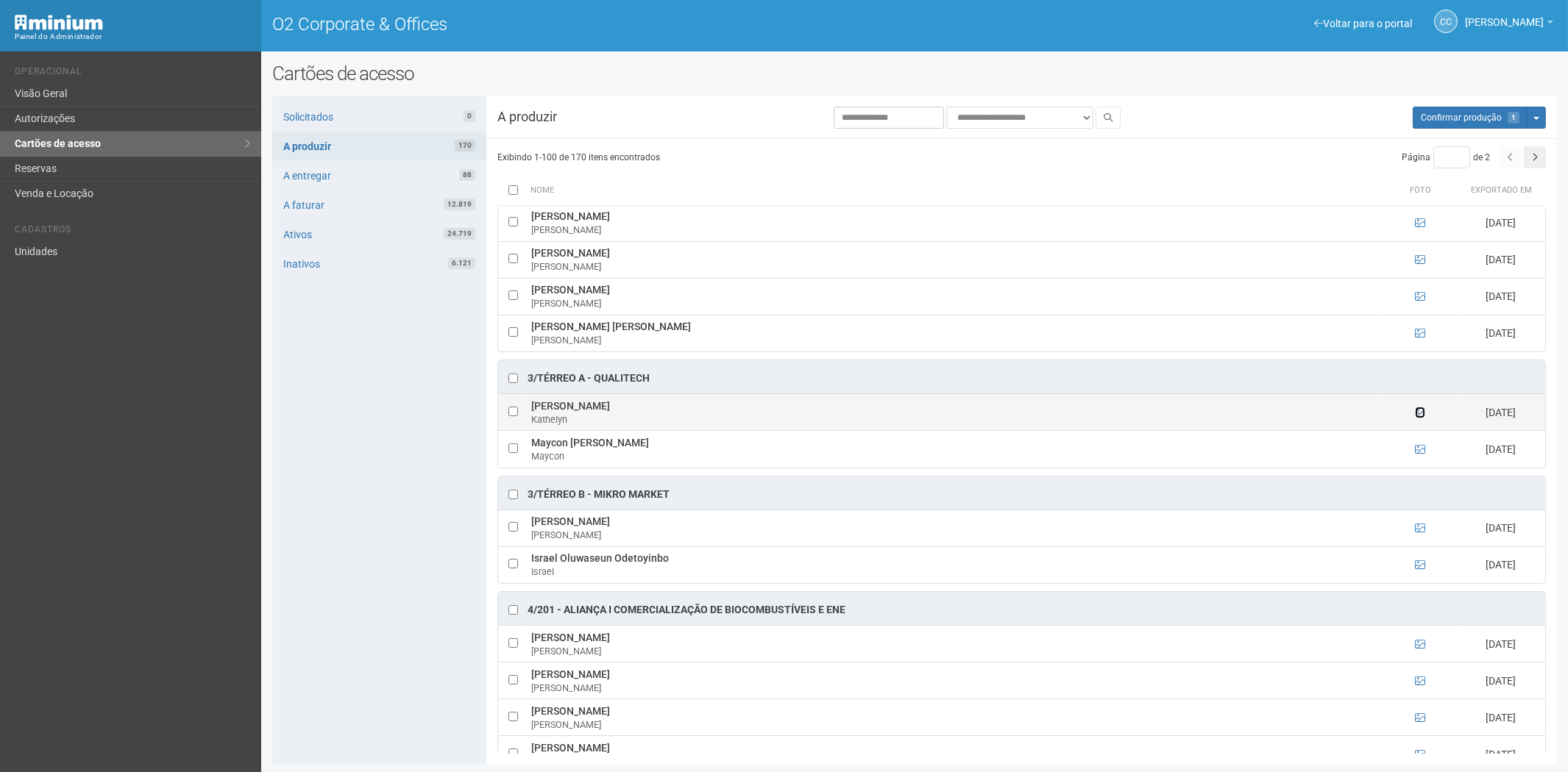
click at [1418, 418] on icon at bounding box center [1420, 412] width 11 height 11
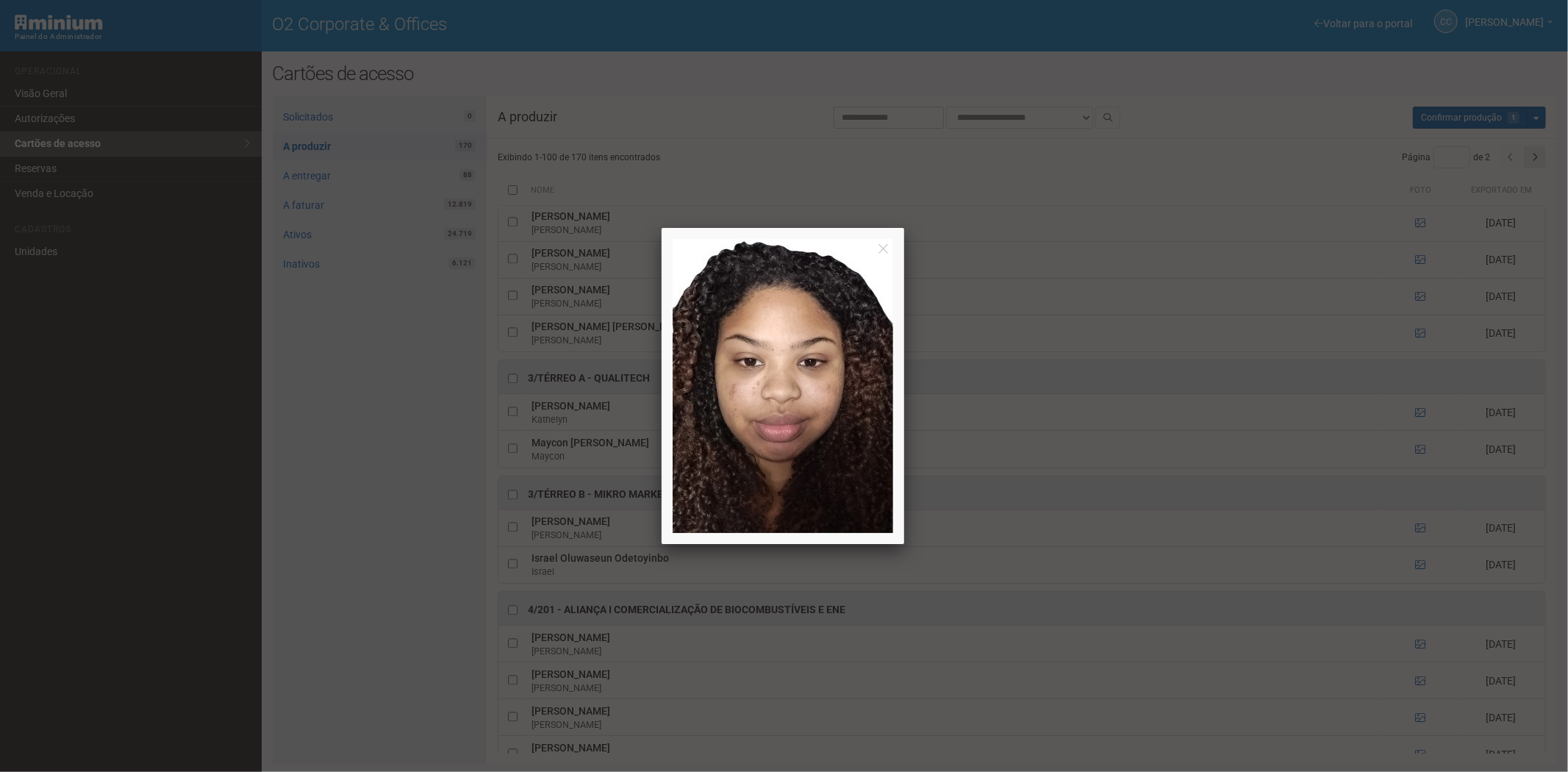
click at [1412, 429] on div at bounding box center [784, 386] width 1568 height 772
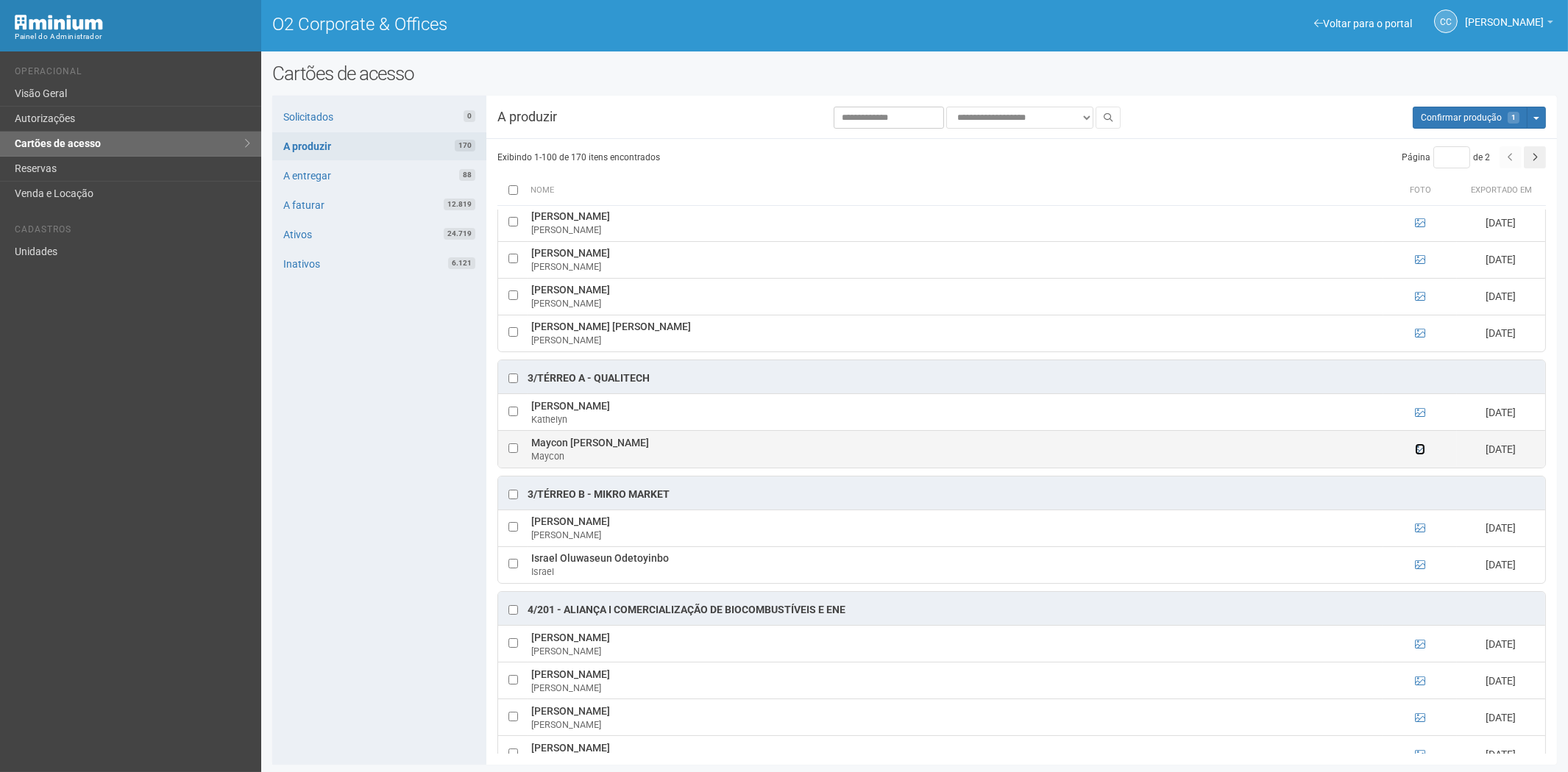
click at [1422, 455] on icon at bounding box center [1420, 450] width 11 height 11
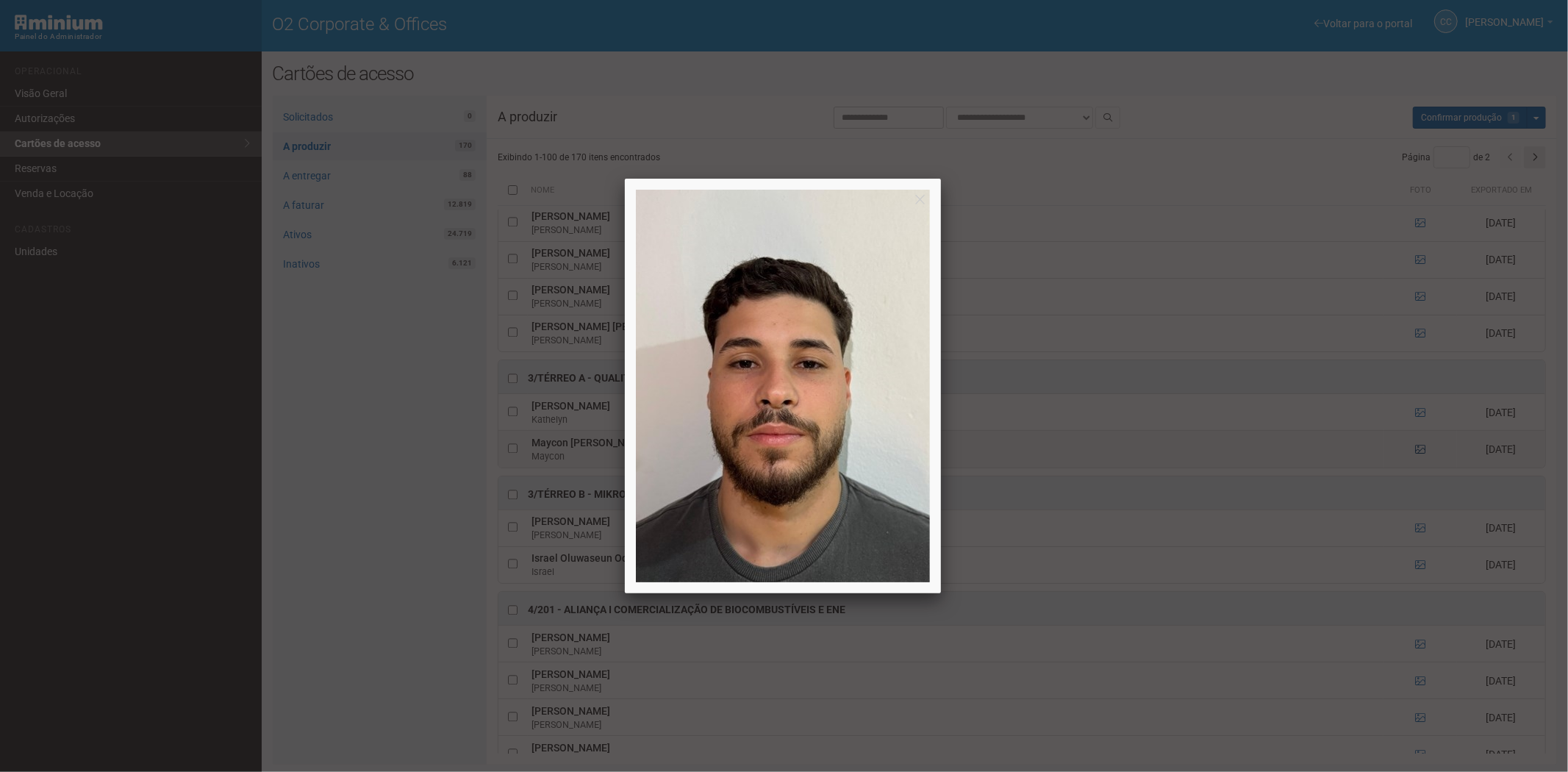
click at [1419, 458] on div at bounding box center [784, 386] width 1568 height 772
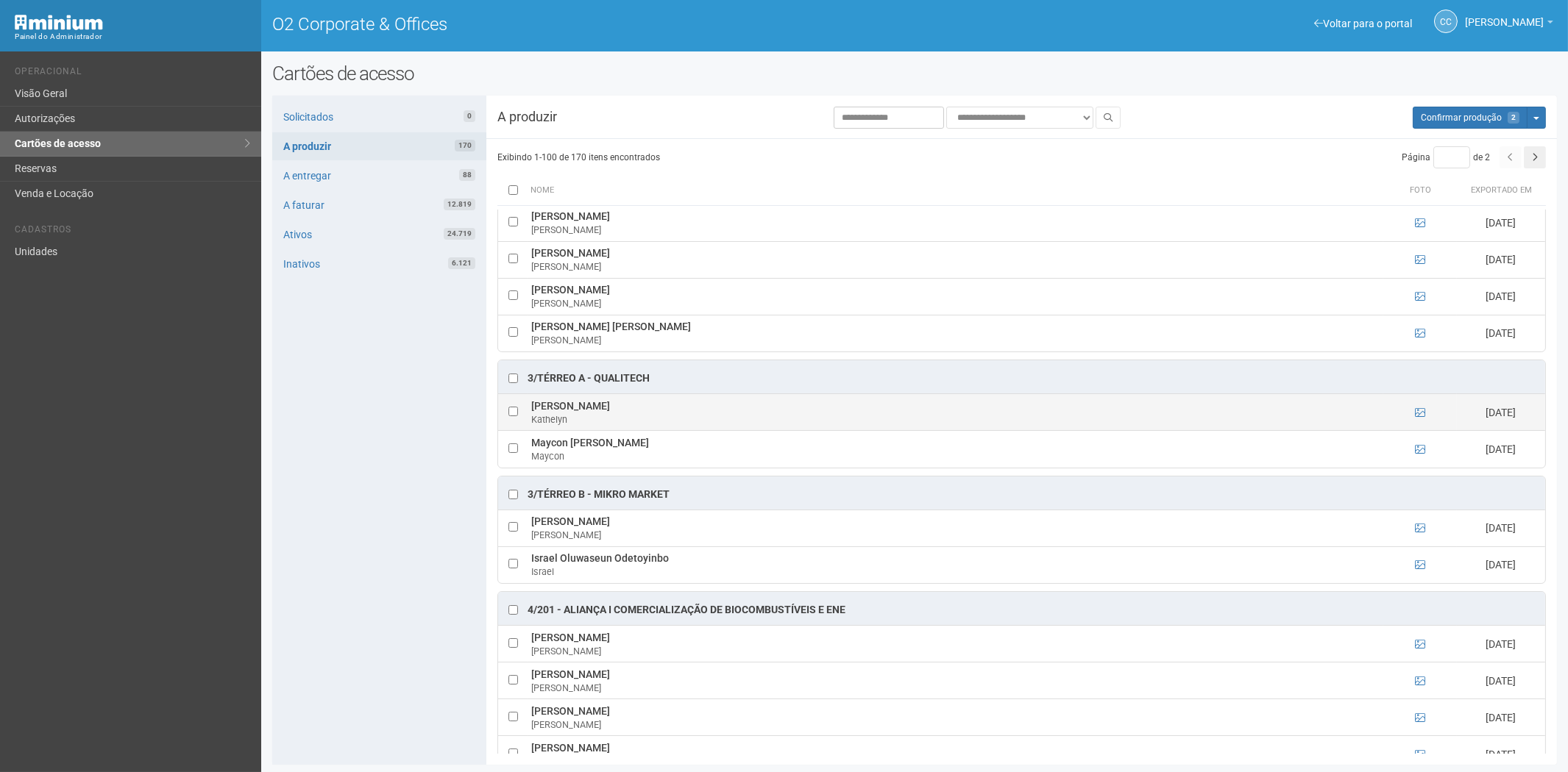
drag, startPoint x: 534, startPoint y: 414, endPoint x: 675, endPoint y: 414, distance: 141.0
click at [676, 414] on td "Kathelyn Alves Veloso Anastácio Kathelyn" at bounding box center [955, 412] width 856 height 37
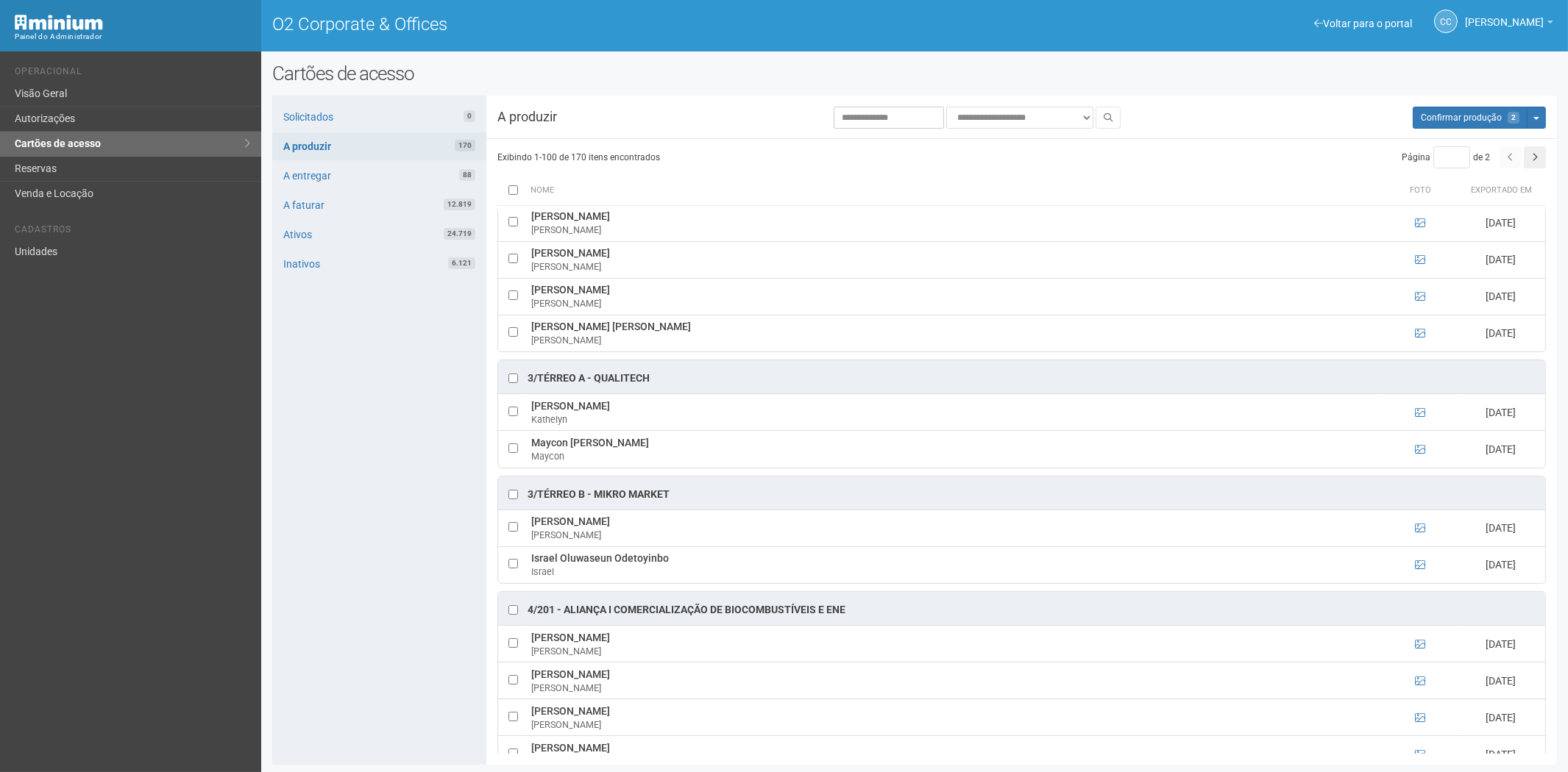
drag, startPoint x: 388, startPoint y: 579, endPoint x: 420, endPoint y: 571, distance: 33.0
click at [388, 579] on div "Solicitados 0 A produzir 170 A entregar 88 A faturar 12.819 Ativos 24.719 Inati…" at bounding box center [379, 430] width 214 height 670
drag, startPoint x: 532, startPoint y: 451, endPoint x: 686, endPoint y: 450, distance: 154.0
click at [686, 450] on td "Maycon Paulo Carvalho de Souza Maycon" at bounding box center [955, 450] width 856 height 37
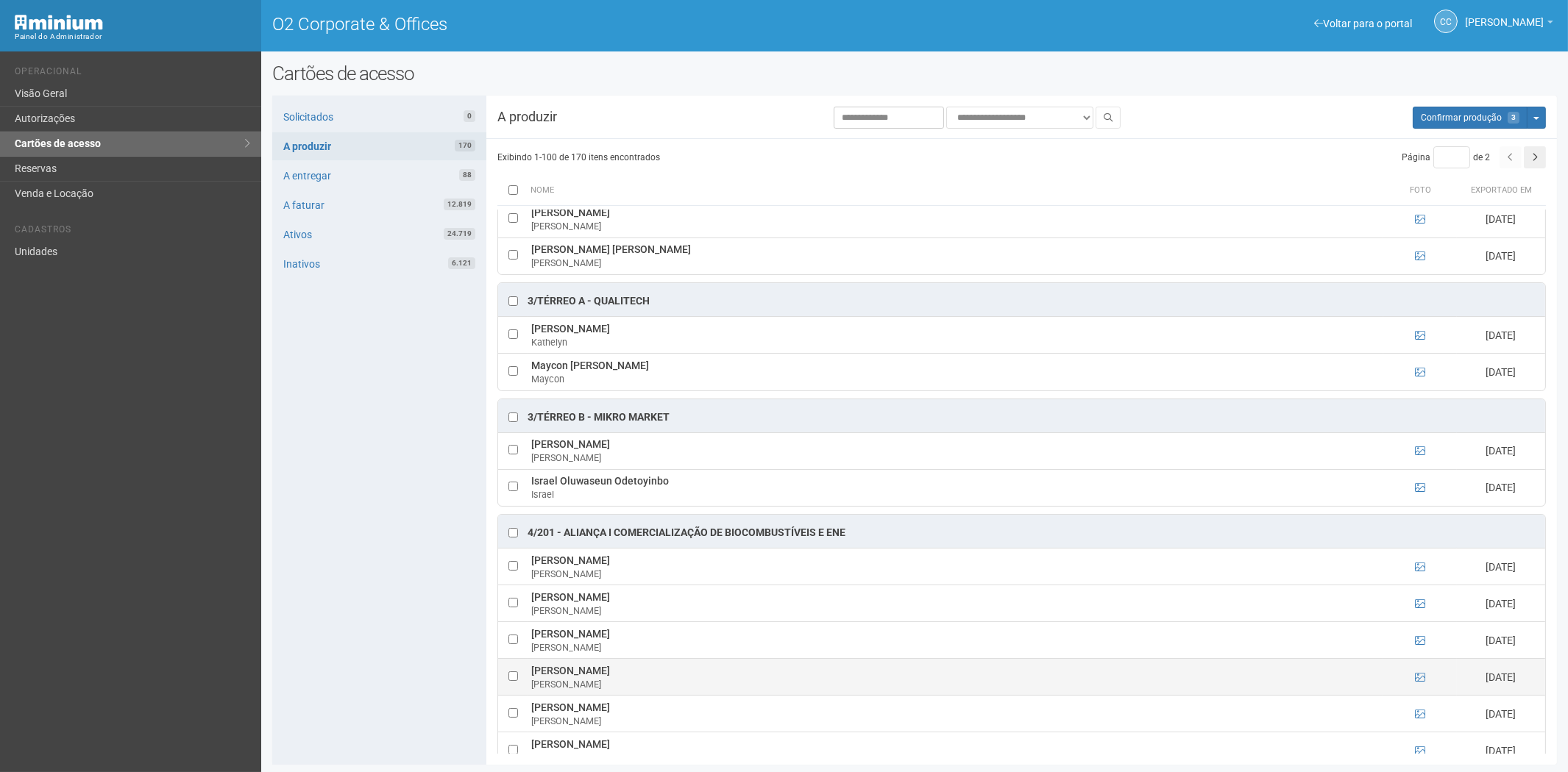
scroll to position [2942, 0]
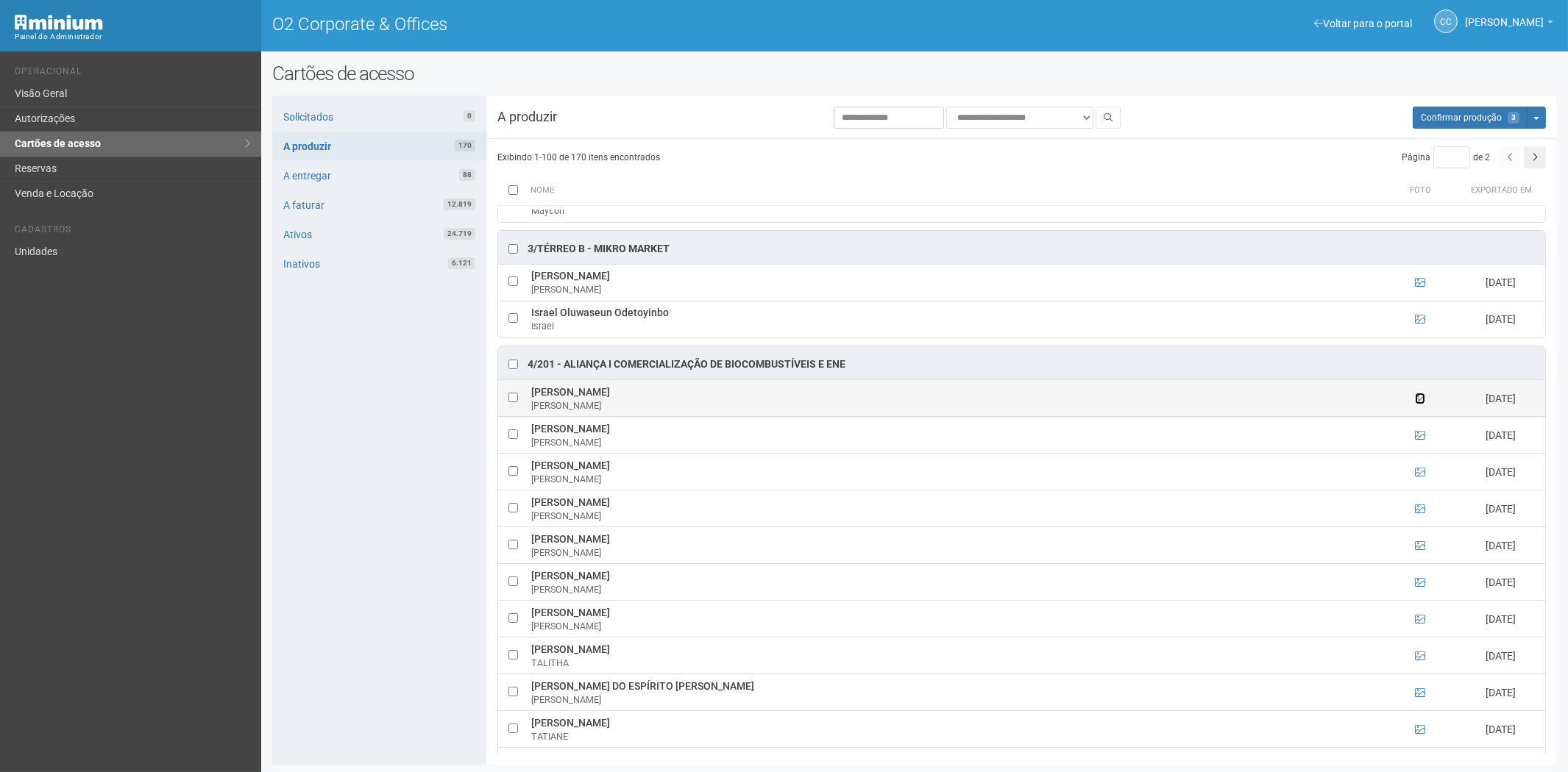
click at [1415, 404] on icon at bounding box center [1420, 399] width 11 height 11
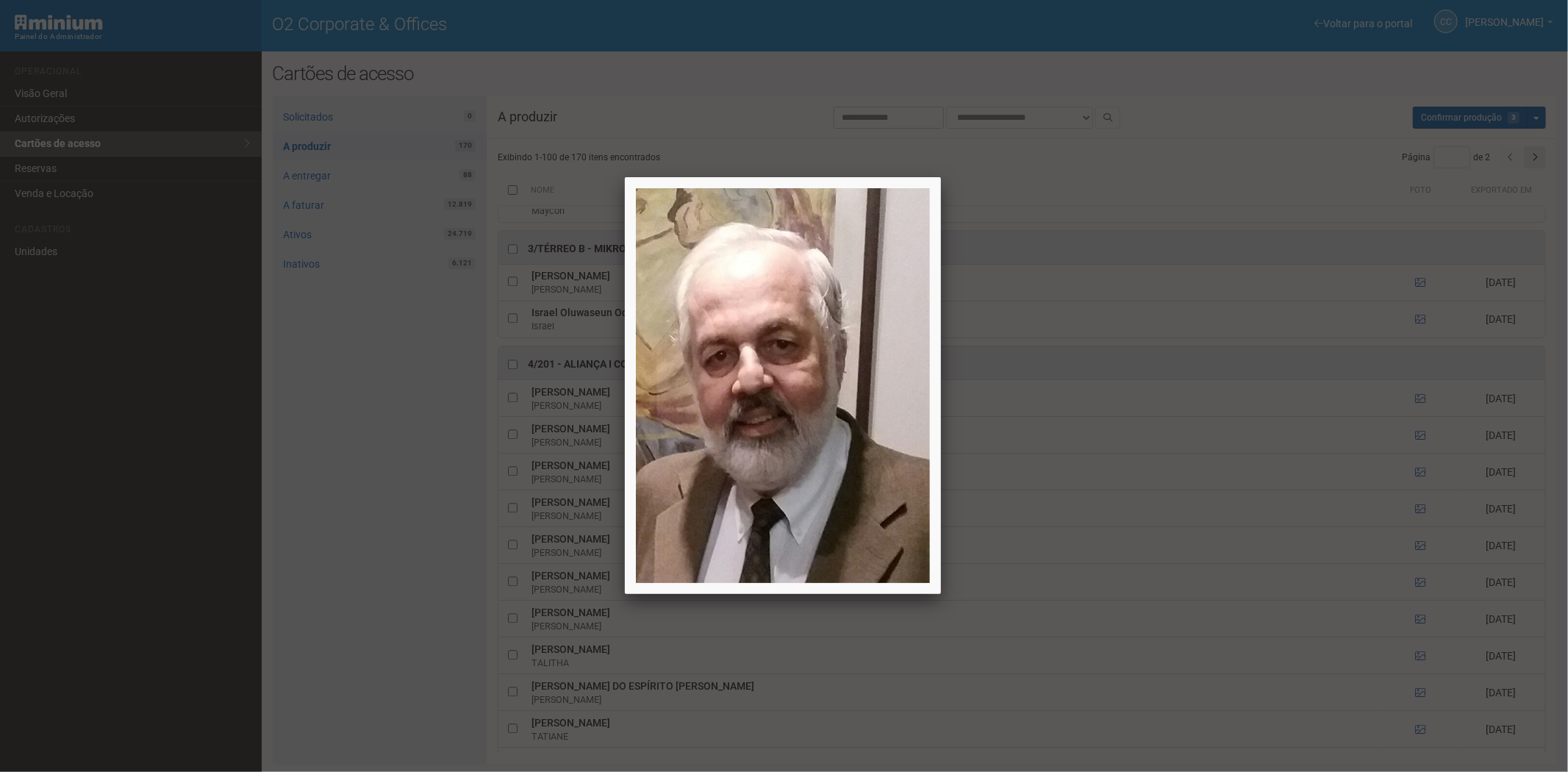
click at [500, 411] on div at bounding box center [784, 386] width 1568 height 772
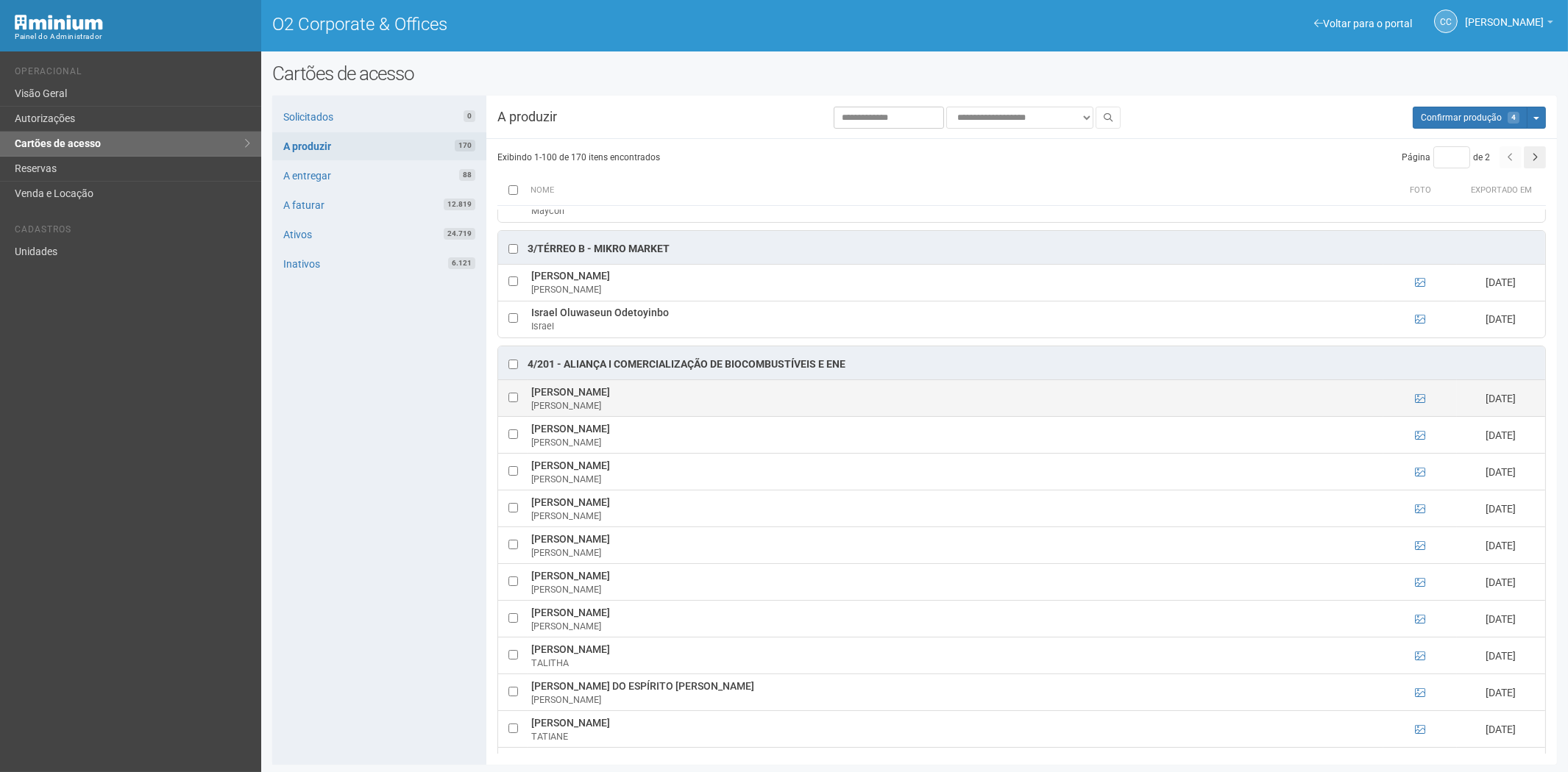
drag, startPoint x: 534, startPoint y: 403, endPoint x: 716, endPoint y: 405, distance: 182.0
click at [734, 403] on td "ANTONIO CARLOS MOESIA DE CARVALHO ANTONIO" at bounding box center [955, 399] width 856 height 37
click at [379, 512] on div "Solicitados 0 A produzir 170 A entregar 88 A faturar 12.819 Ativos 24.719 Inati…" at bounding box center [379, 430] width 214 height 670
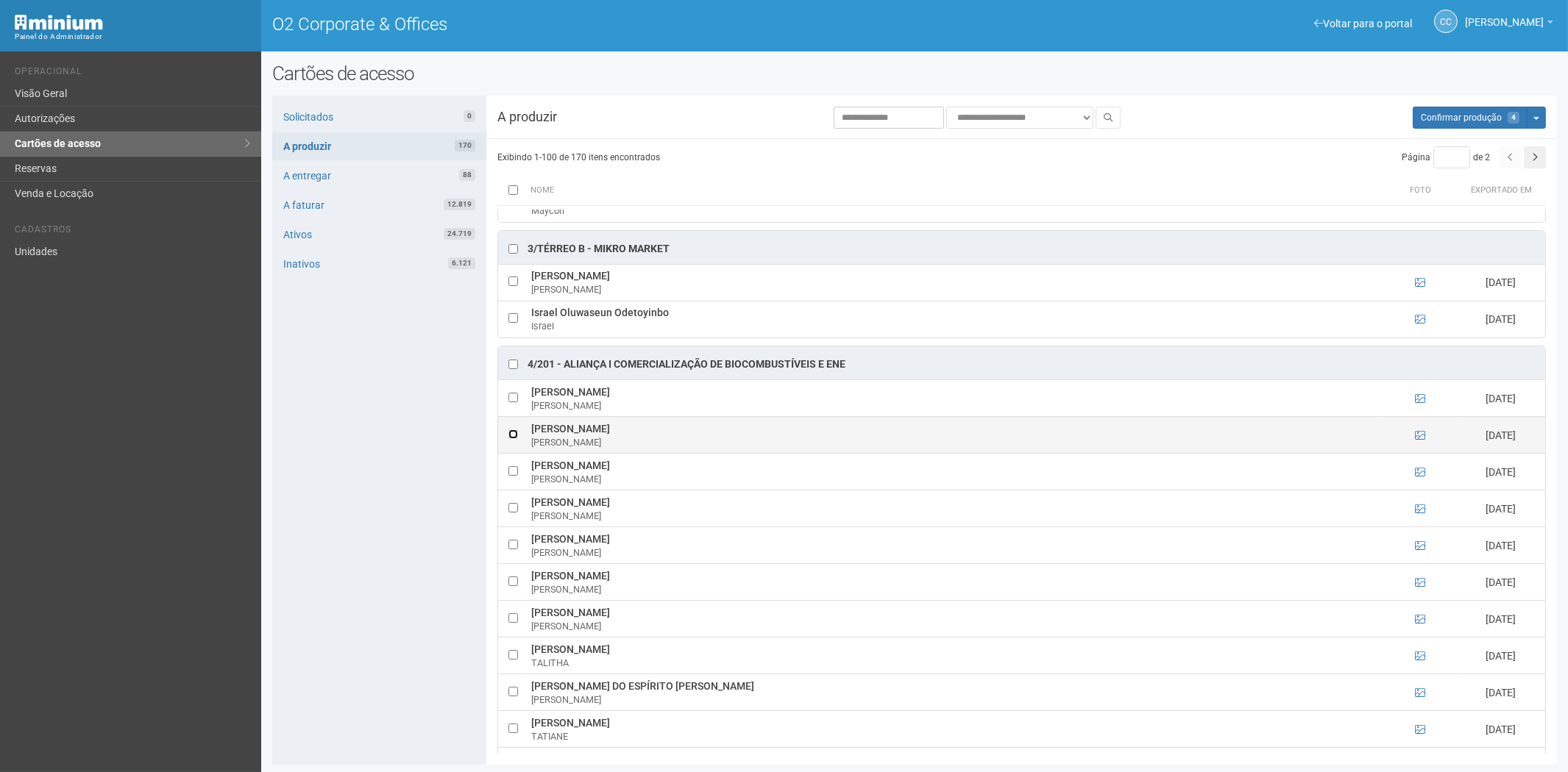
click at [527, 443] on tr "BEATRIZ SOAVE LIMA BEATRIZ 13/08/2025" at bounding box center [1021, 435] width 1047 height 37
click at [1420, 441] on icon at bounding box center [1420, 435] width 11 height 11
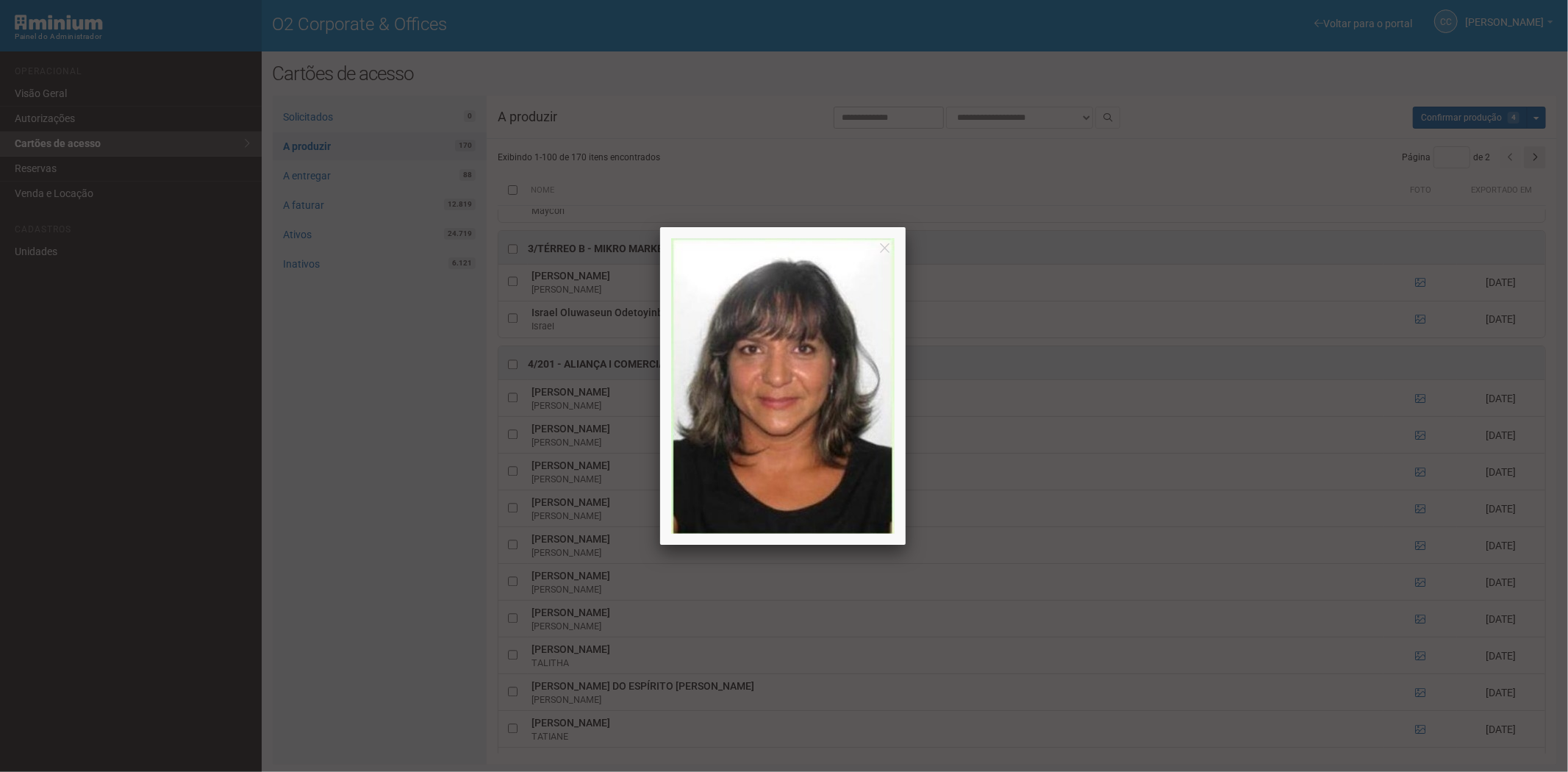
click at [518, 447] on div at bounding box center [784, 386] width 1568 height 772
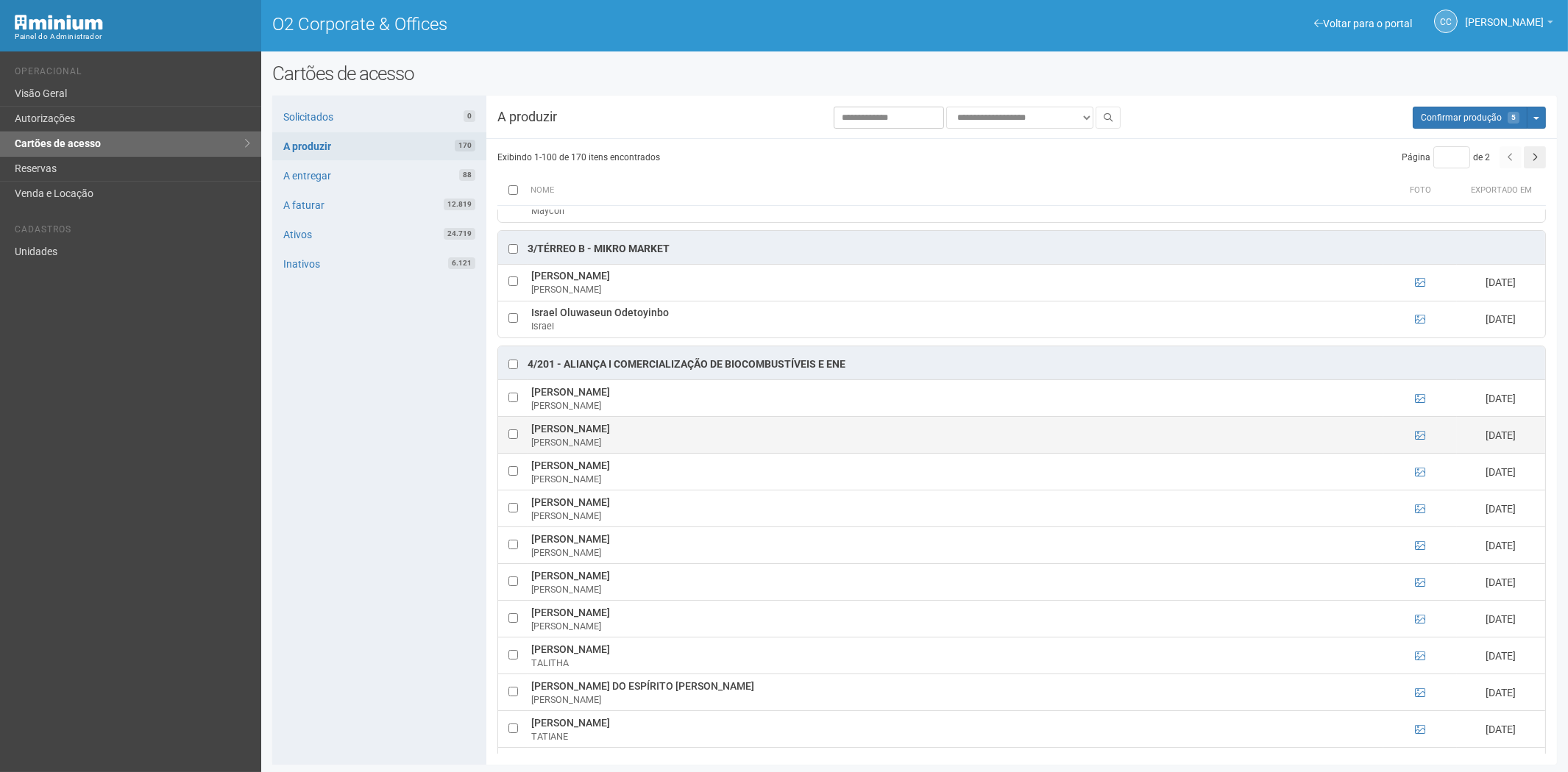
drag, startPoint x: 532, startPoint y: 438, endPoint x: 636, endPoint y: 439, distance: 104.0
click at [636, 439] on td "BEATRIZ SOAVE LIMA BEATRIZ" at bounding box center [955, 435] width 856 height 37
click at [345, 579] on div "Solicitados 0 A produzir 170 A entregar 88 A faturar 12.819 Ativos 24.719 Inati…" at bounding box center [379, 430] width 214 height 670
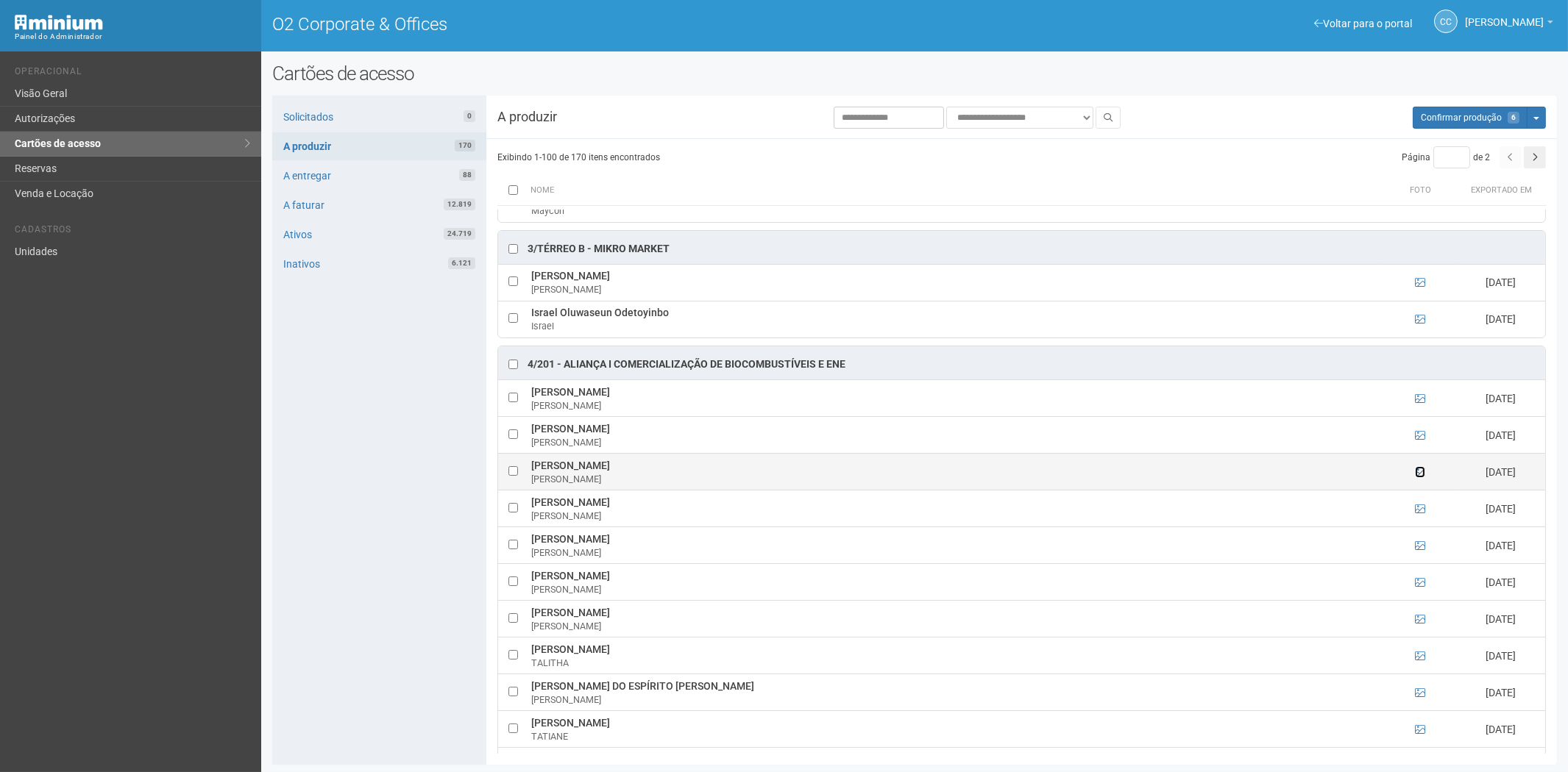
click at [1415, 478] on icon at bounding box center [1420, 473] width 11 height 11
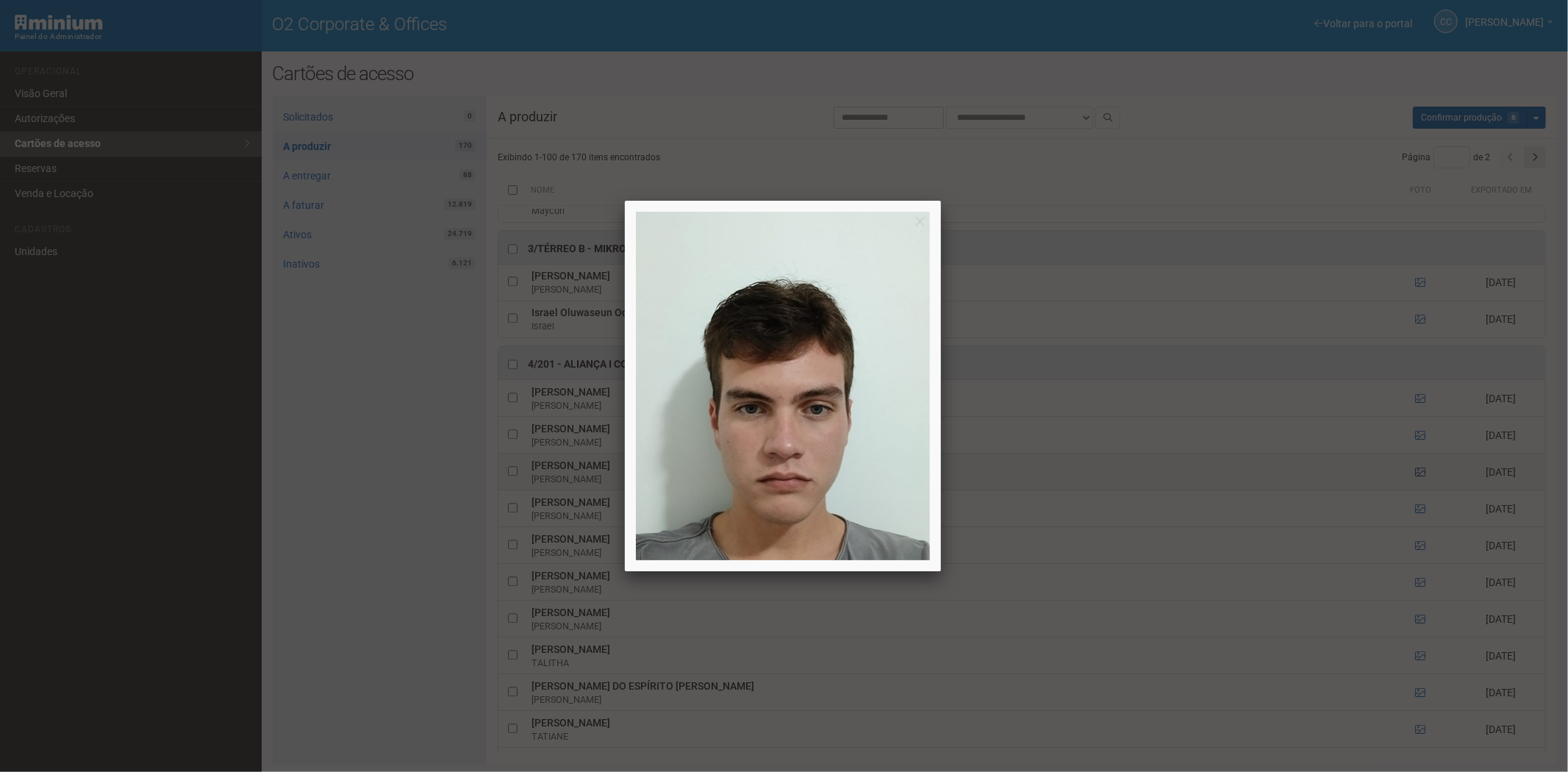
click at [1414, 489] on div at bounding box center [784, 386] width 1568 height 772
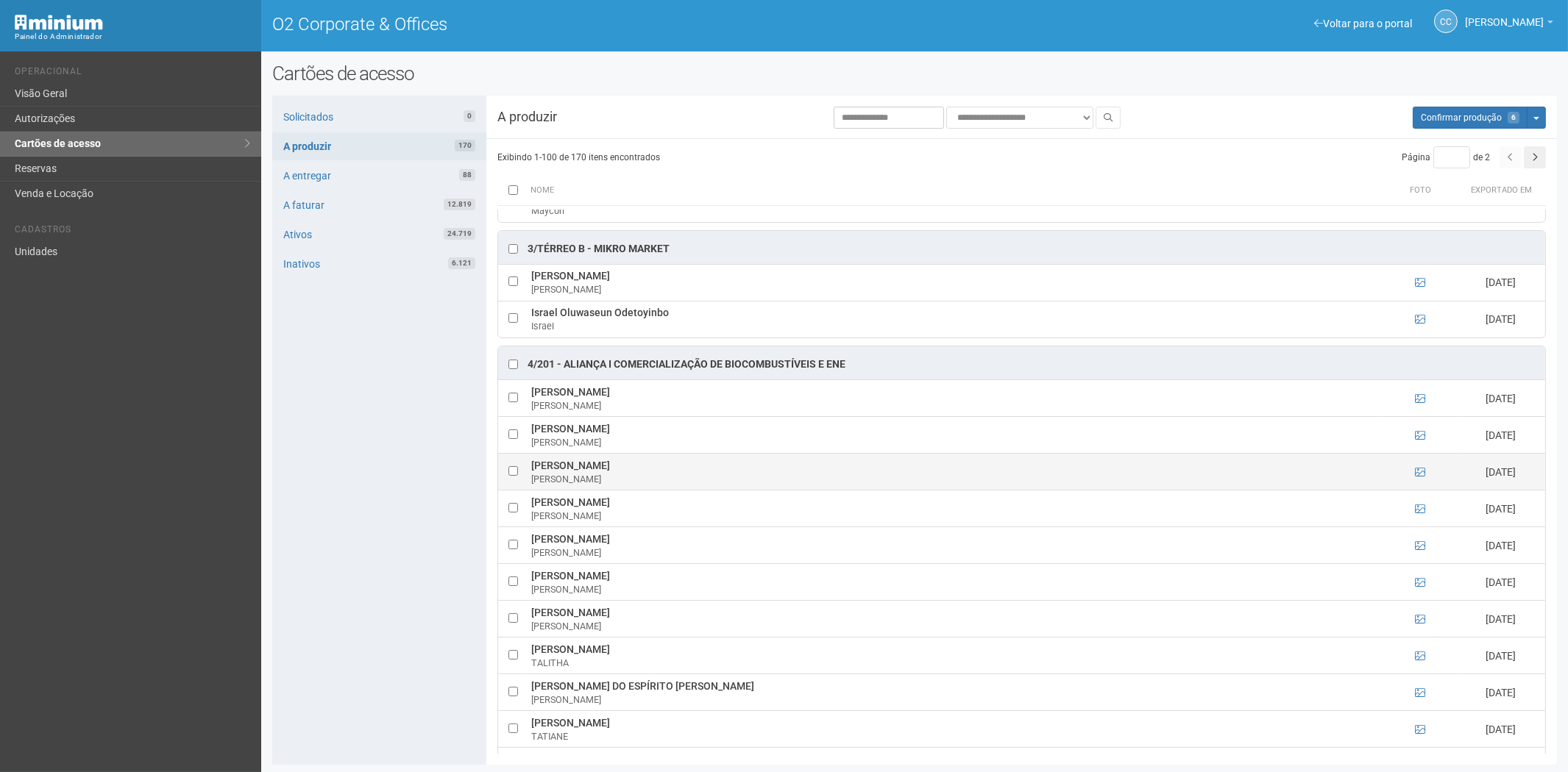
drag, startPoint x: 576, startPoint y: 478, endPoint x: 635, endPoint y: 477, distance: 59.0
click at [645, 479] on td "ENZO DE SOUSA FERRER ENZO" at bounding box center [955, 473] width 856 height 37
drag, startPoint x: 341, startPoint y: 520, endPoint x: 350, endPoint y: 527, distance: 11.4
click at [341, 520] on div "Solicitados 0 A produzir 170 A entregar 88 A faturar 12.819 Ativos 24.719 Inati…" at bounding box center [379, 430] width 214 height 670
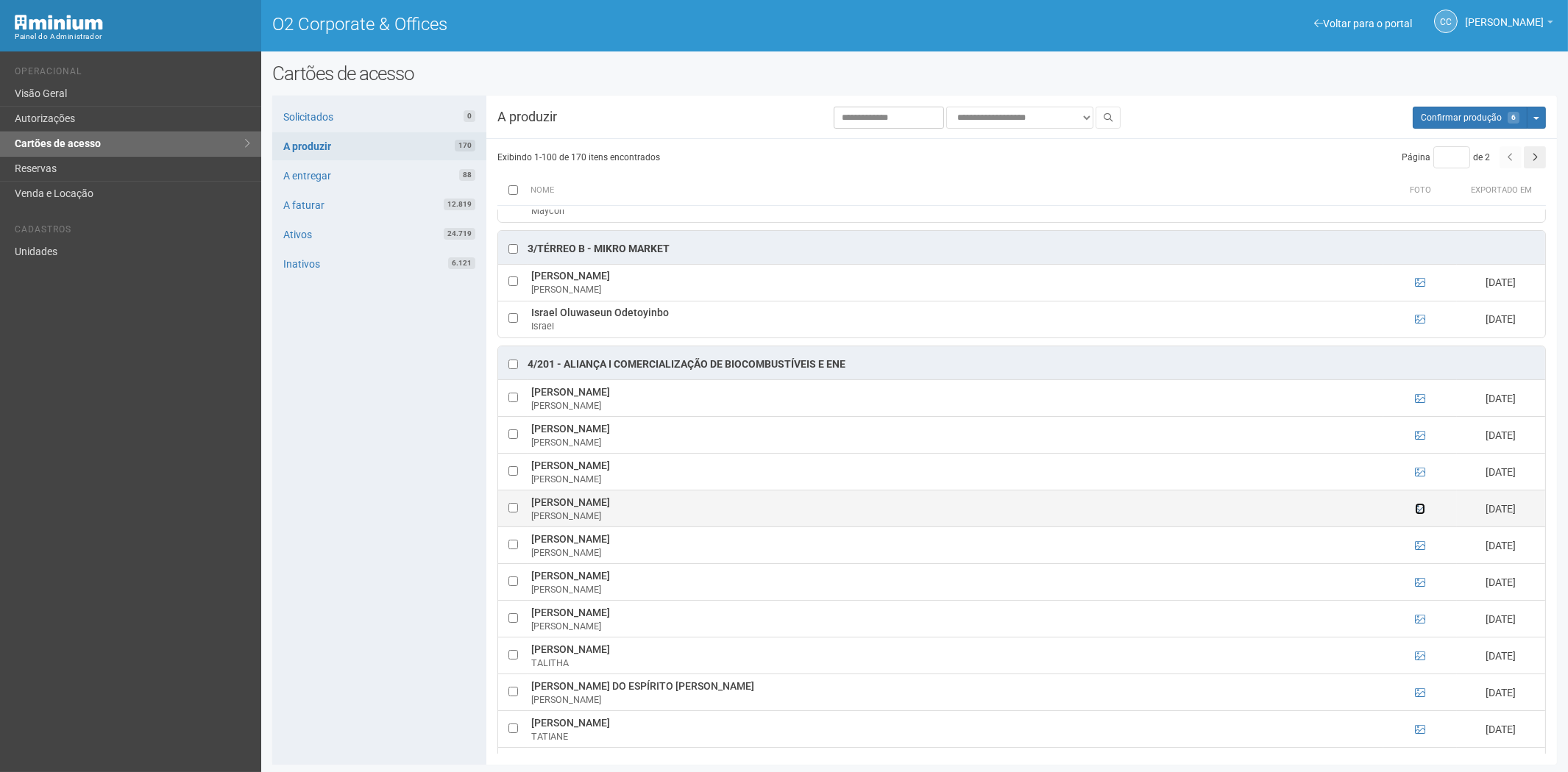
click at [1415, 514] on icon at bounding box center [1420, 509] width 11 height 11
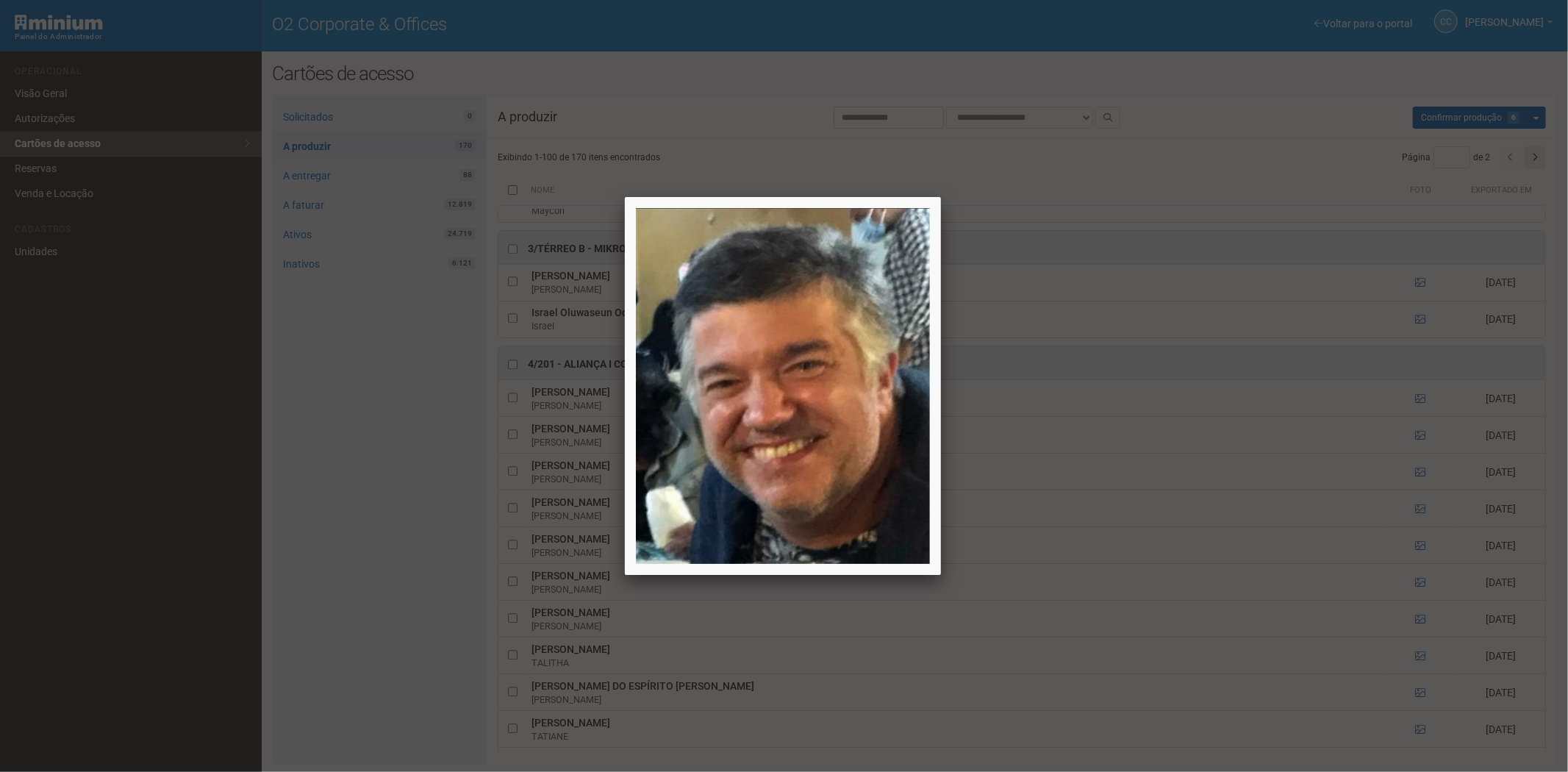
click at [1415, 524] on div at bounding box center [784, 386] width 1568 height 772
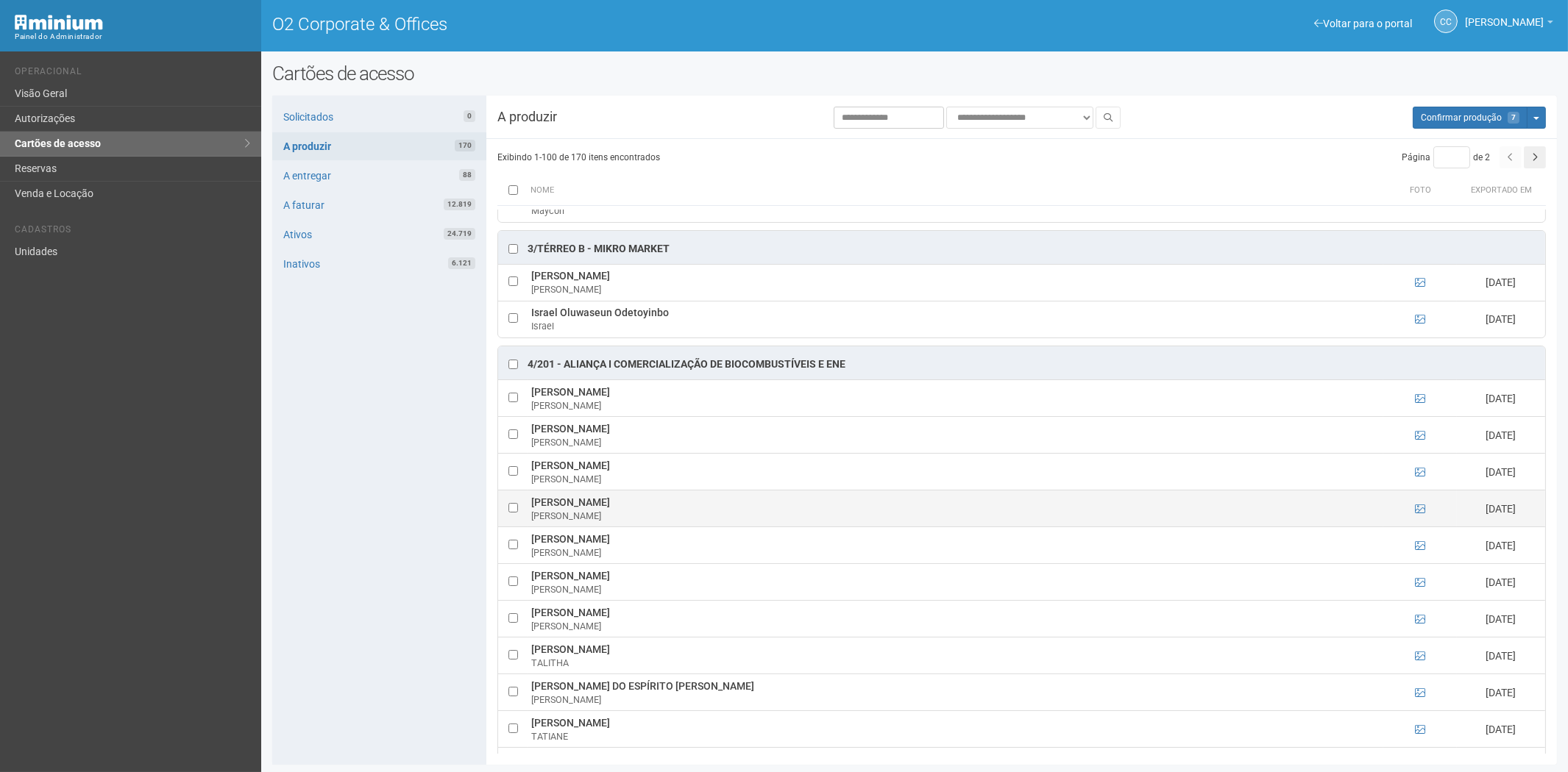
drag, startPoint x: 531, startPoint y: 512, endPoint x: 673, endPoint y: 511, distance: 142.0
click at [673, 511] on td "FLAVIO DE ALMEIDA ANTUNES FLAVIO" at bounding box center [955, 509] width 856 height 37
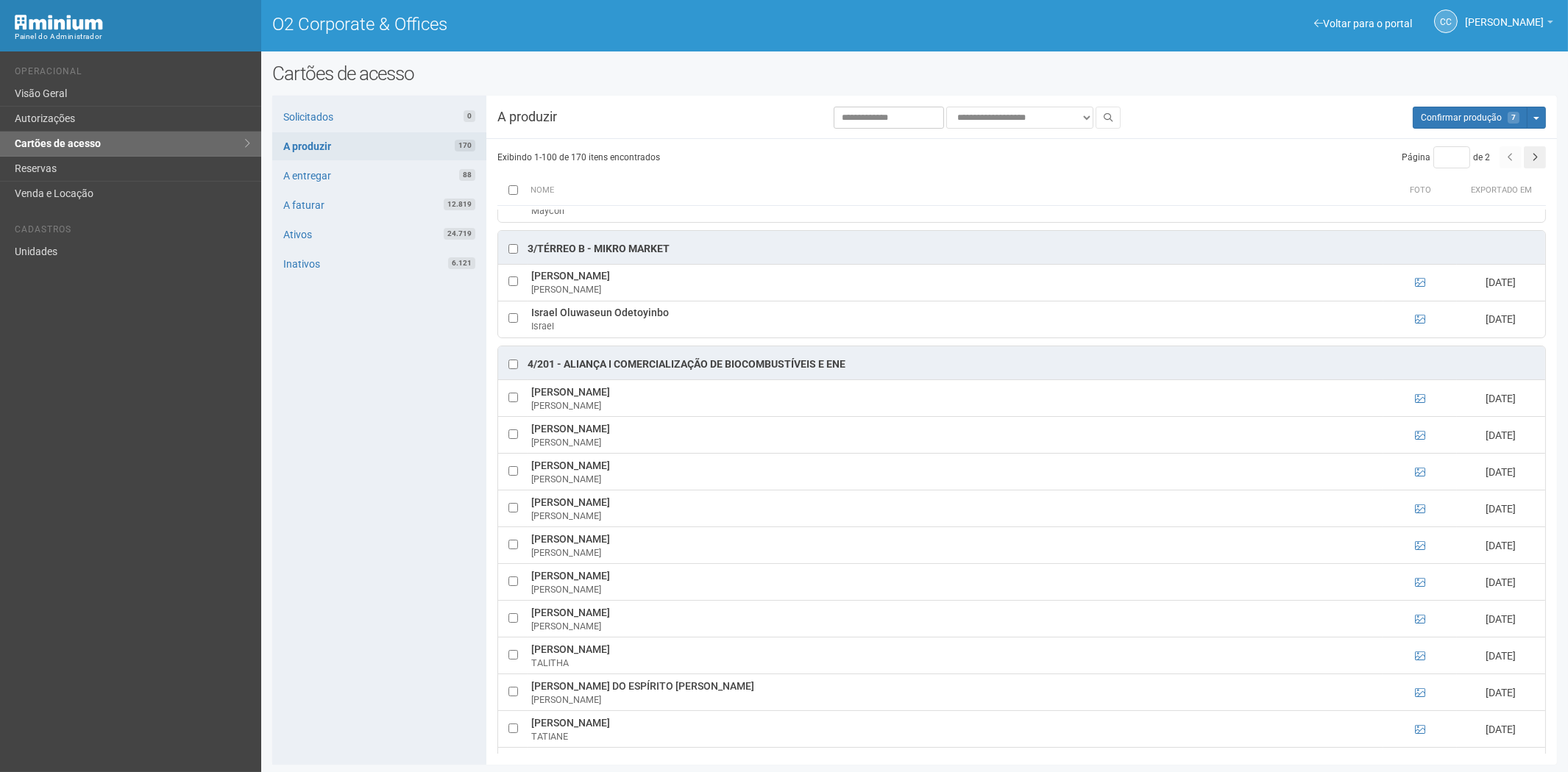
click at [336, 509] on div "Solicitados 0 A produzir 170 A entregar 88 A faturar 12.819 Ativos 24.719 Inati…" at bounding box center [379, 430] width 214 height 670
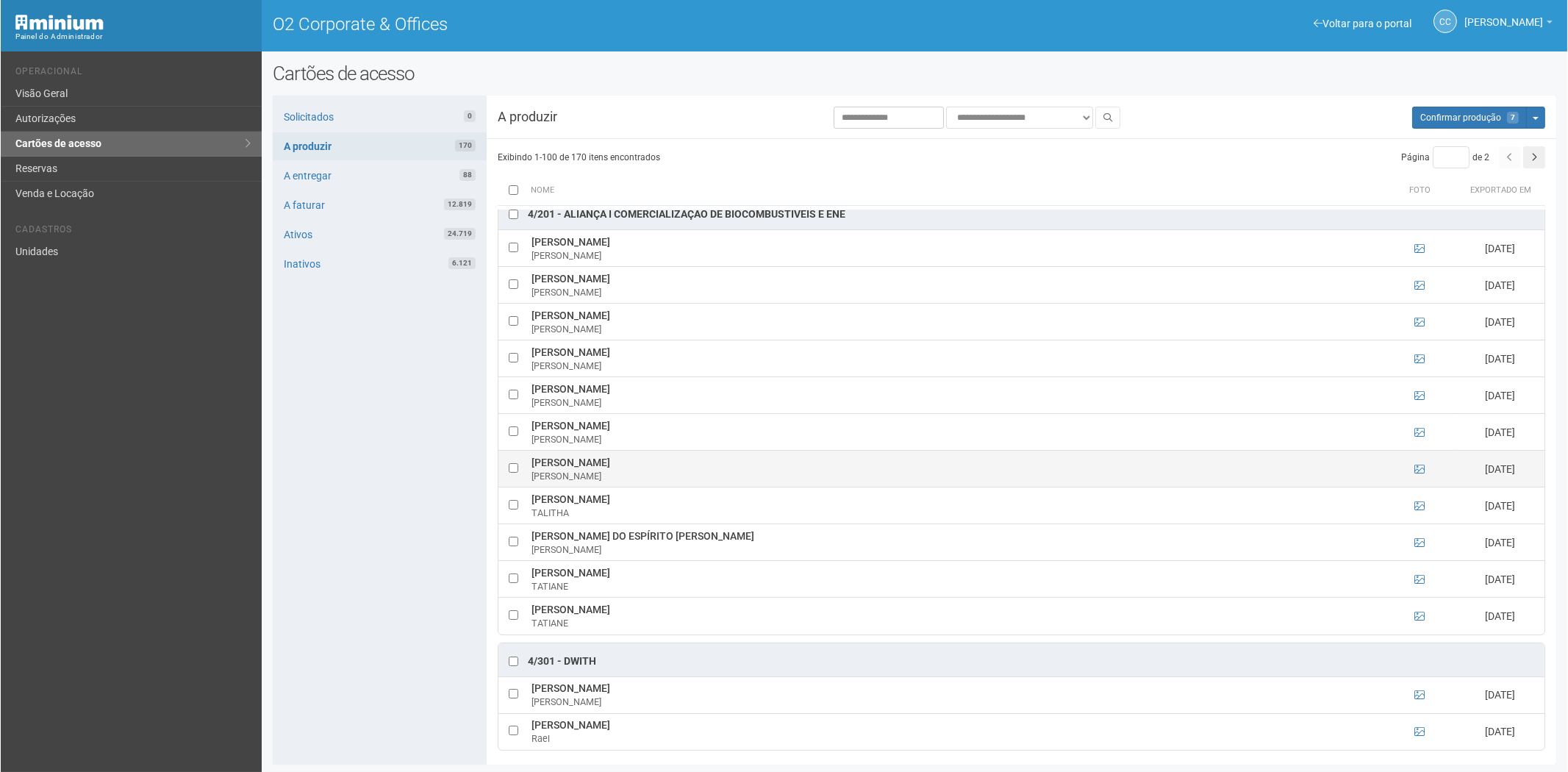
scroll to position [3188, 0]
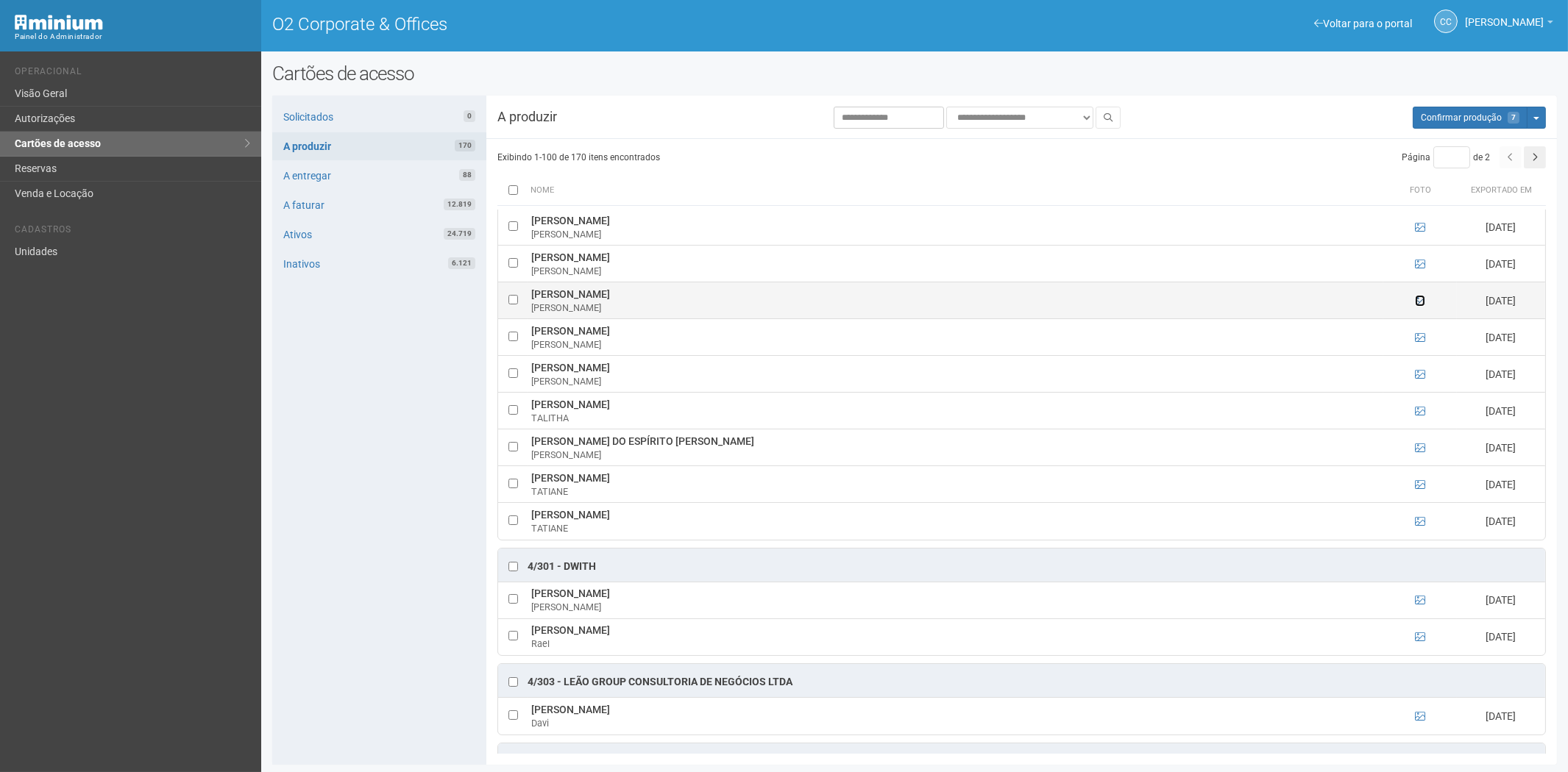
click at [1421, 306] on icon at bounding box center [1420, 301] width 11 height 11
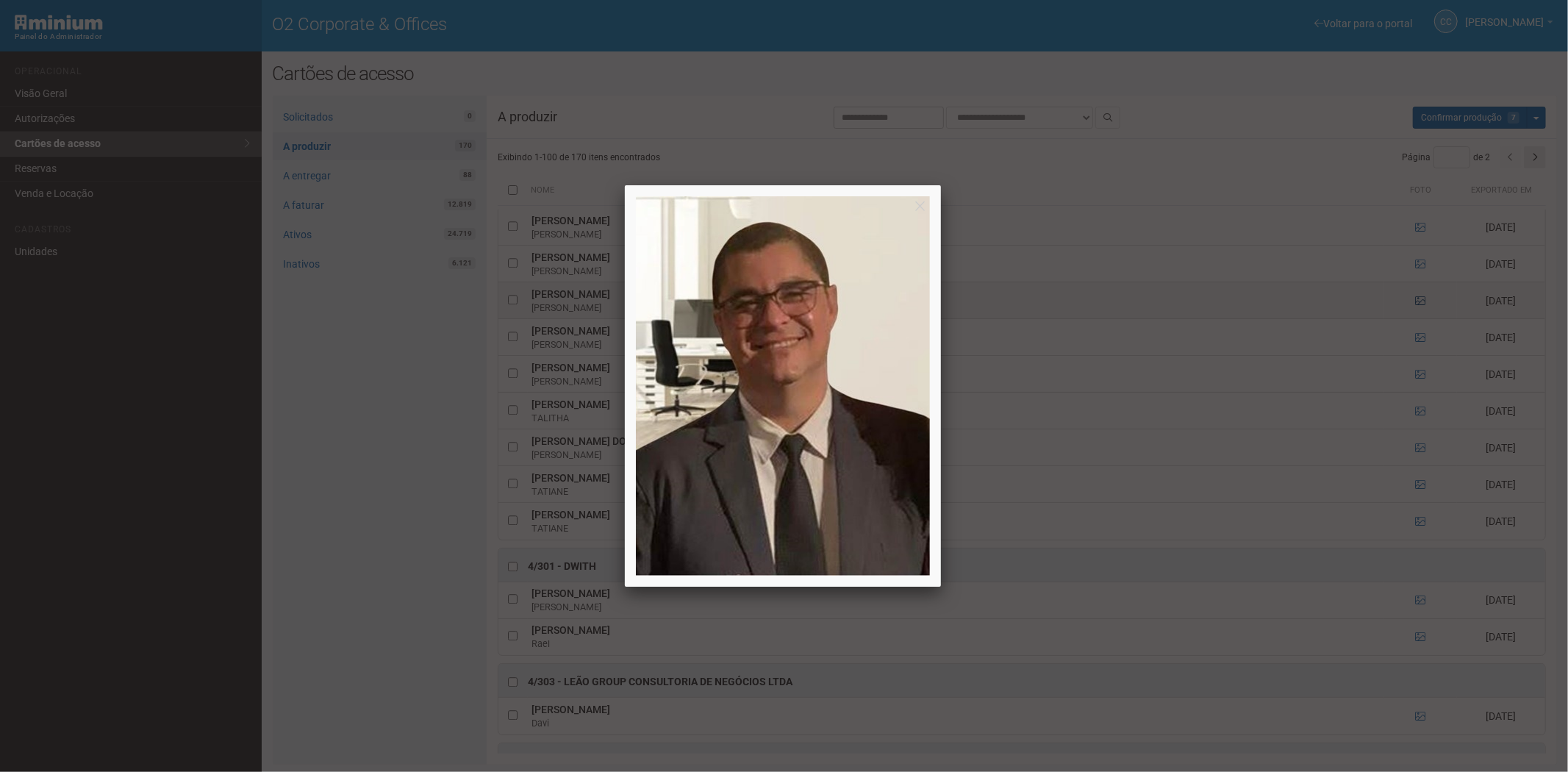
click at [1421, 316] on div at bounding box center [784, 386] width 1568 height 772
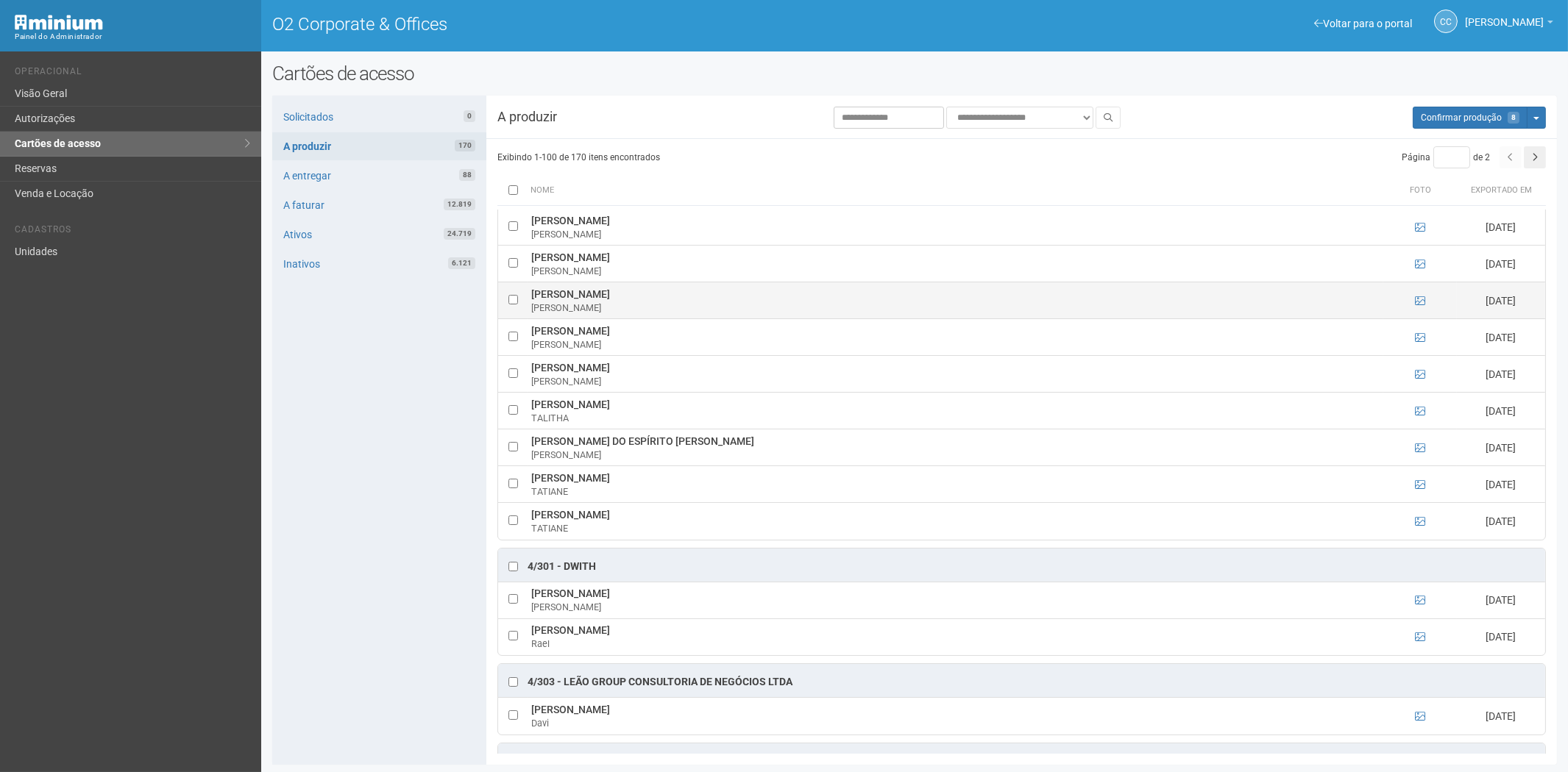
drag, startPoint x: 527, startPoint y: 304, endPoint x: 668, endPoint y: 306, distance: 141.0
click at [668, 306] on td "JORGE LUIZ COELHO PRADO JORGE" at bounding box center [955, 301] width 856 height 37
click at [319, 557] on div "Solicitados 0 A produzir 170 A entregar 88 A faturar 12.819 Ativos 24.719 Inati…" at bounding box center [379, 430] width 214 height 670
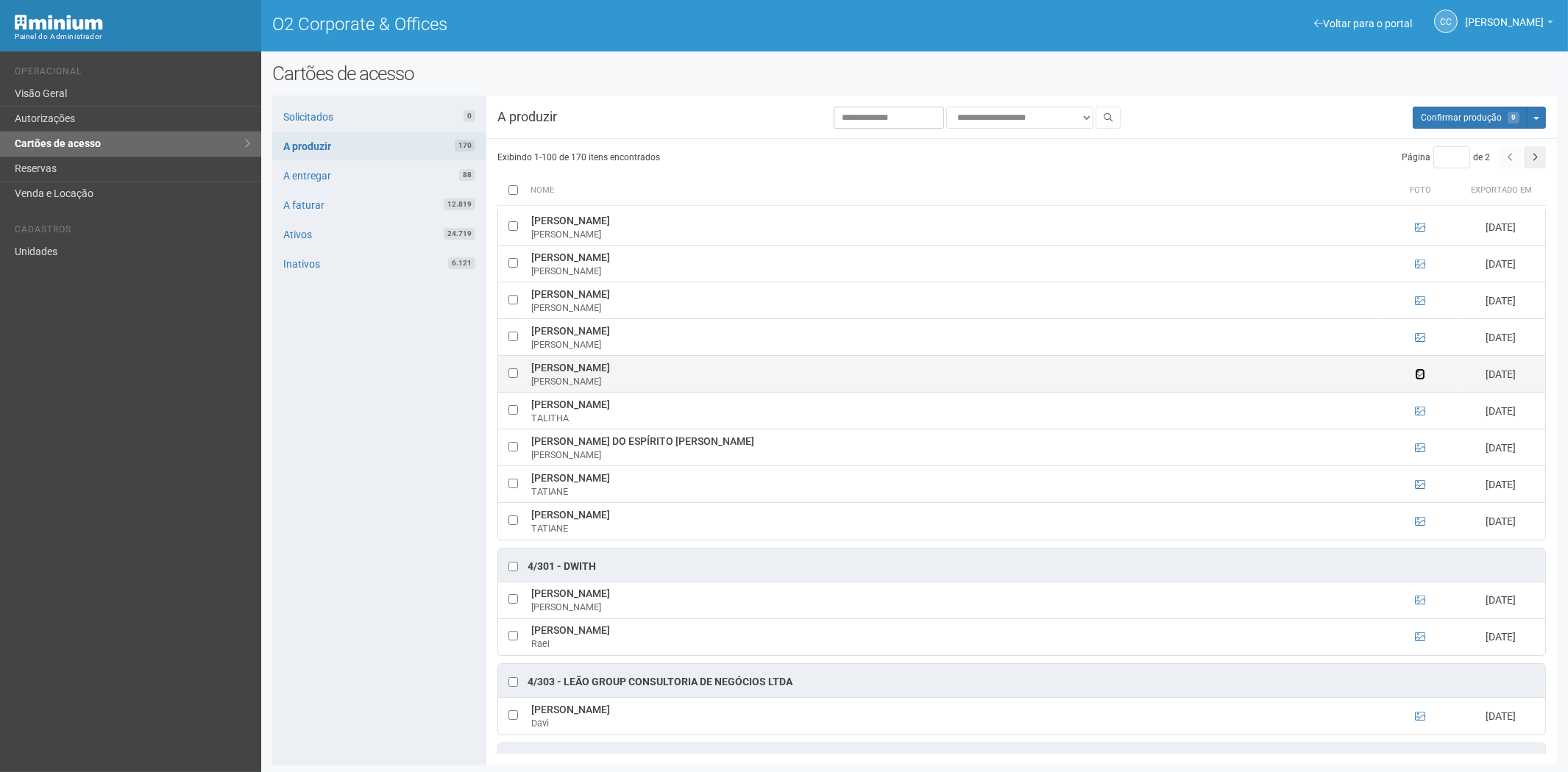
click at [1419, 380] on icon at bounding box center [1420, 375] width 11 height 11
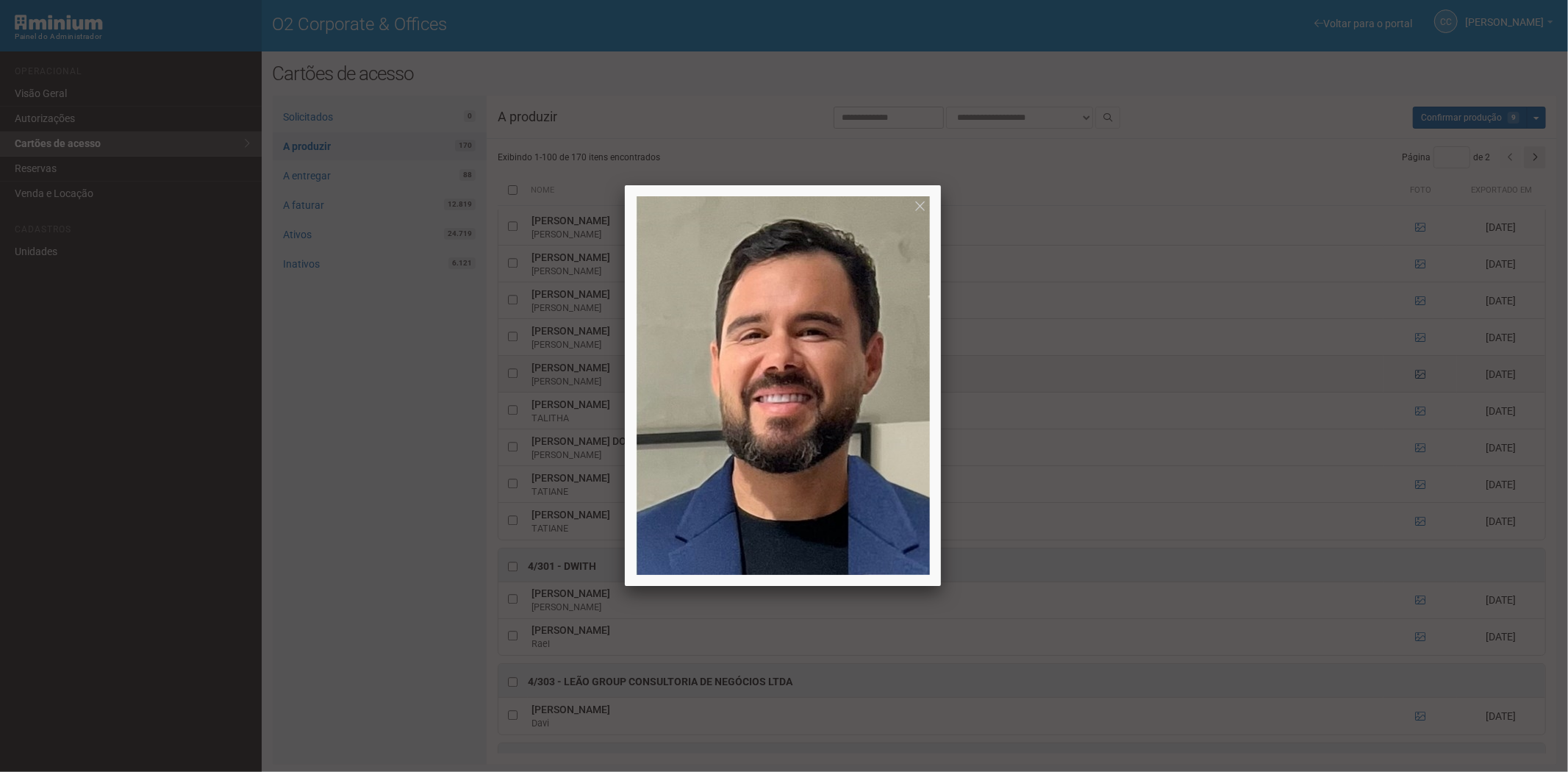
click at [1418, 388] on div at bounding box center [784, 386] width 1568 height 772
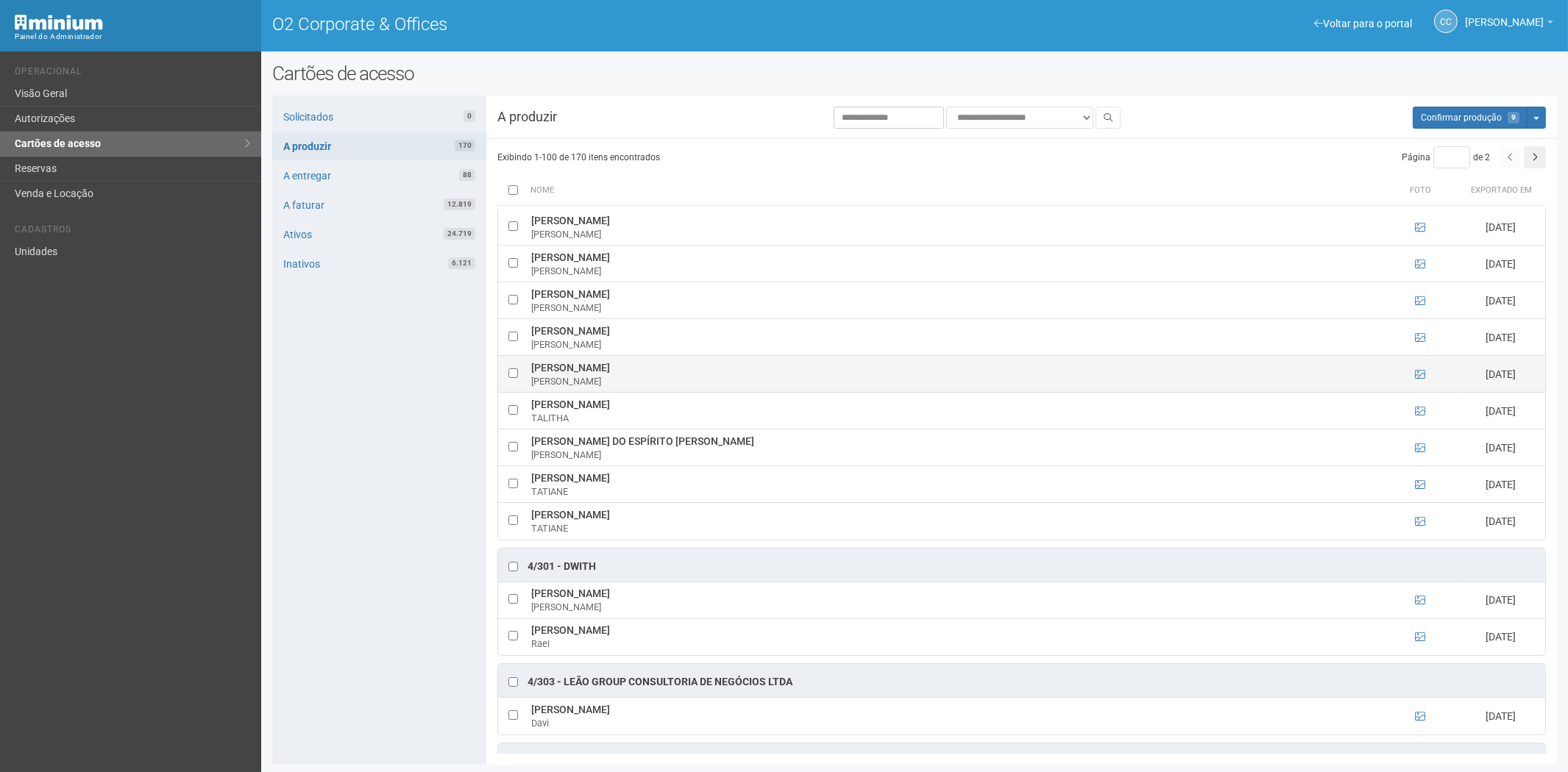
drag, startPoint x: 530, startPoint y: 379, endPoint x: 648, endPoint y: 381, distance: 118.0
click at [657, 382] on td "SERGIO DE PAULA SCHUAB SERGIO" at bounding box center [955, 375] width 856 height 37
drag, startPoint x: 355, startPoint y: 502, endPoint x: 490, endPoint y: 473, distance: 138.1
click at [355, 502] on div "Solicitados 0 A produzir 170 A entregar 88 A faturar 12.819 Ativos 24.719 Inati…" at bounding box center [379, 430] width 214 height 670
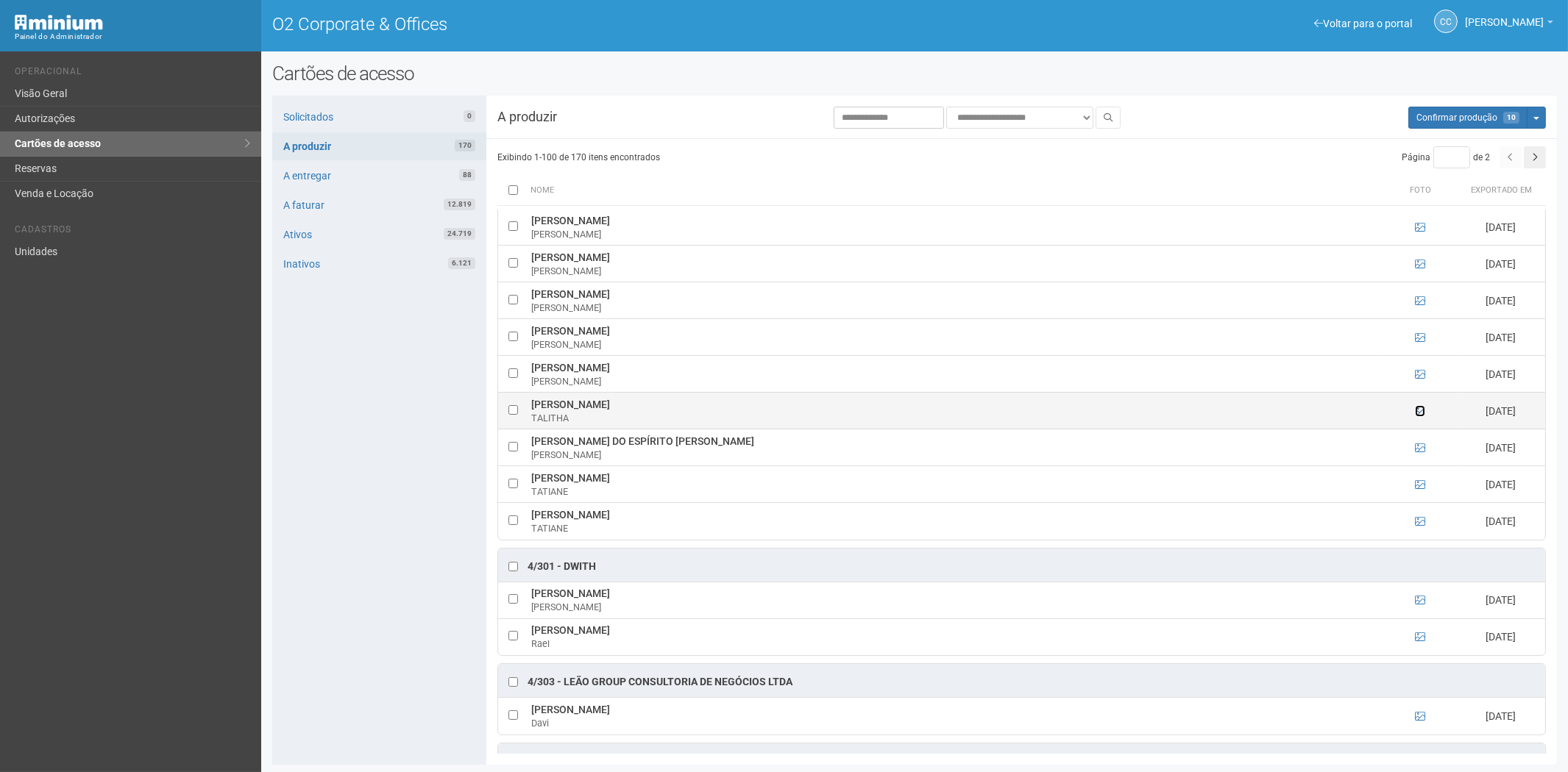
click at [1419, 416] on icon at bounding box center [1420, 412] width 11 height 11
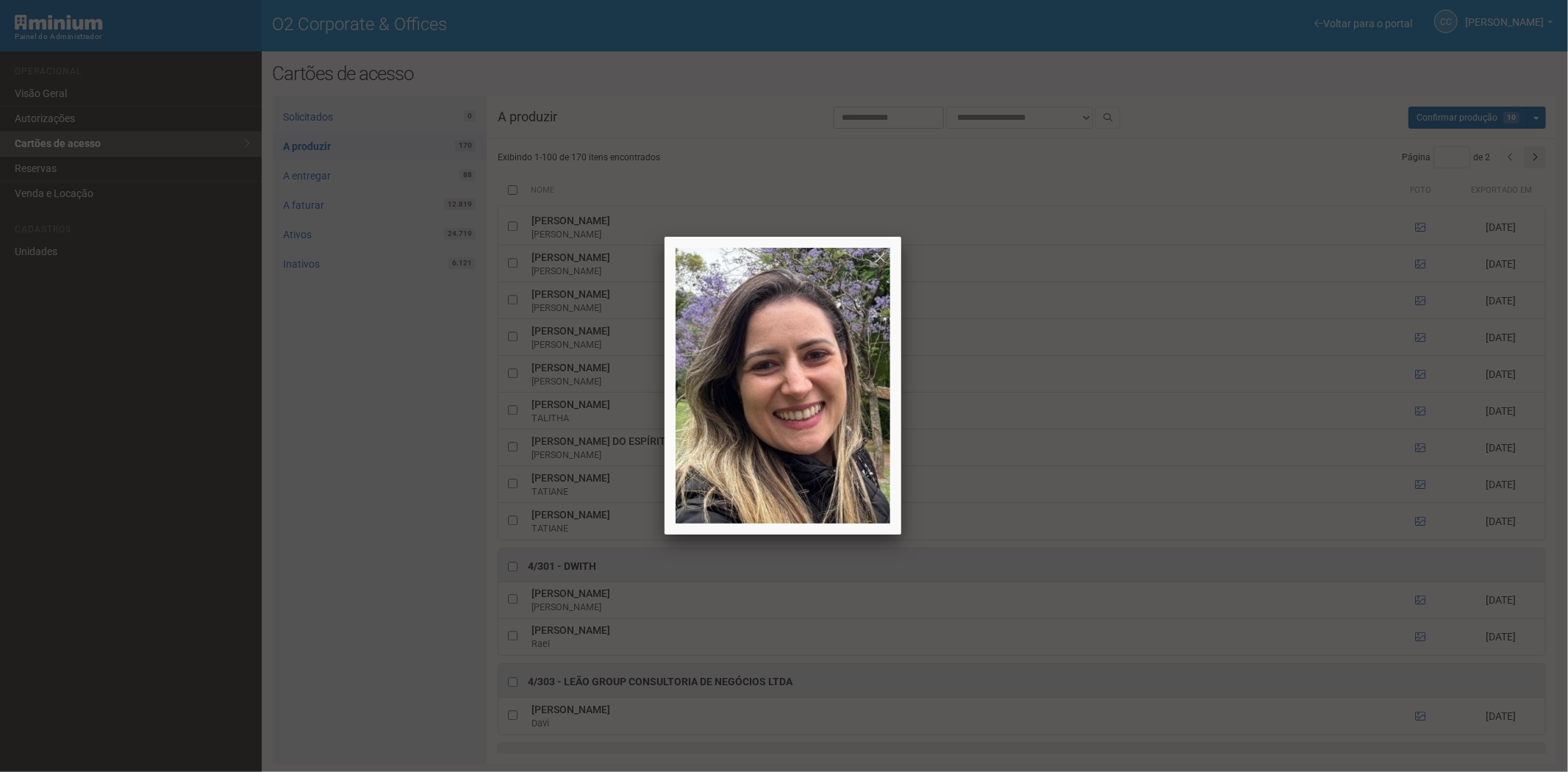
click at [1413, 420] on div at bounding box center [784, 386] width 1568 height 772
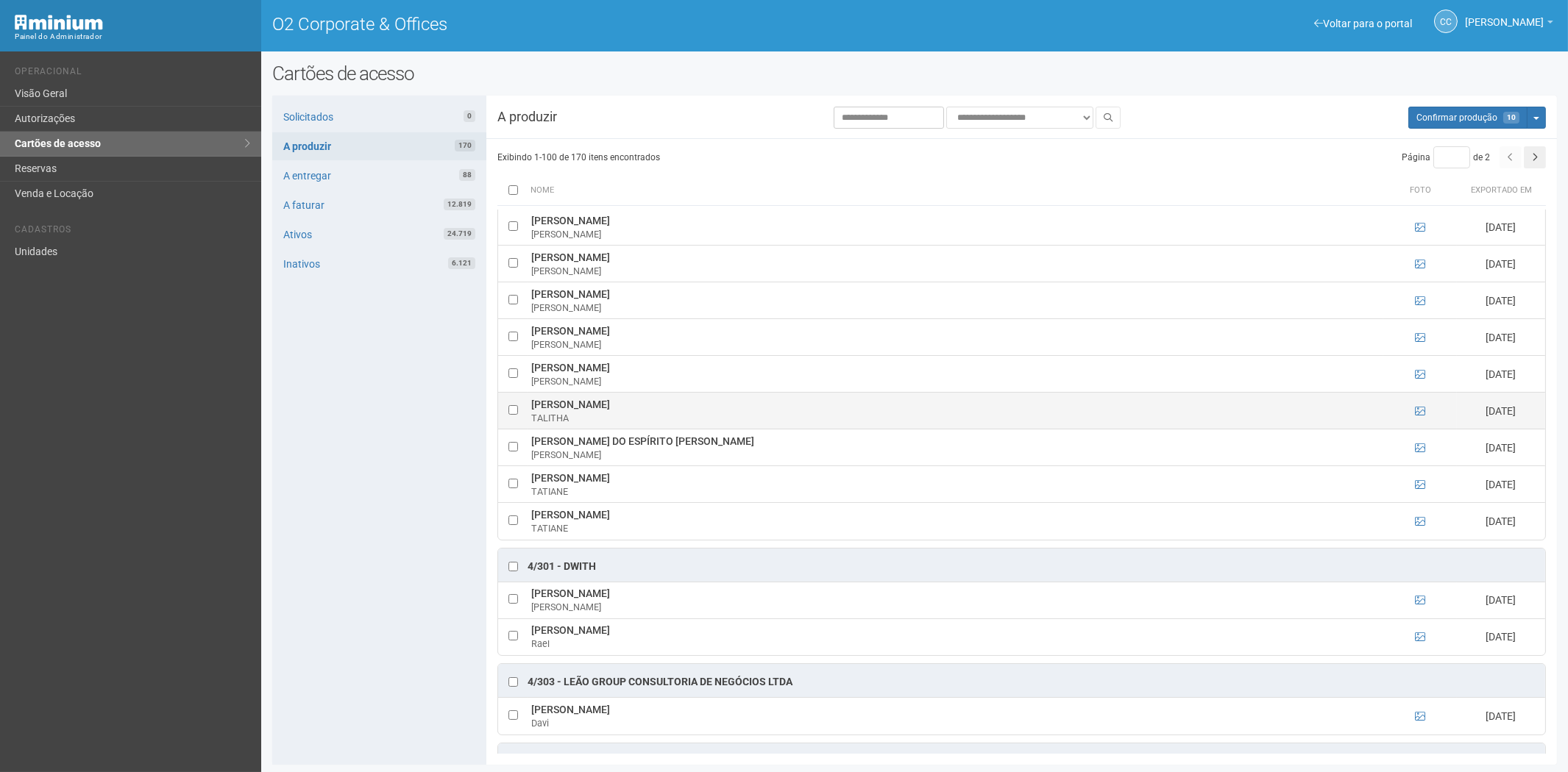
drag, startPoint x: 530, startPoint y: 415, endPoint x: 708, endPoint y: 416, distance: 178.0
click at [722, 418] on td "TALITHA DE FARIAS DA ROCHA SANTOS TALITHA" at bounding box center [955, 412] width 856 height 37
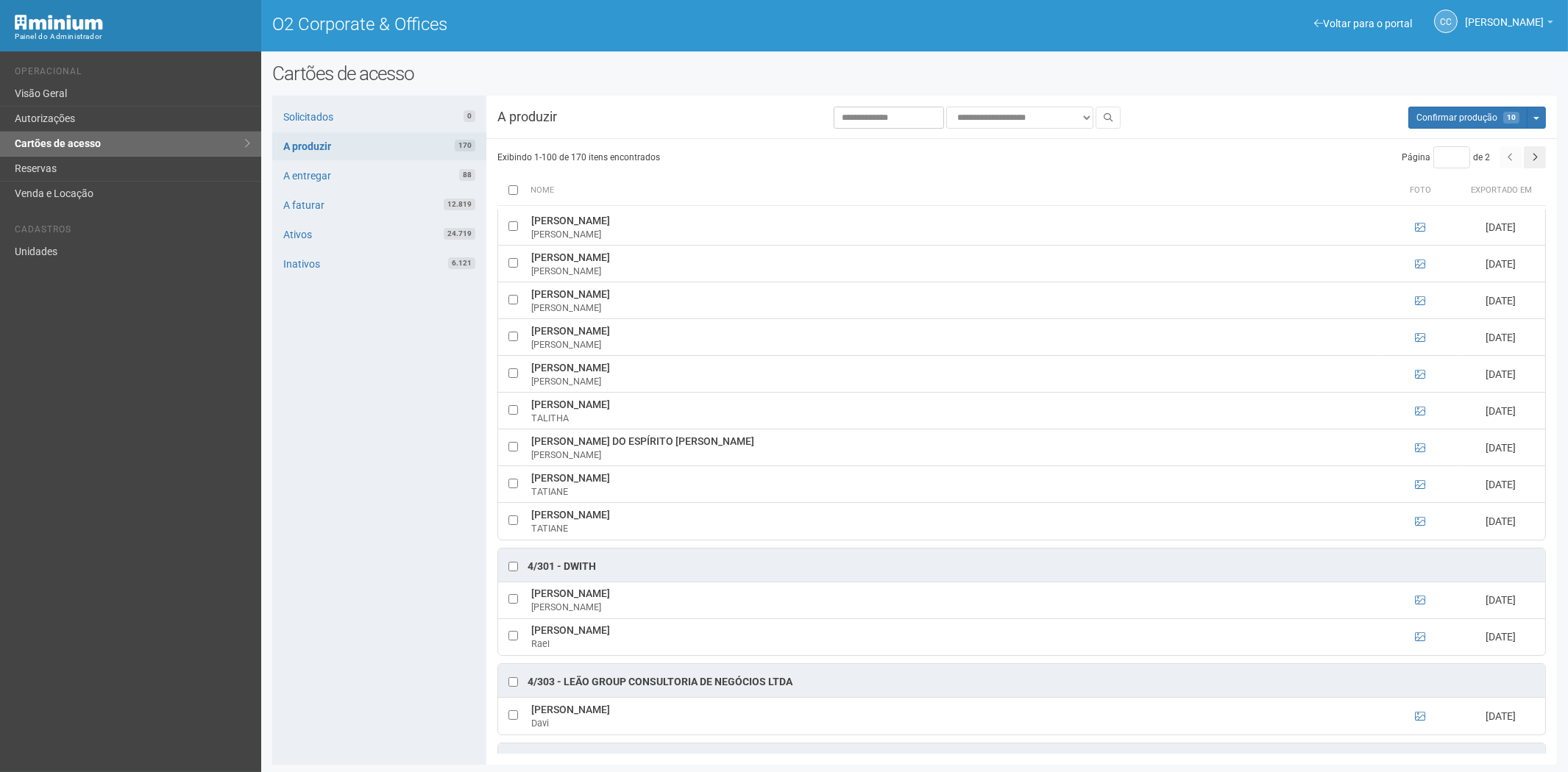
drag, startPoint x: 391, startPoint y: 548, endPoint x: 456, endPoint y: 535, distance: 66.3
click at [391, 548] on div "Solicitados 0 A produzir 170 A entregar 88 A faturar 12.819 Ativos 24.719 Inati…" at bounding box center [379, 430] width 214 height 670
click at [1415, 453] on icon at bounding box center [1420, 448] width 11 height 11
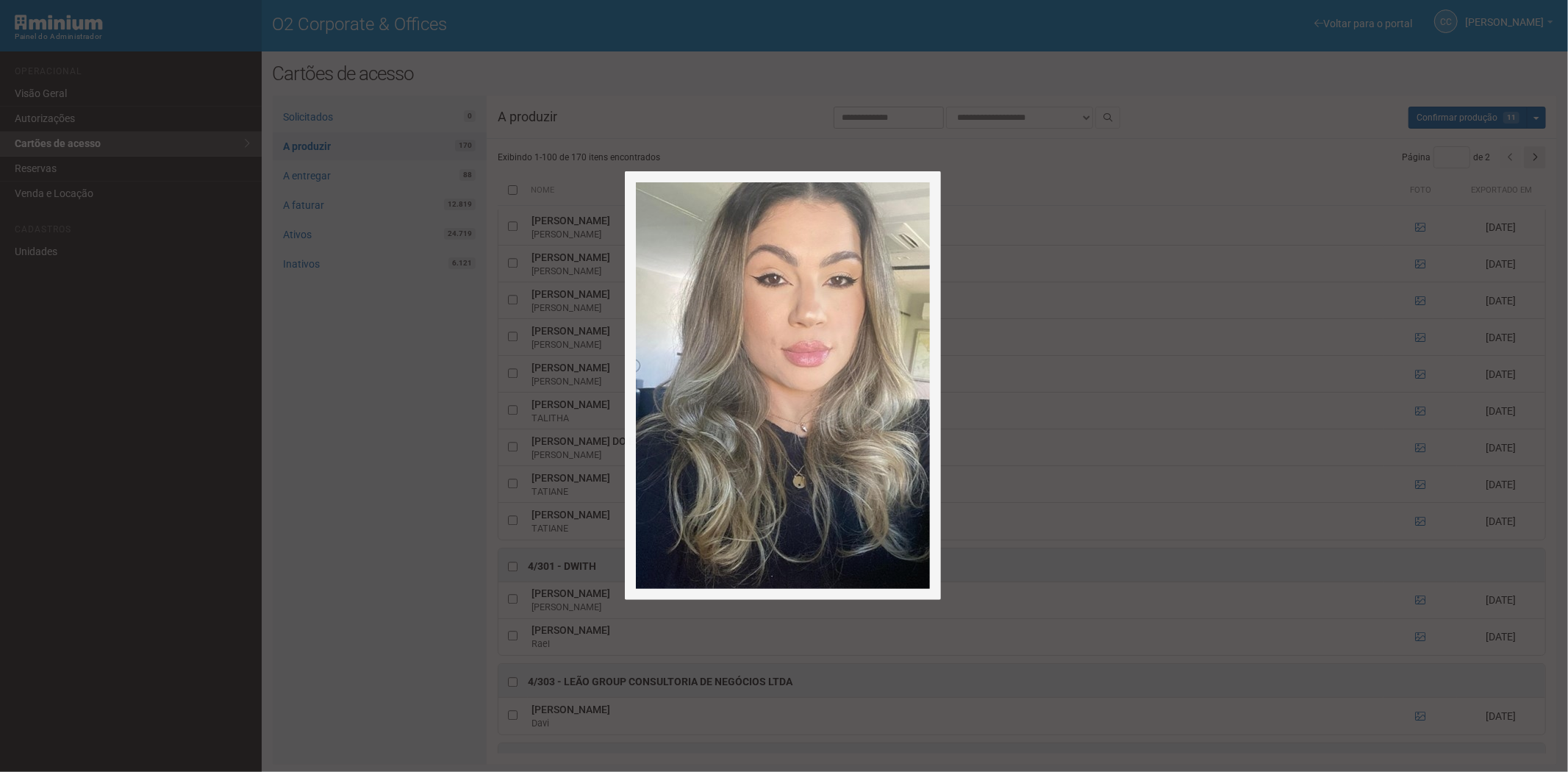
click at [1413, 460] on div at bounding box center [784, 386] width 1568 height 772
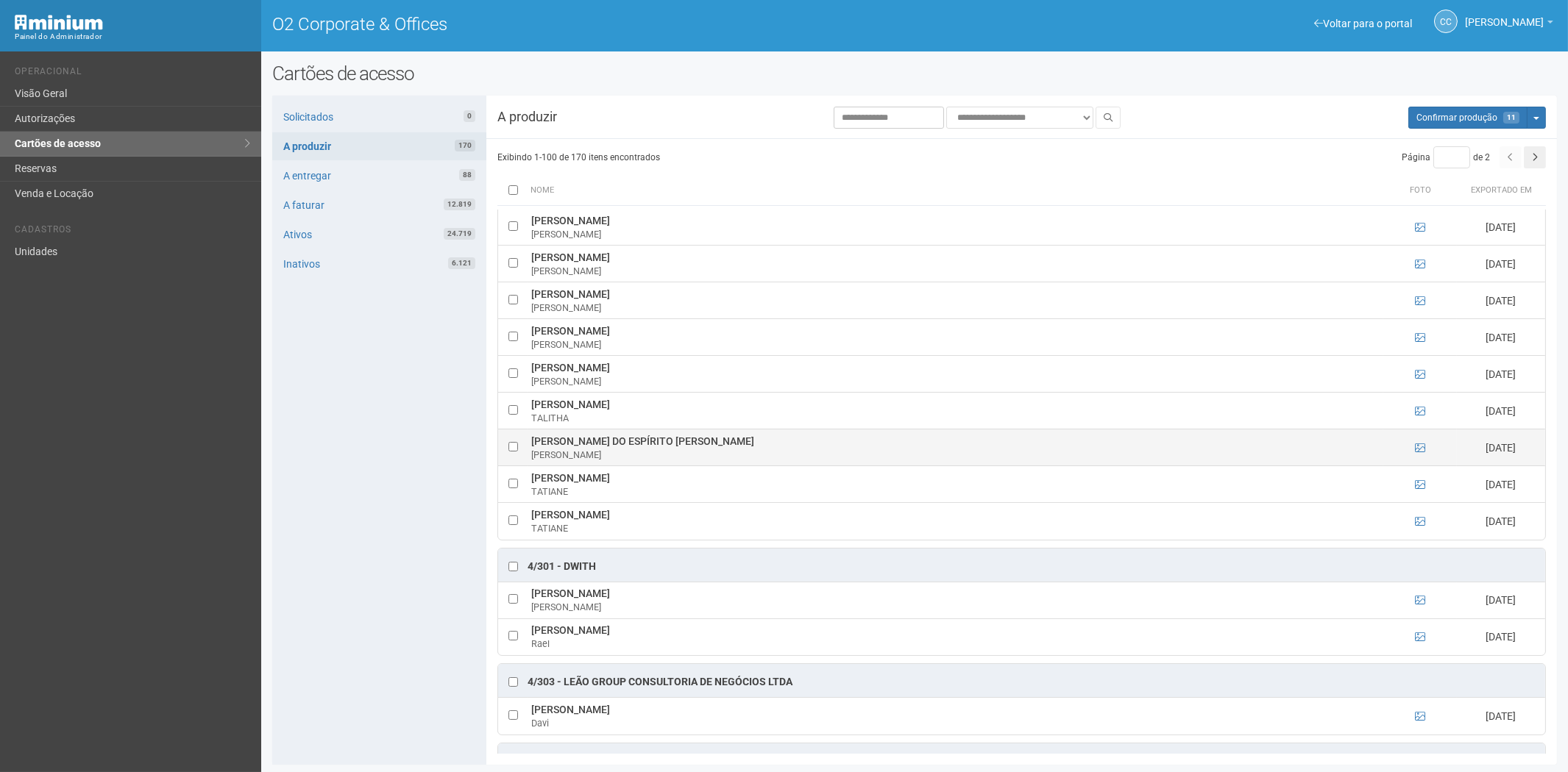
drag, startPoint x: 532, startPoint y: 453, endPoint x: 711, endPoint y: 452, distance: 179.0
click at [720, 453] on td "TATIANA DO ESPÍRITO SANTO FERREIRA TATIANA" at bounding box center [955, 448] width 856 height 37
click at [377, 601] on div "Solicitados 0 A produzir 170 A entregar 88 A faturar 12.819 Ativos 24.719 Inati…" at bounding box center [379, 430] width 214 height 670
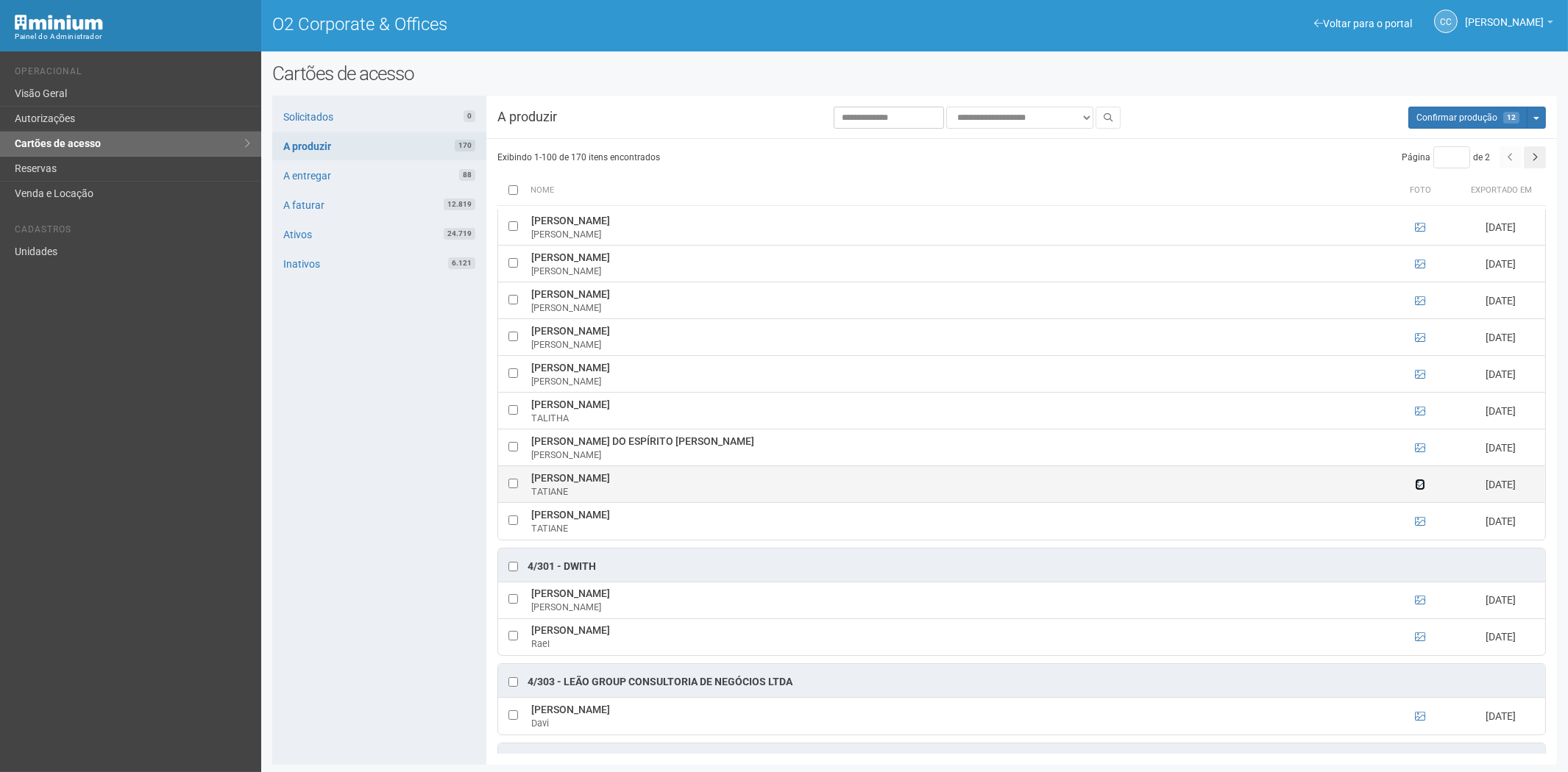
click at [1417, 490] on icon at bounding box center [1420, 485] width 11 height 11
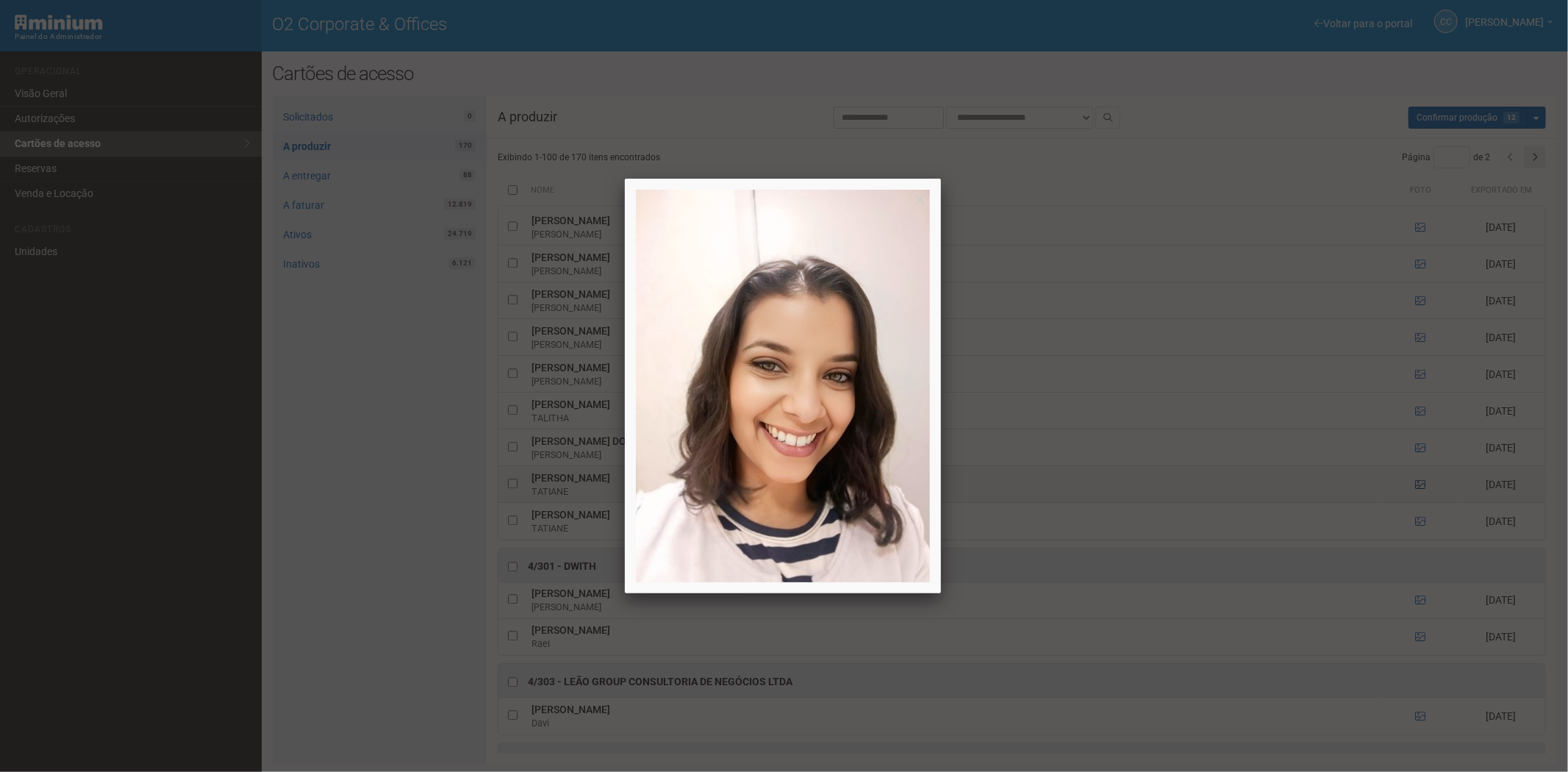
click at [1416, 497] on div at bounding box center [784, 386] width 1568 height 772
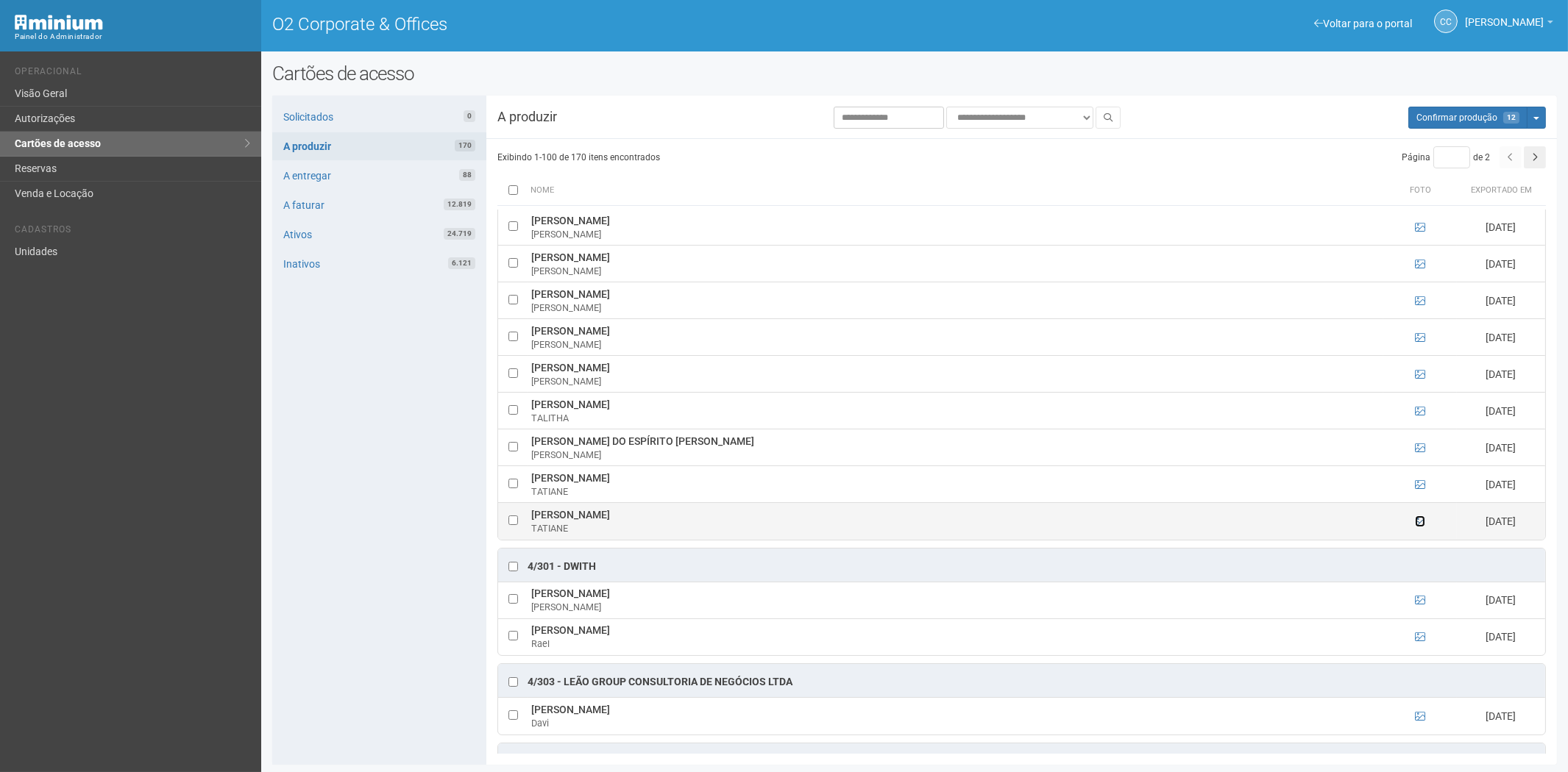
click at [1419, 526] on icon at bounding box center [1420, 522] width 11 height 11
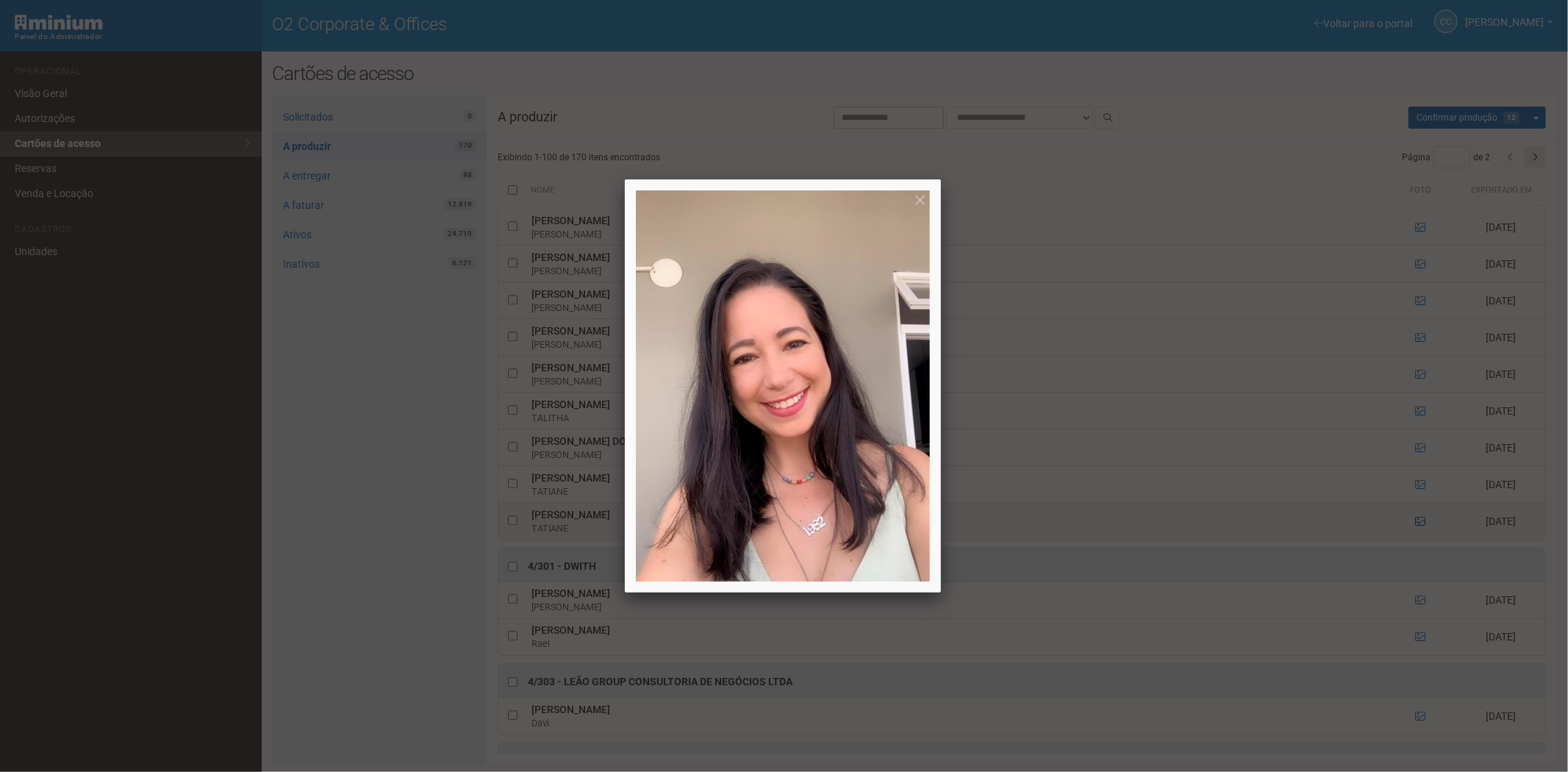
click at [1418, 530] on div at bounding box center [784, 386] width 1568 height 772
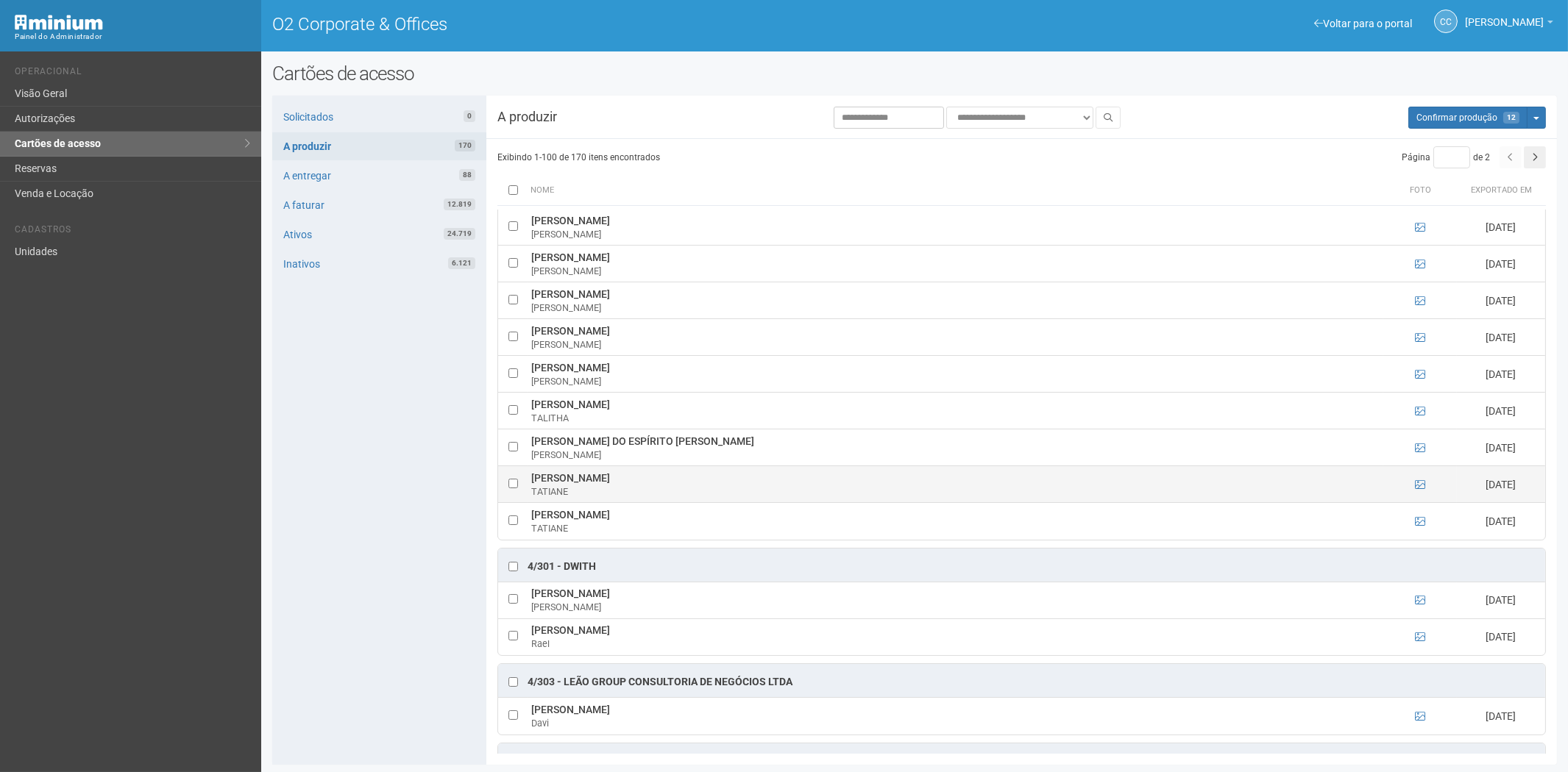
drag, startPoint x: 530, startPoint y: 489, endPoint x: 648, endPoint y: 489, distance: 118.0
click at [652, 489] on td "TATIANE SILVA DOS REIS TATIANE" at bounding box center [955, 485] width 856 height 37
drag, startPoint x: 381, startPoint y: 561, endPoint x: 526, endPoint y: 561, distance: 145.0
click at [381, 561] on div "Solicitados 0 A produzir 170 A entregar 88 A faturar 12.819 Ativos 24.719 Inati…" at bounding box center [379, 430] width 214 height 670
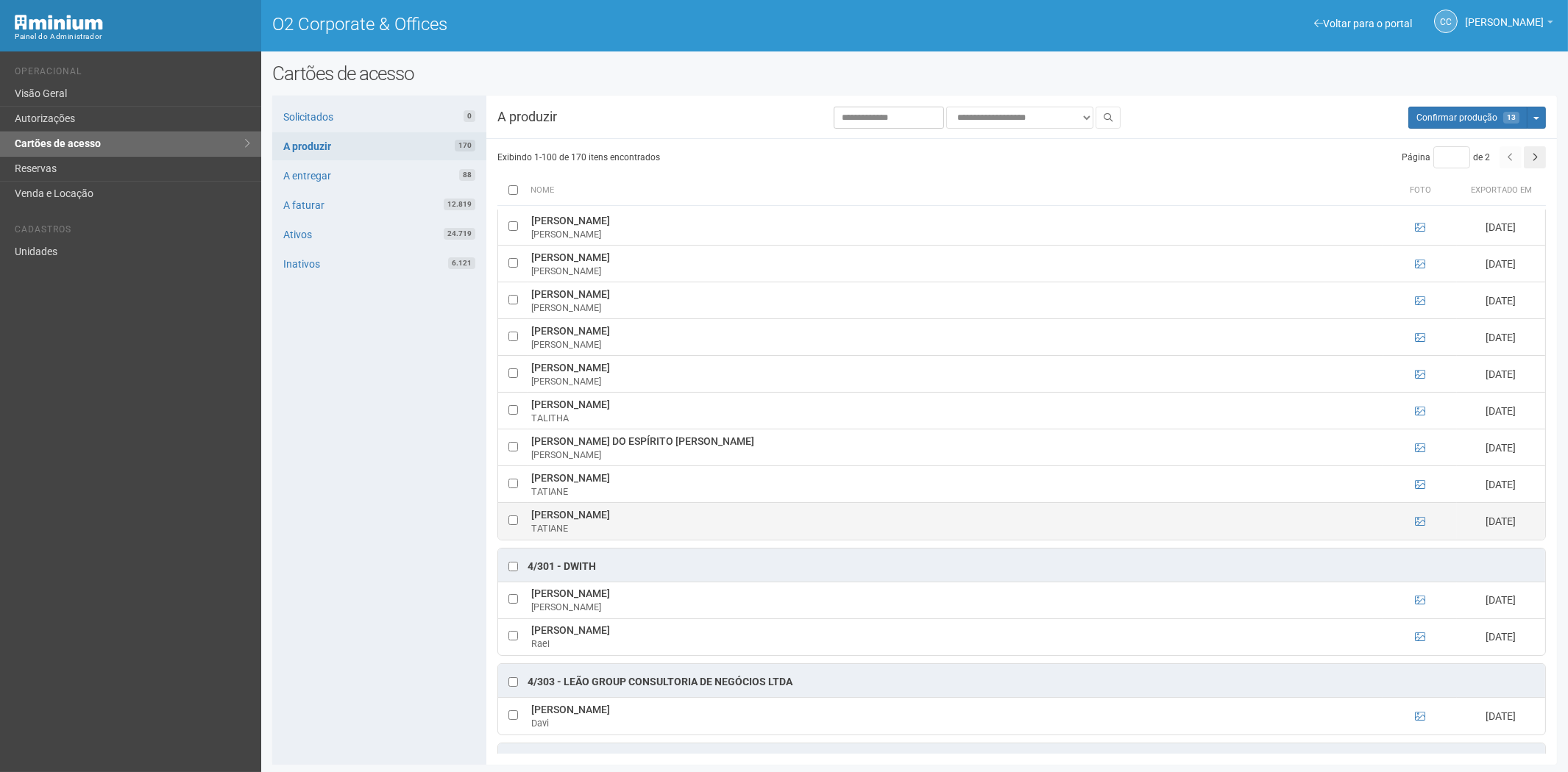
drag, startPoint x: 530, startPoint y: 526, endPoint x: 689, endPoint y: 526, distance: 159.0
click at [711, 526] on td "TATIANE VALERIA MEDEIROS BRAGA TATIANE" at bounding box center [955, 522] width 856 height 37
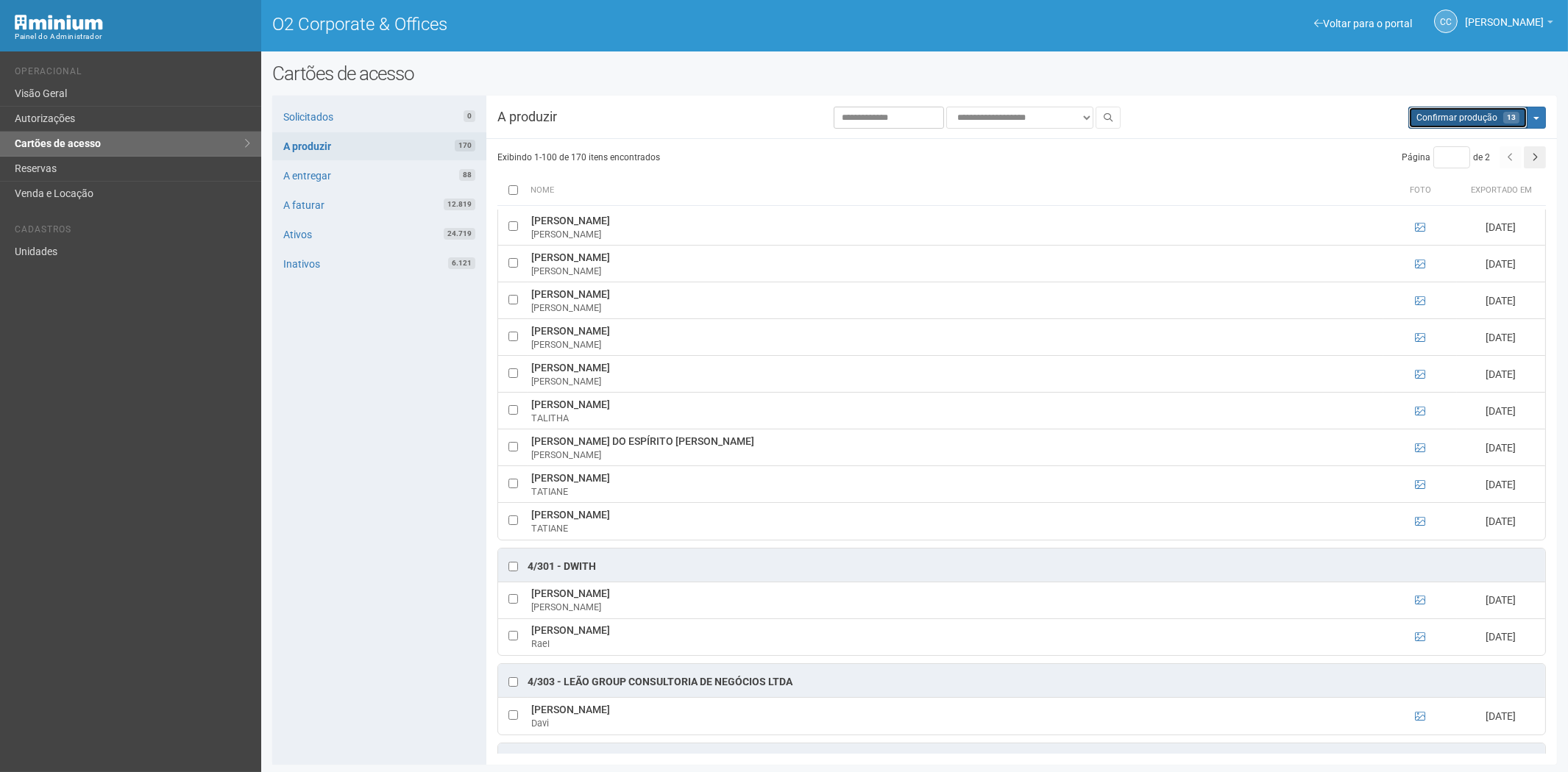
drag, startPoint x: 1476, startPoint y: 108, endPoint x: 834, endPoint y: 77, distance: 642.7
click at [1467, 114] on button "Aguarde... Confirmar produção 13" at bounding box center [1467, 117] width 119 height 22
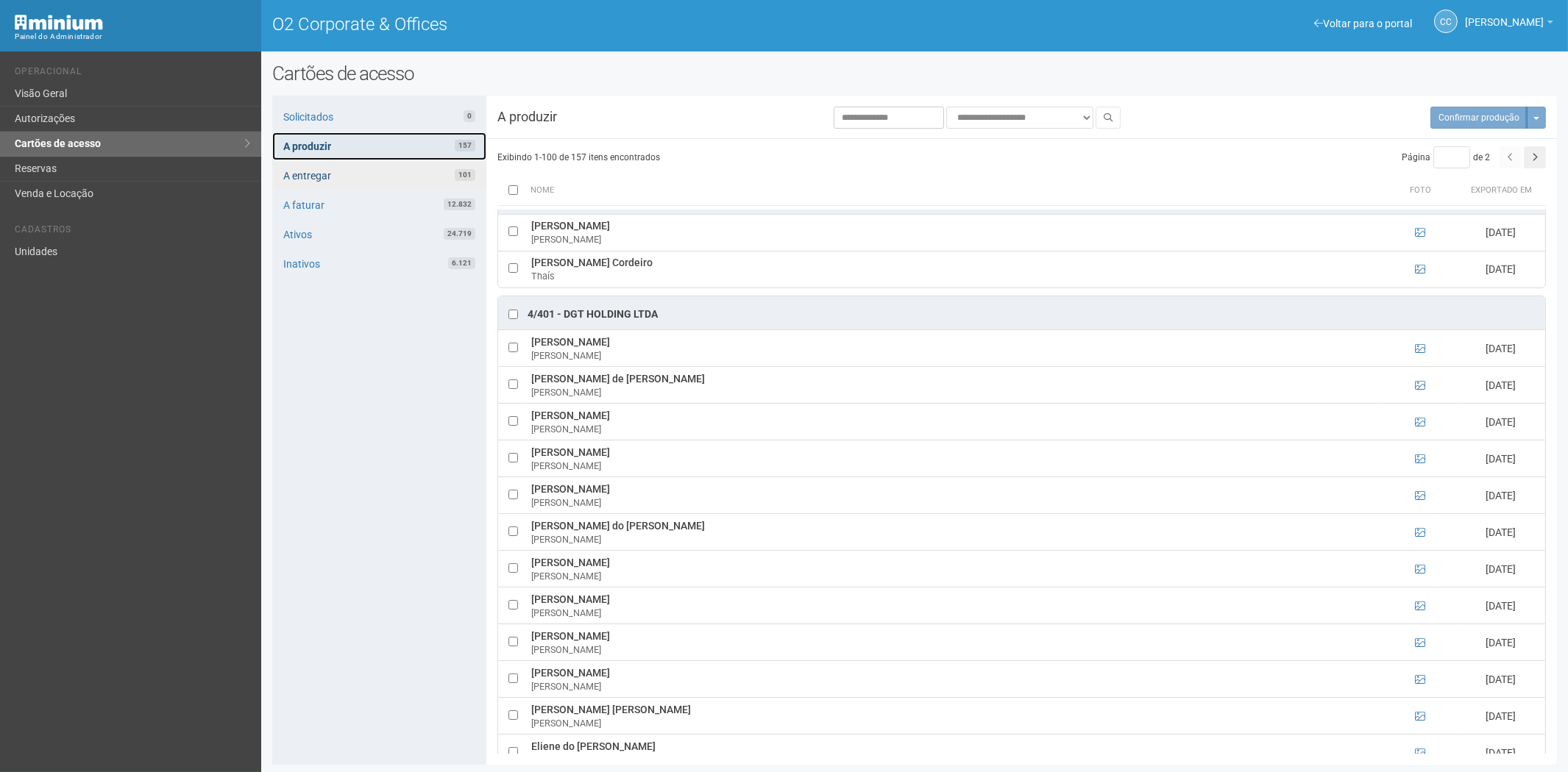
drag, startPoint x: 400, startPoint y: 143, endPoint x: 456, endPoint y: 187, distance: 71.2
click at [400, 143] on link "A produzir 157" at bounding box center [379, 147] width 214 height 28
drag, startPoint x: 336, startPoint y: 108, endPoint x: 446, endPoint y: 207, distance: 148.0
click at [336, 108] on link "Solicitados 0" at bounding box center [379, 117] width 214 height 28
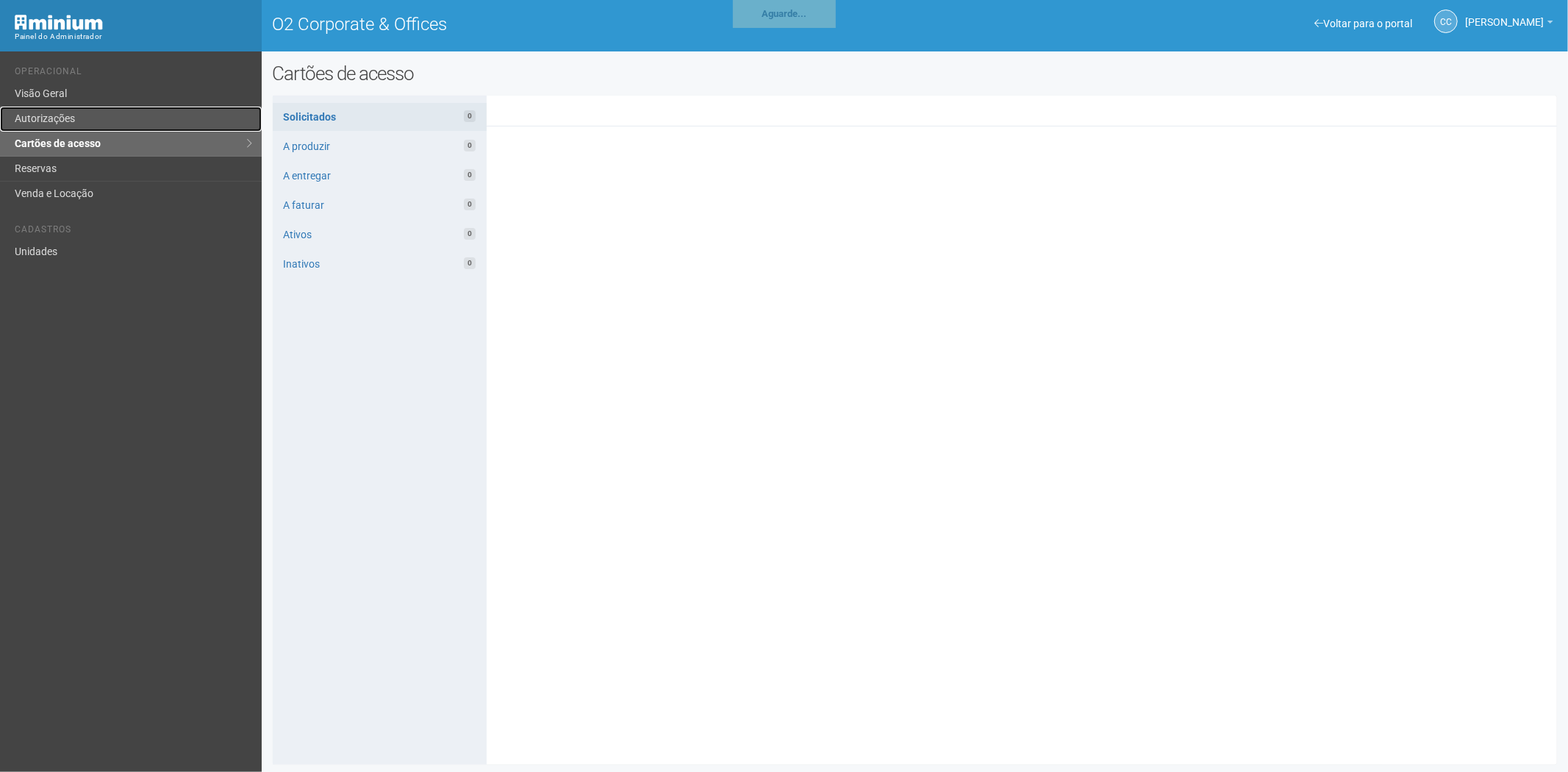
click at [111, 127] on link "Autorizações" at bounding box center [131, 119] width 261 height 25
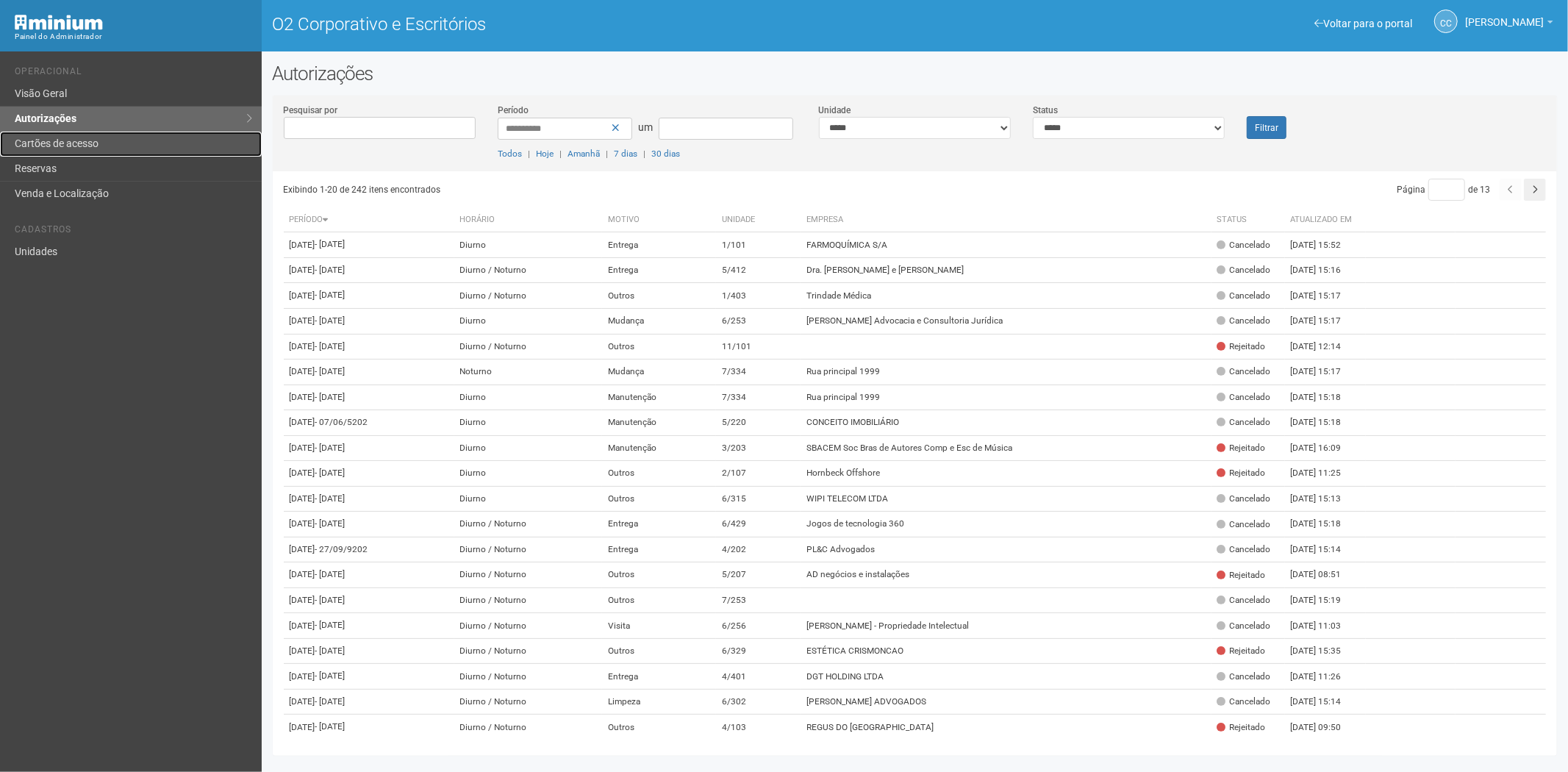
click at [83, 148] on font "Cartões de acesso" at bounding box center [57, 143] width 84 height 11
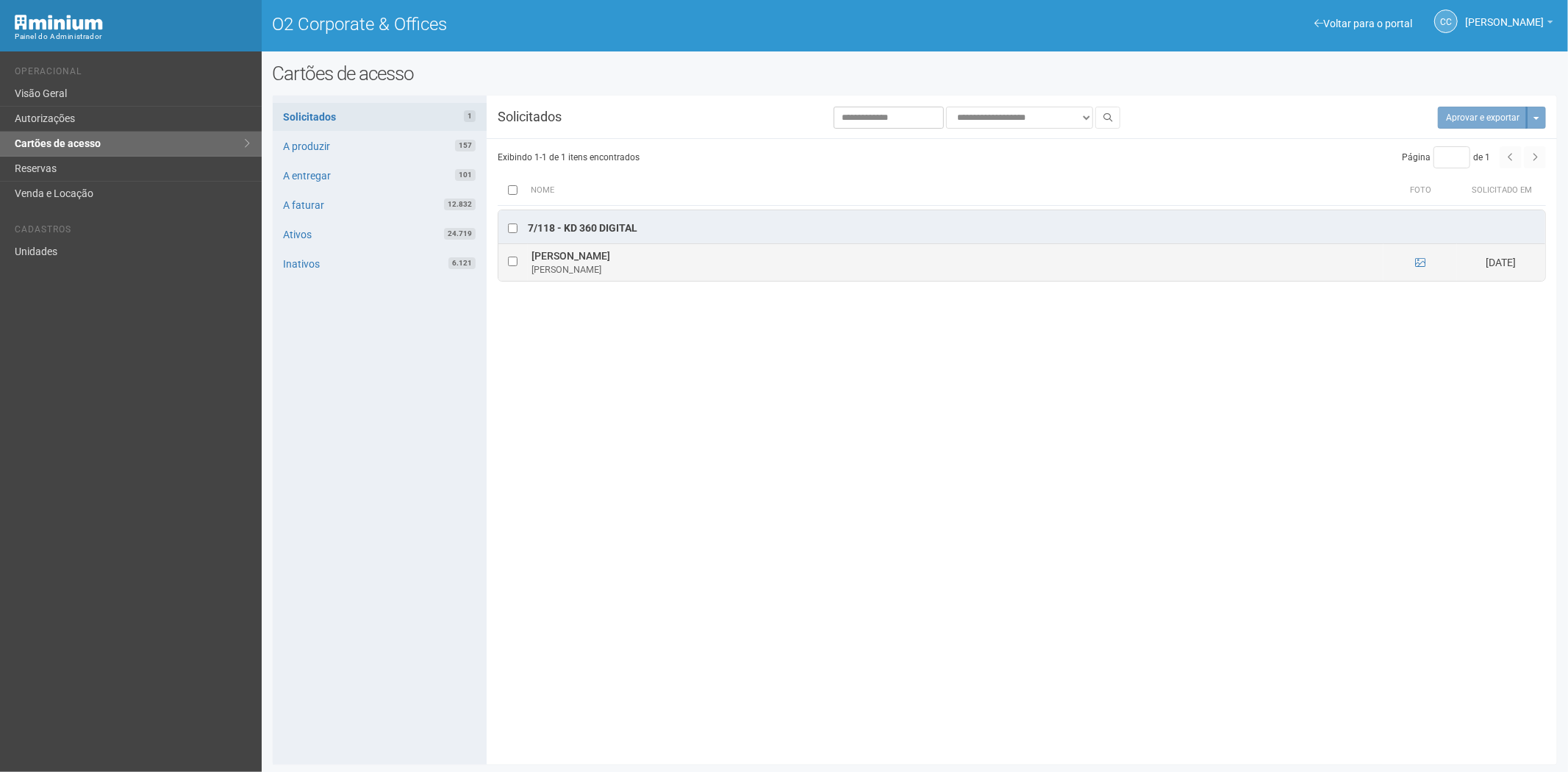
click at [1413, 267] on td at bounding box center [1420, 263] width 73 height 37
click at [1424, 263] on icon at bounding box center [1421, 262] width 11 height 11
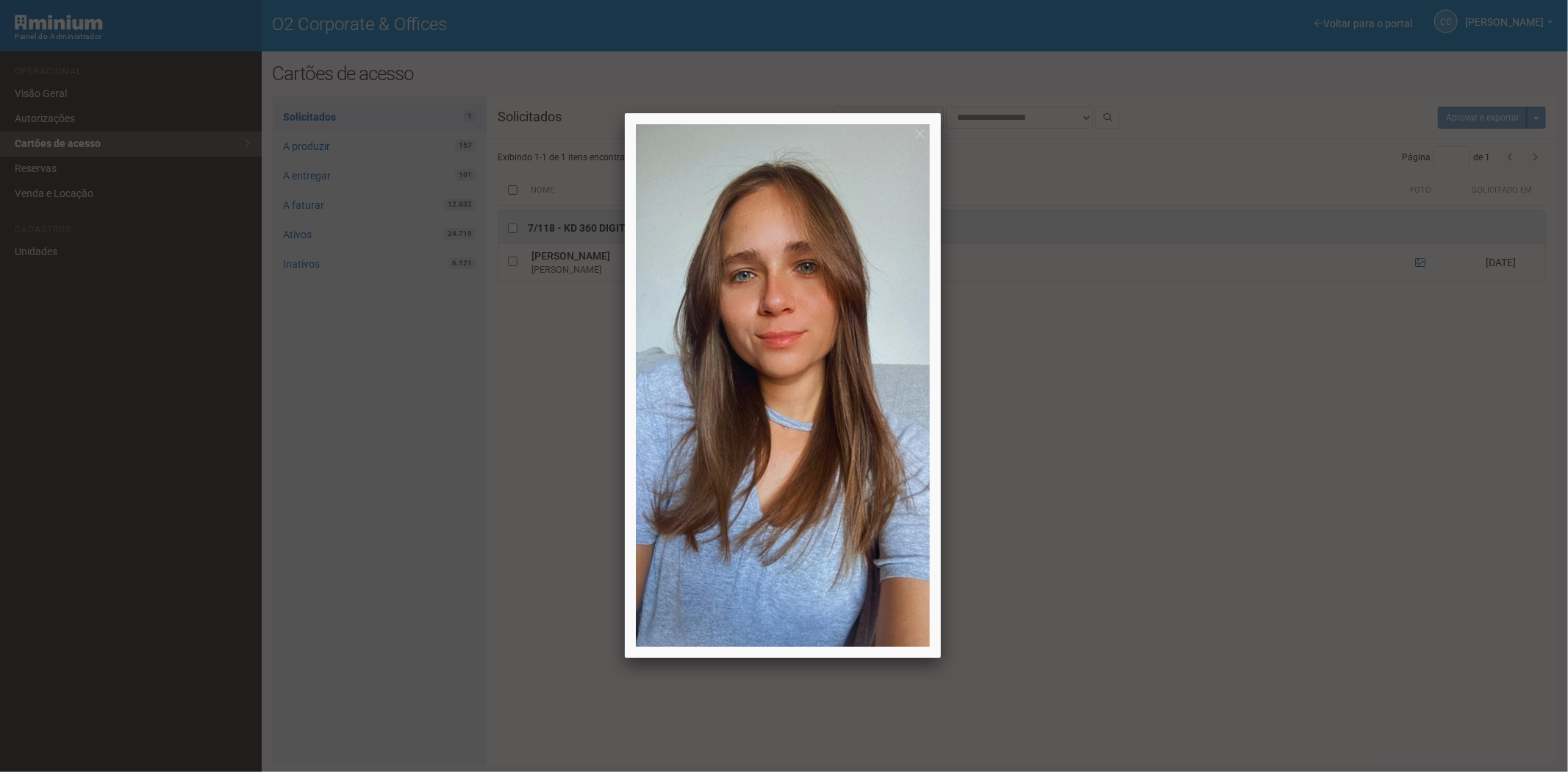
click at [1204, 546] on div at bounding box center [784, 386] width 1568 height 772
